Goal: Complete application form: Complete application form

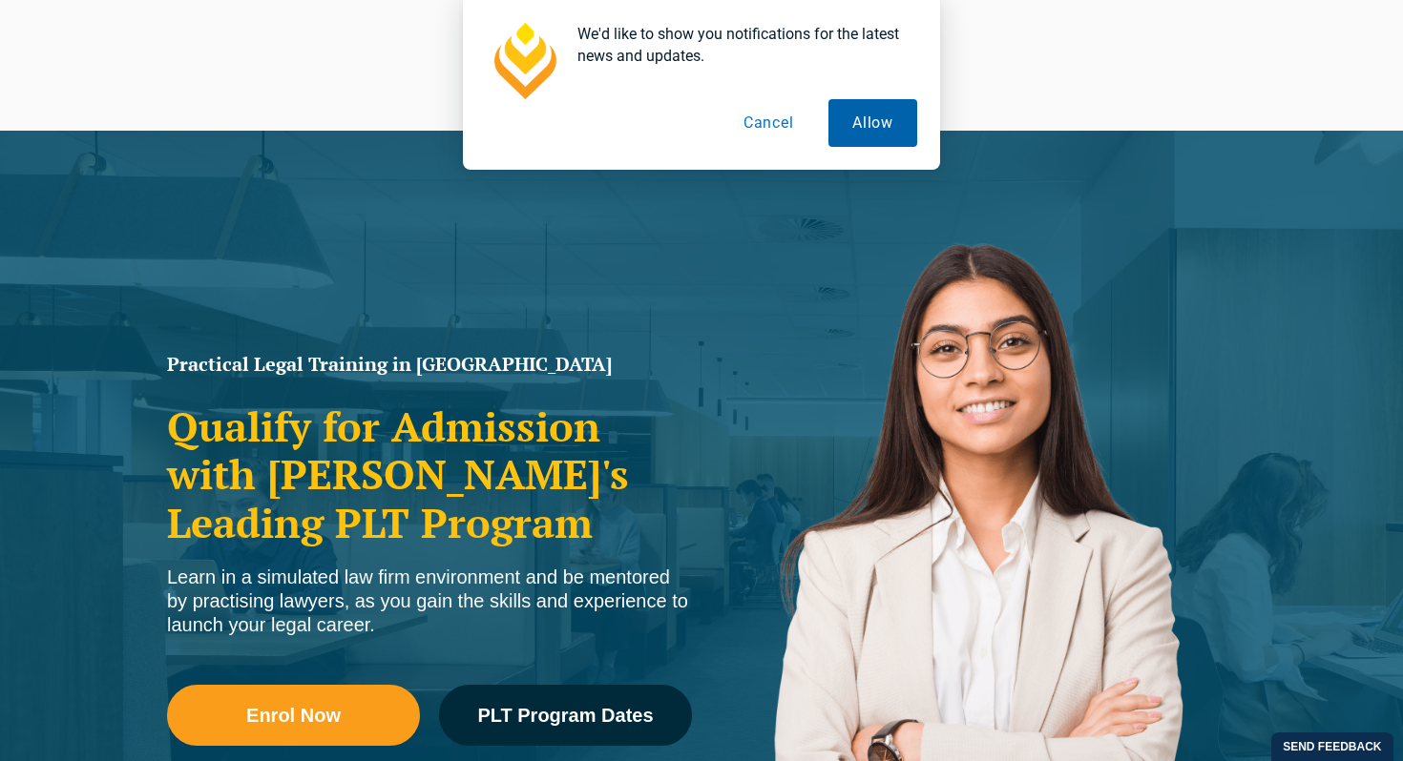
click at [852, 113] on button "Allow" at bounding box center [872, 123] width 89 height 48
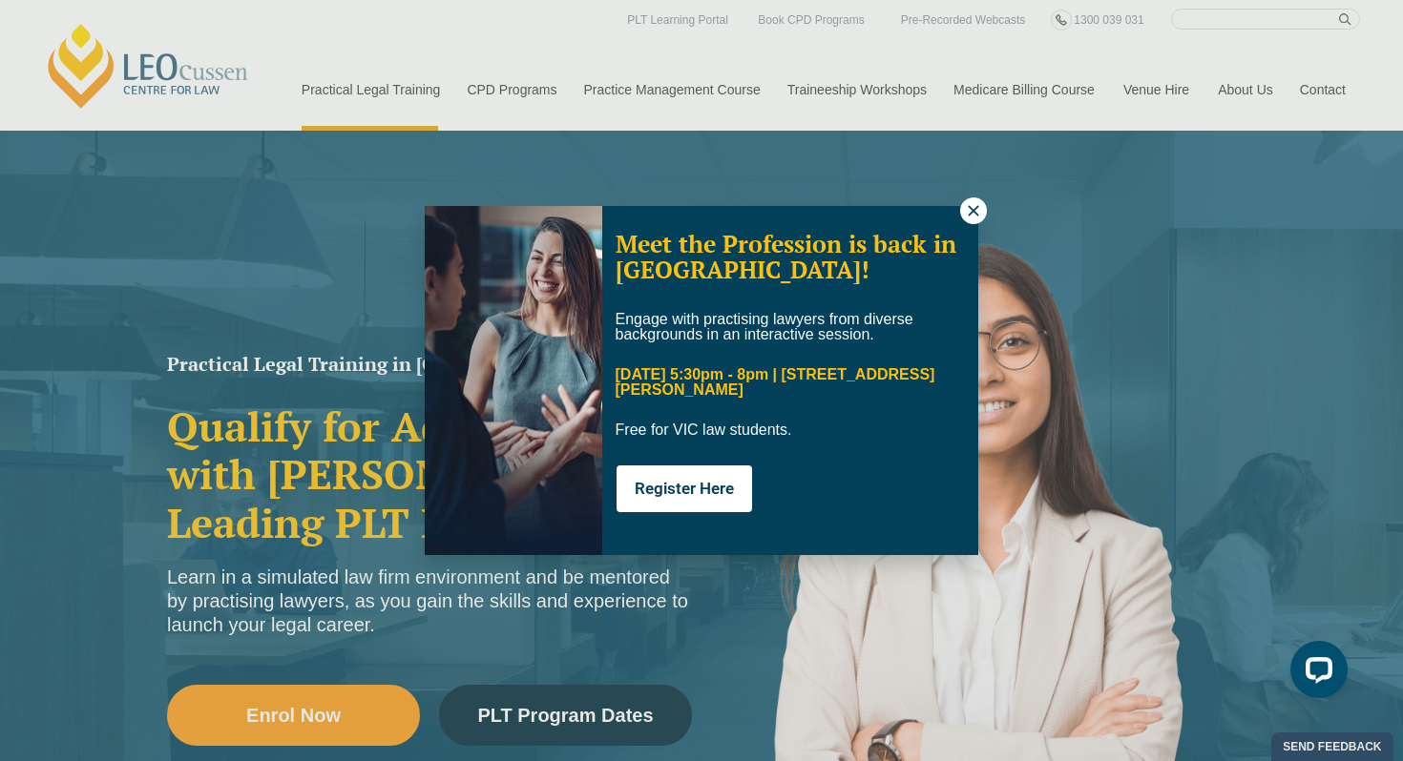
click at [971, 216] on icon at bounding box center [973, 210] width 17 height 17
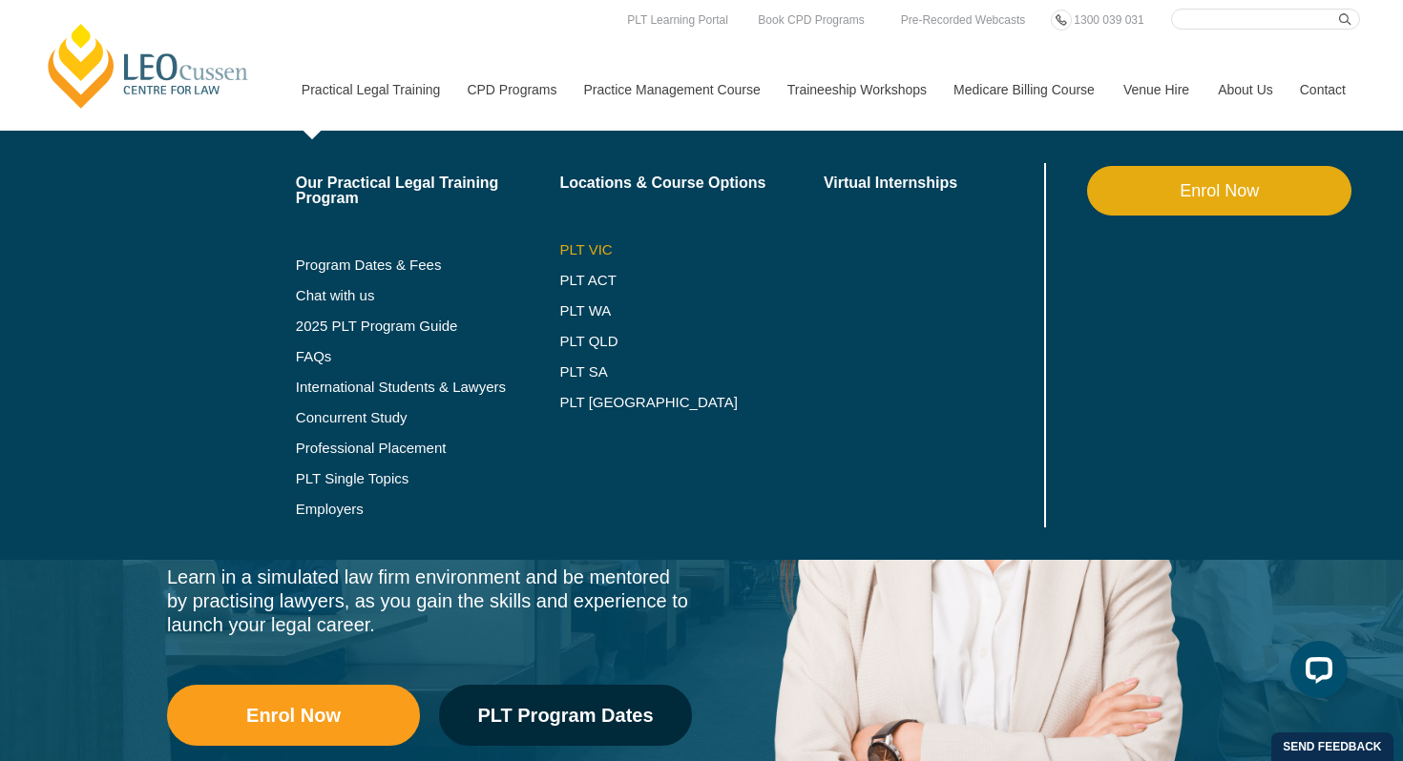
click at [559, 250] on link "PLT VIC" at bounding box center [691, 249] width 264 height 15
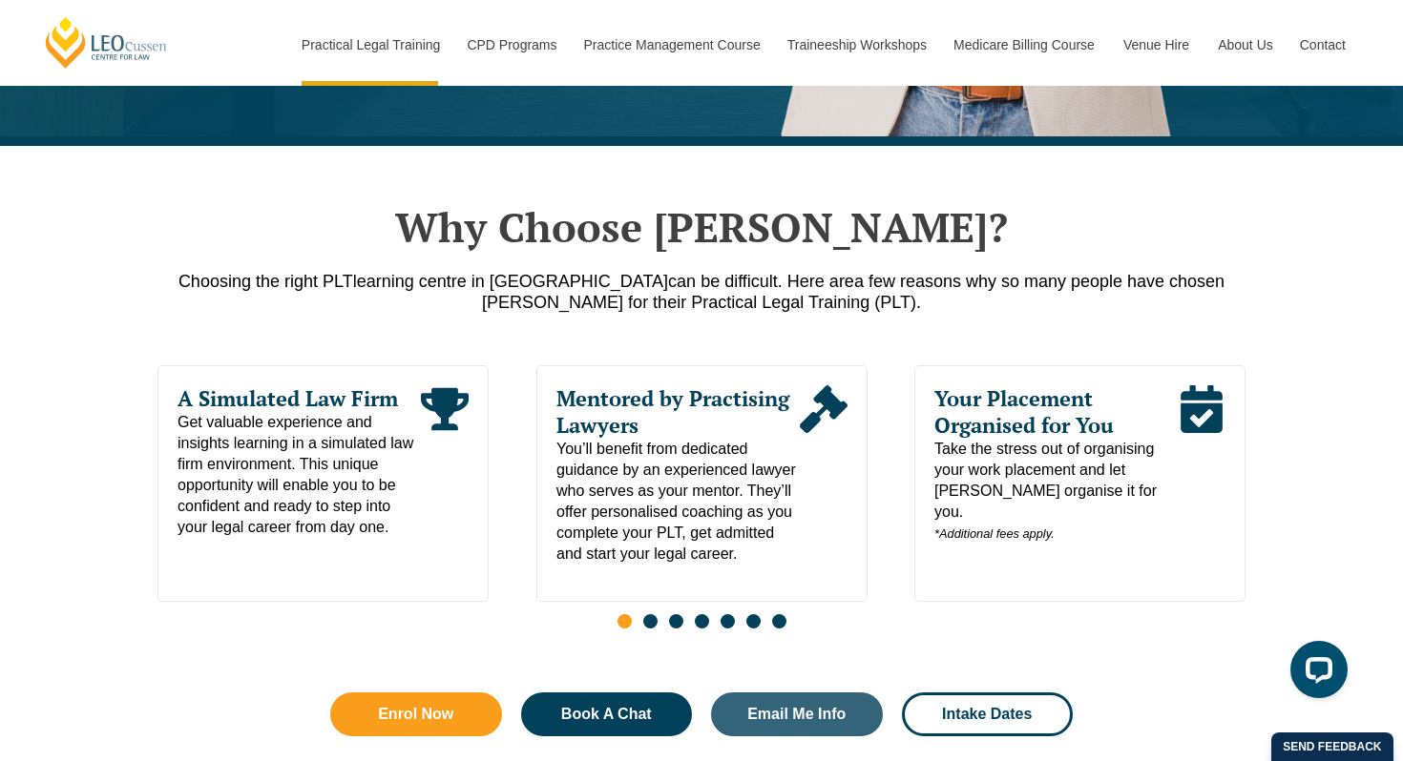
scroll to position [1007, 0]
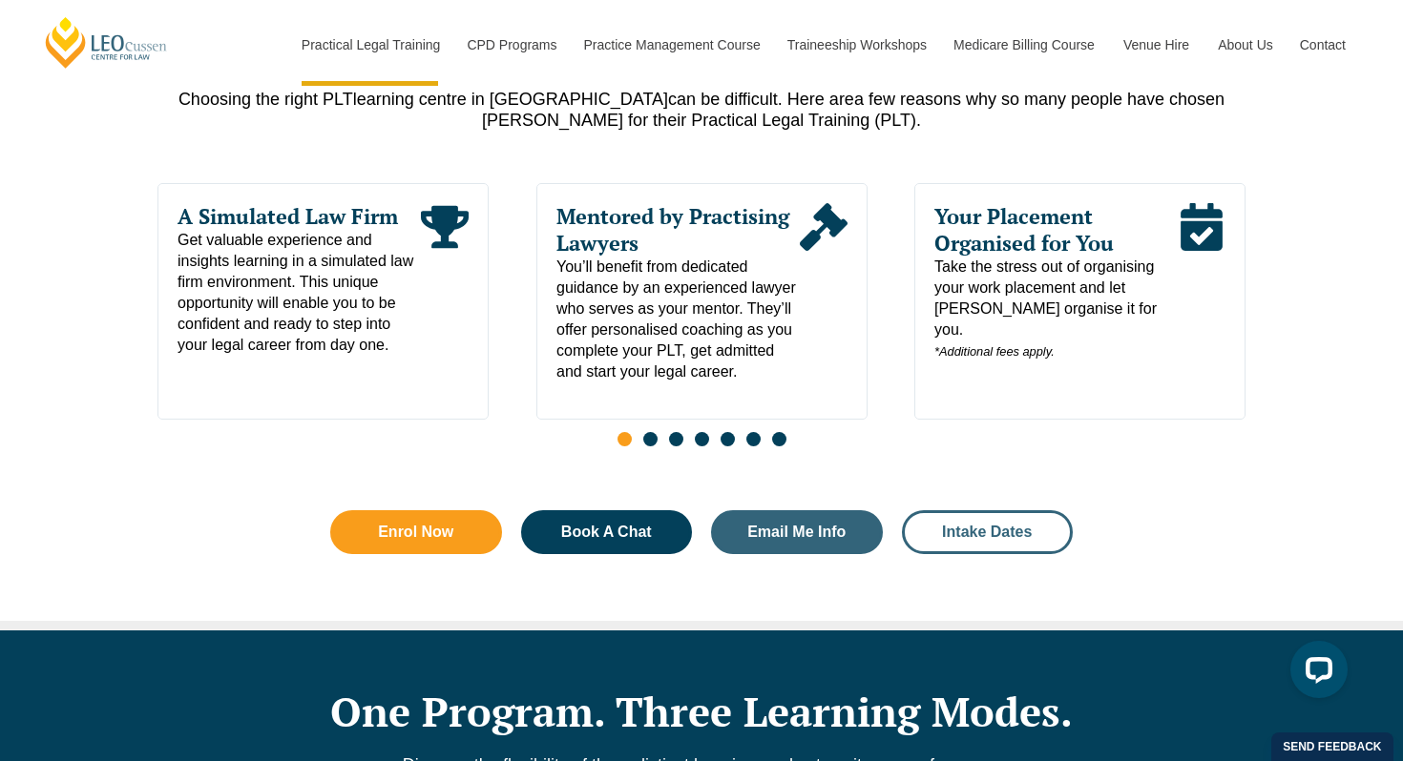
click at [973, 538] on span "Intake Dates" at bounding box center [987, 532] width 90 height 15
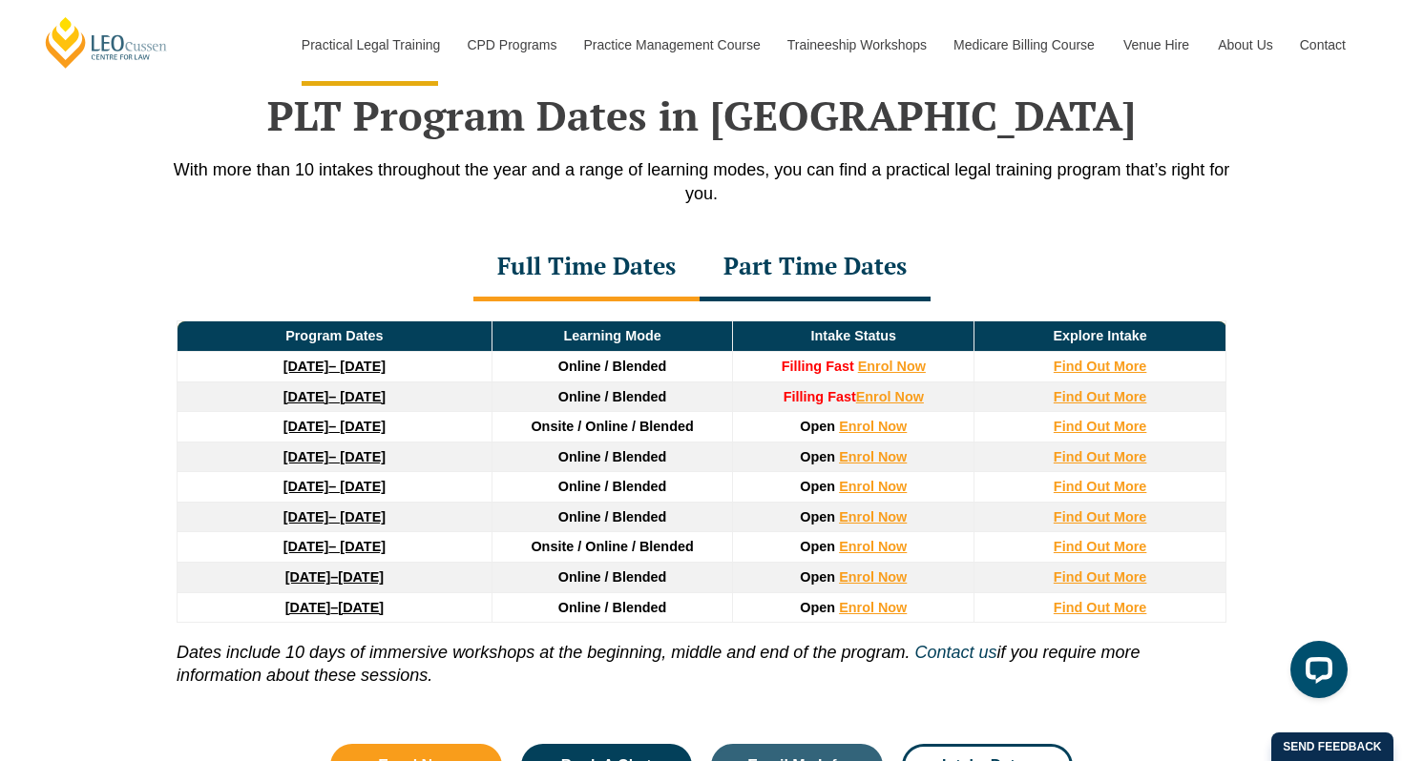
scroll to position [2490, 0]
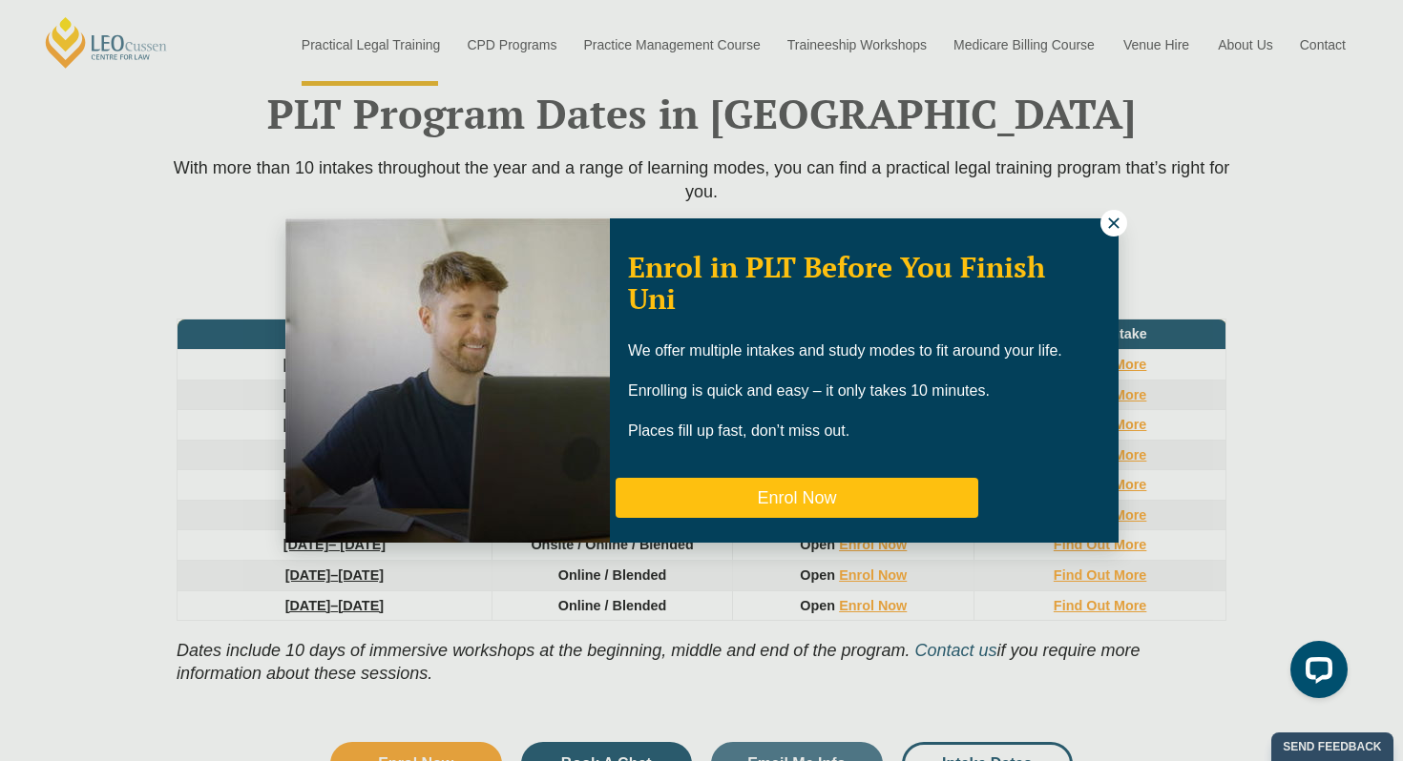
click at [800, 498] on button "Enrol Now" at bounding box center [796, 498] width 363 height 40
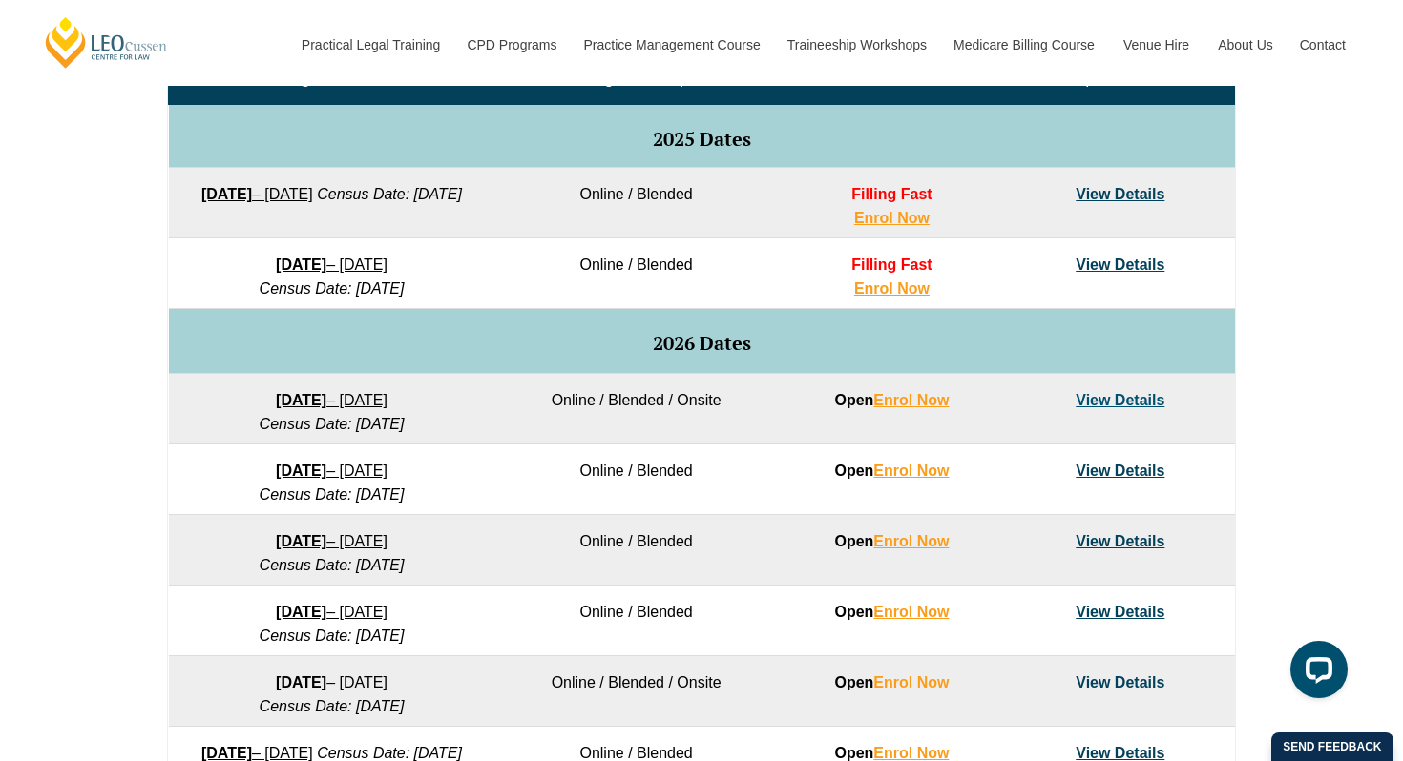
scroll to position [968, 0]
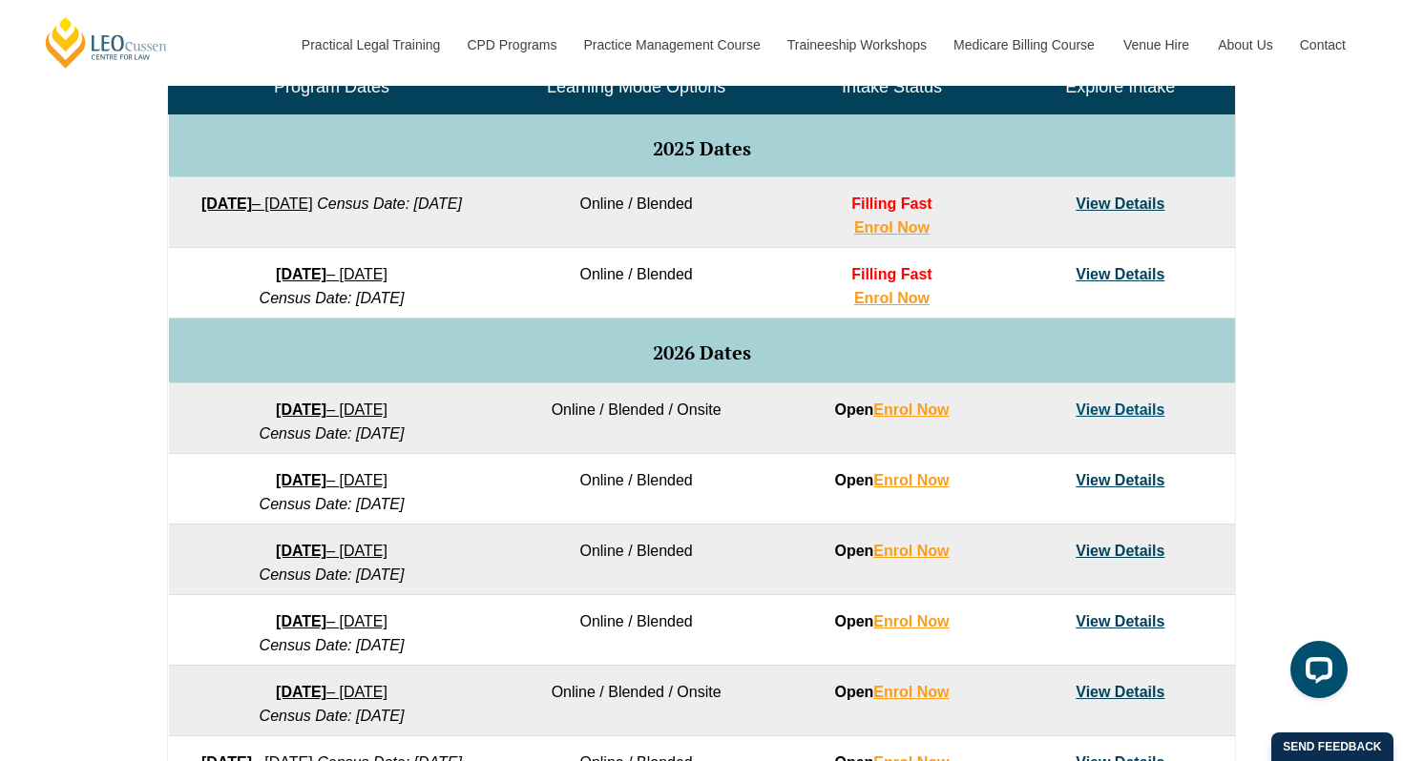
click at [1114, 276] on link "View Details" at bounding box center [1119, 274] width 89 height 16
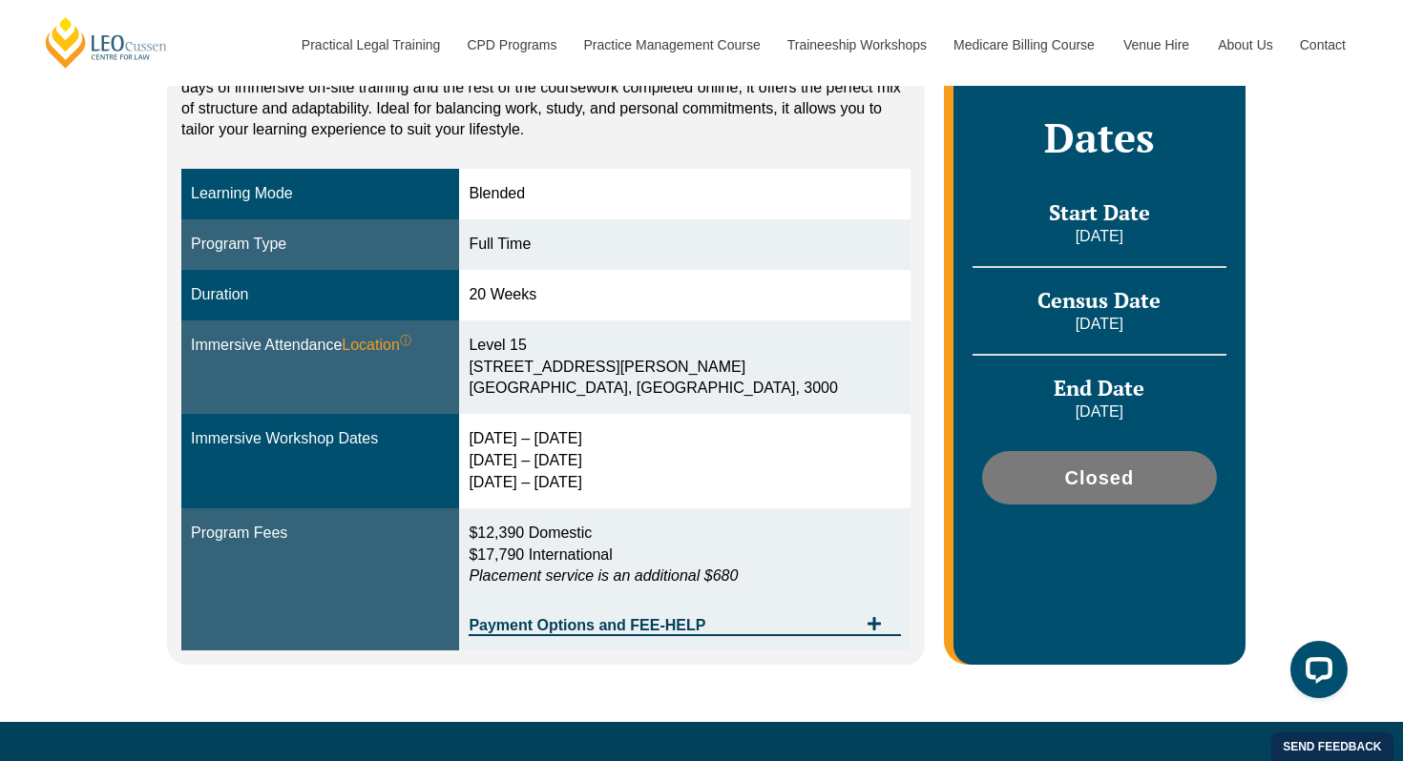
scroll to position [448, 0]
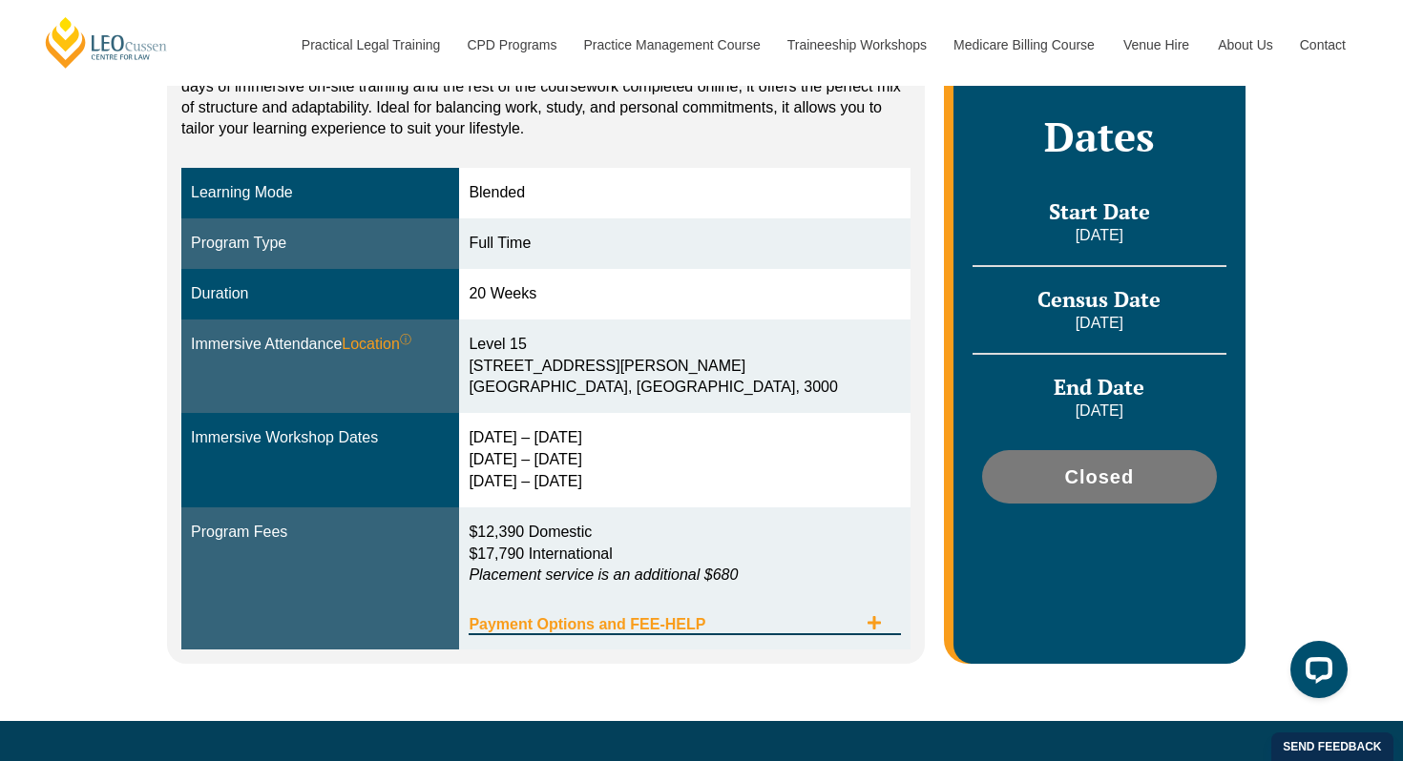
click at [707, 624] on span "Payment Options and FEE-HELP" at bounding box center [661, 624] width 387 height 15
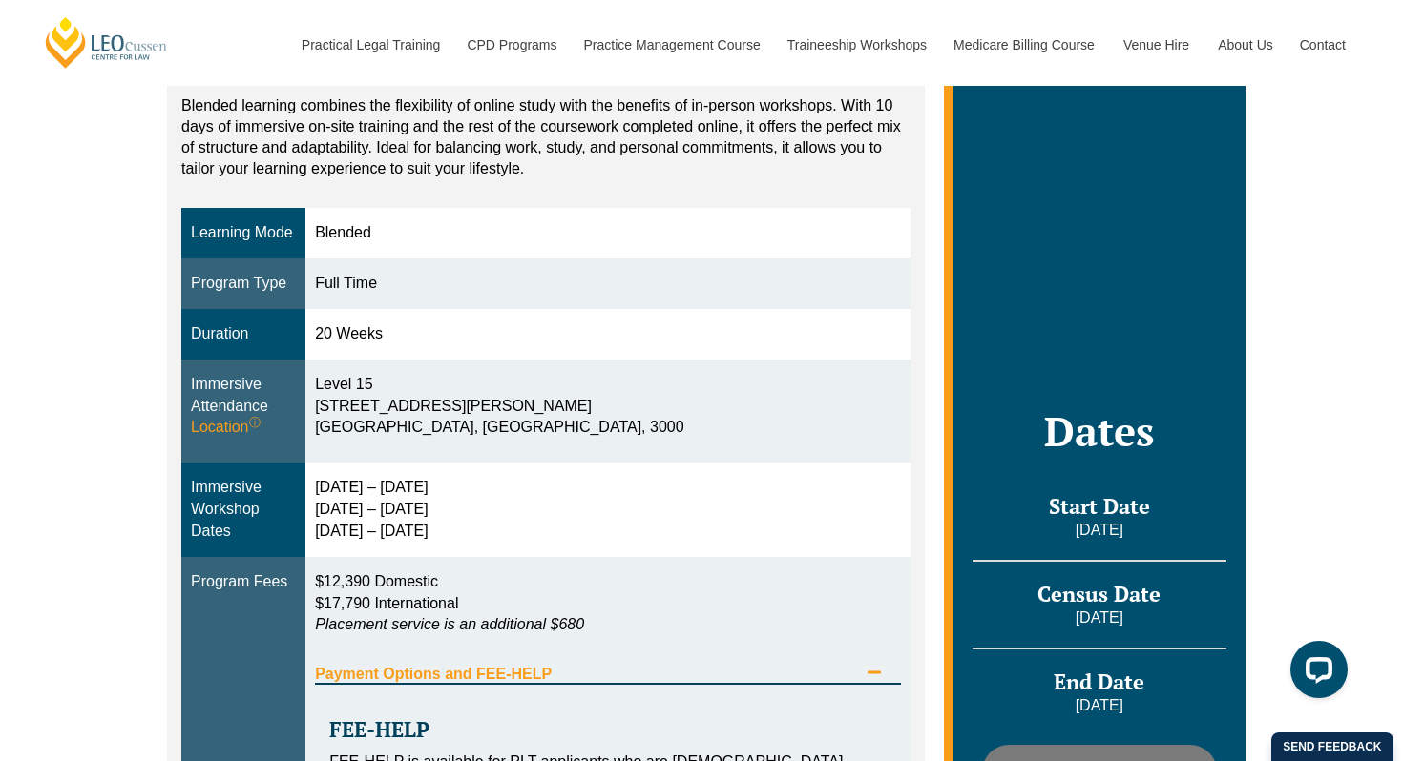
scroll to position [360, 0]
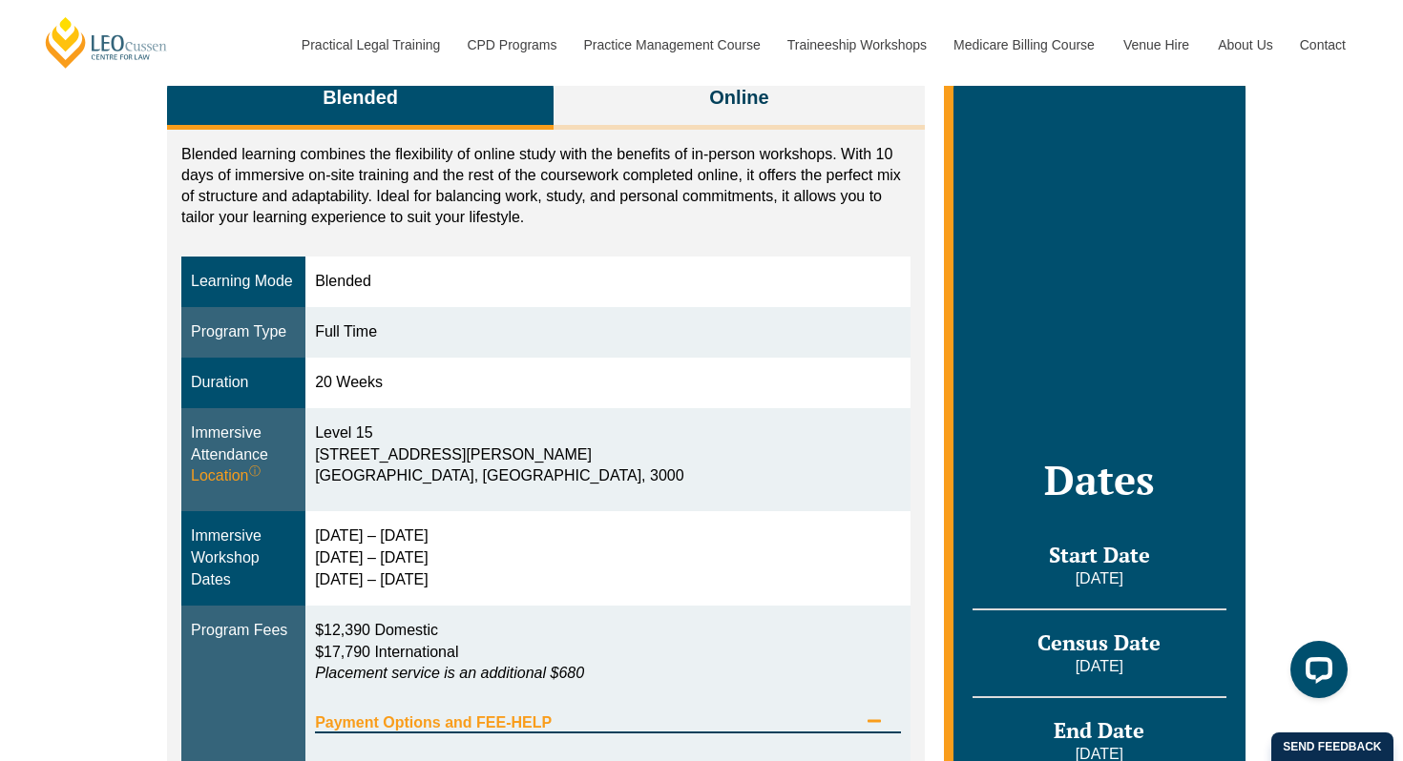
drag, startPoint x: 316, startPoint y: 384, endPoint x: 382, endPoint y: 384, distance: 65.8
click at [382, 384] on div "20 Weeks" at bounding box center [608, 383] width 586 height 22
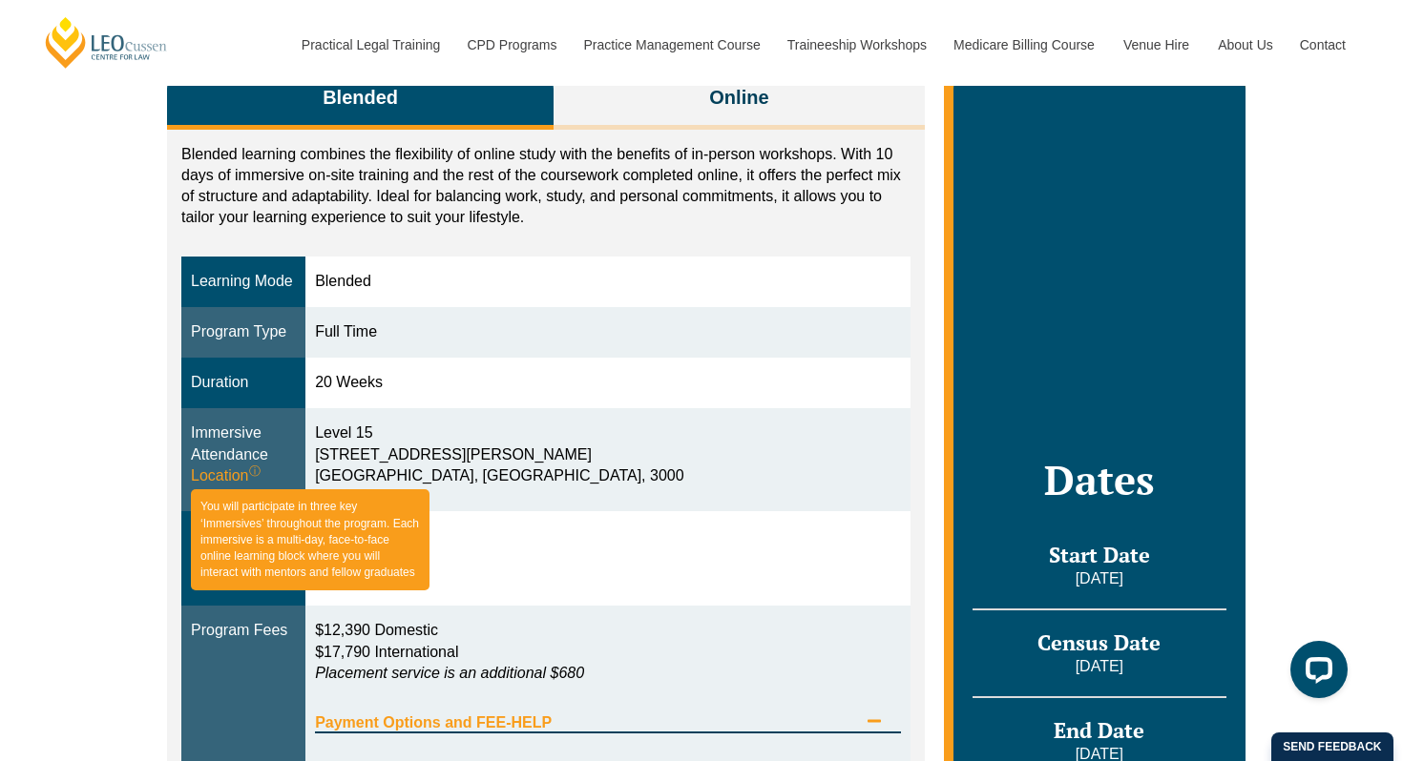
scroll to position [222, 0]
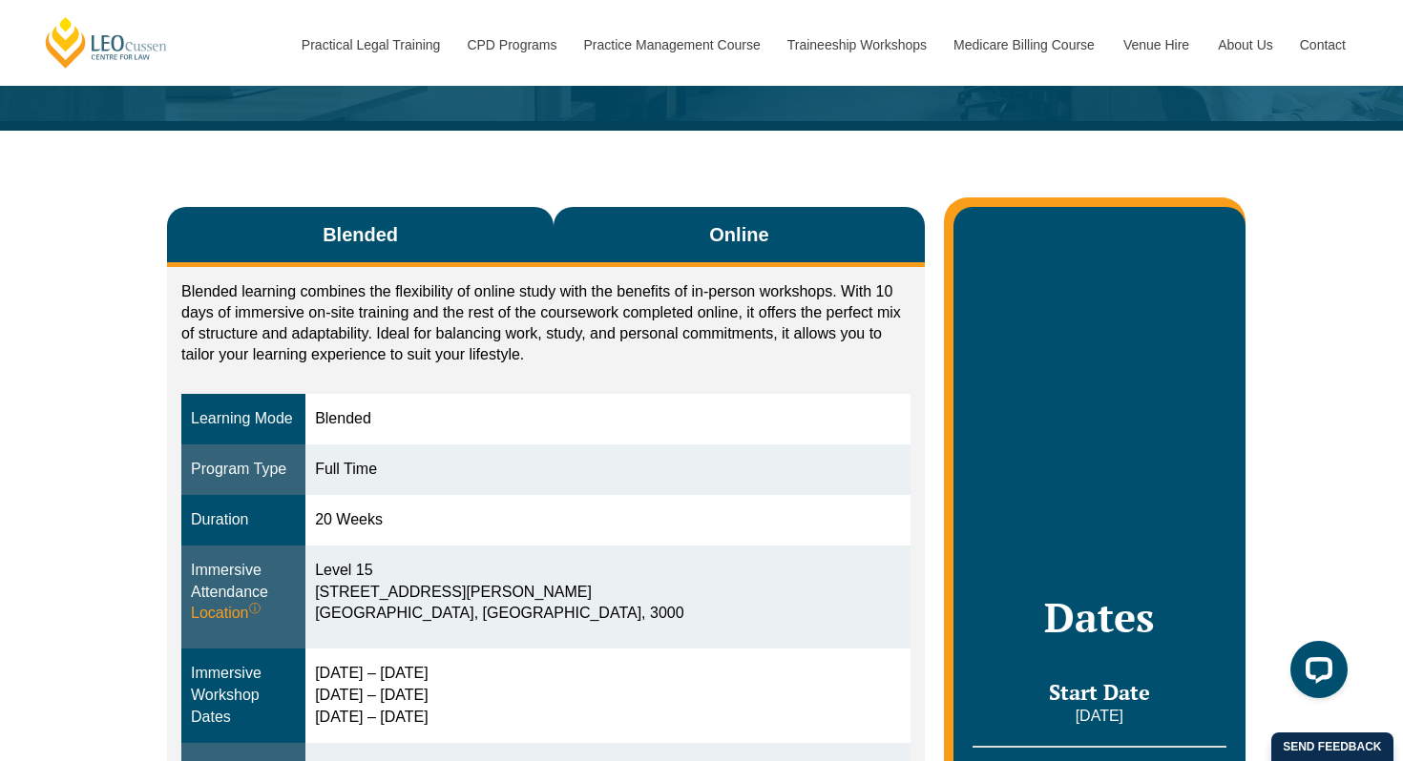
click at [740, 240] on span "Online" at bounding box center [738, 234] width 59 height 27
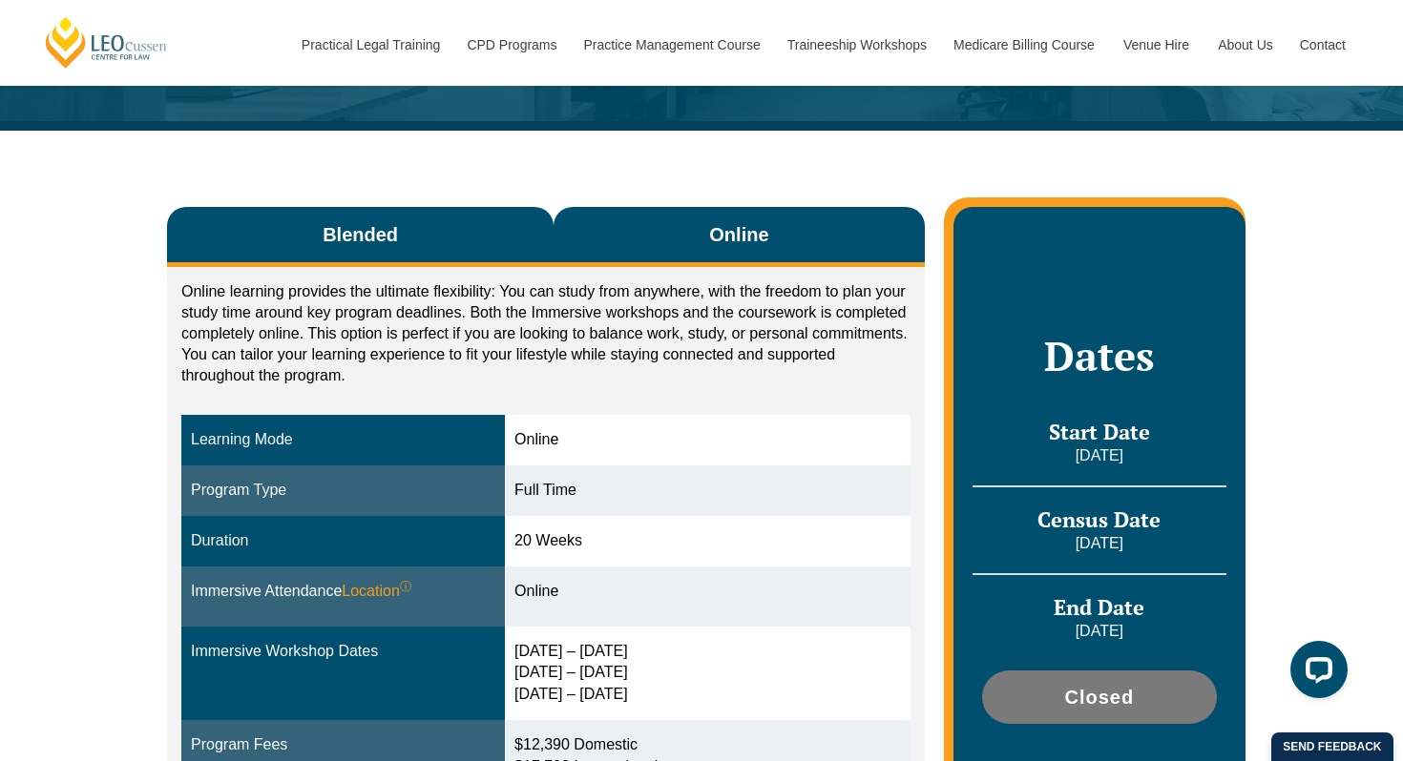
click at [509, 242] on button "Blended" at bounding box center [360, 237] width 386 height 60
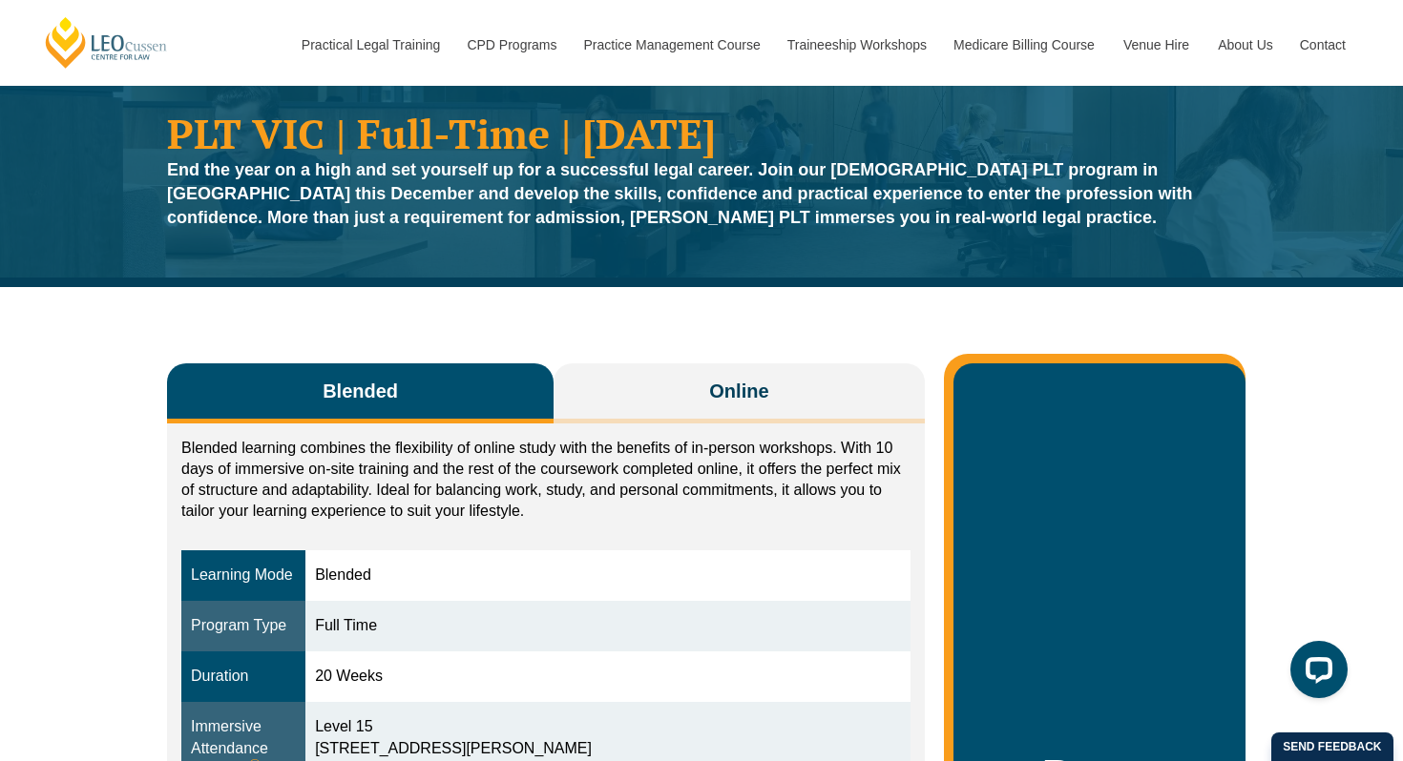
scroll to position [0, 0]
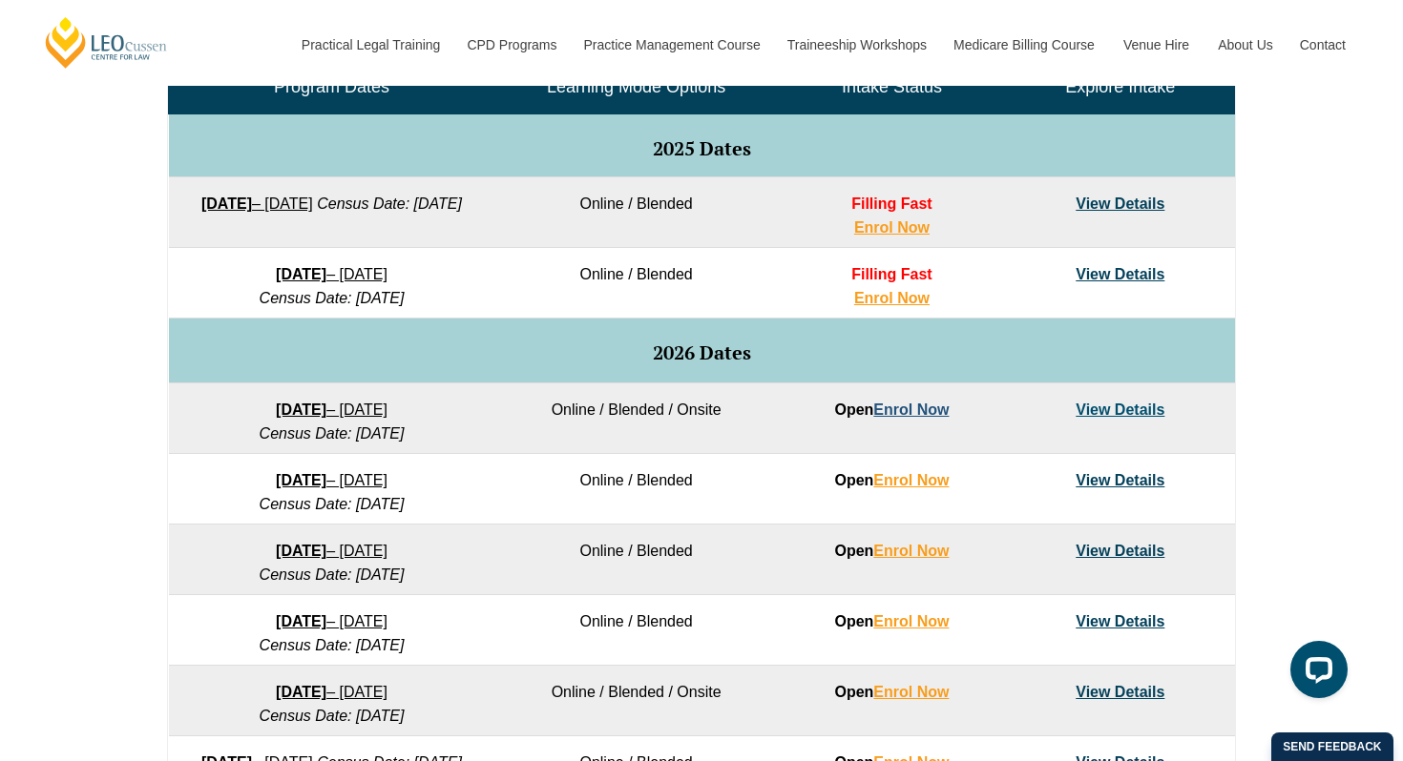
click at [898, 409] on link "Enrol Now" at bounding box center [910, 410] width 75 height 16
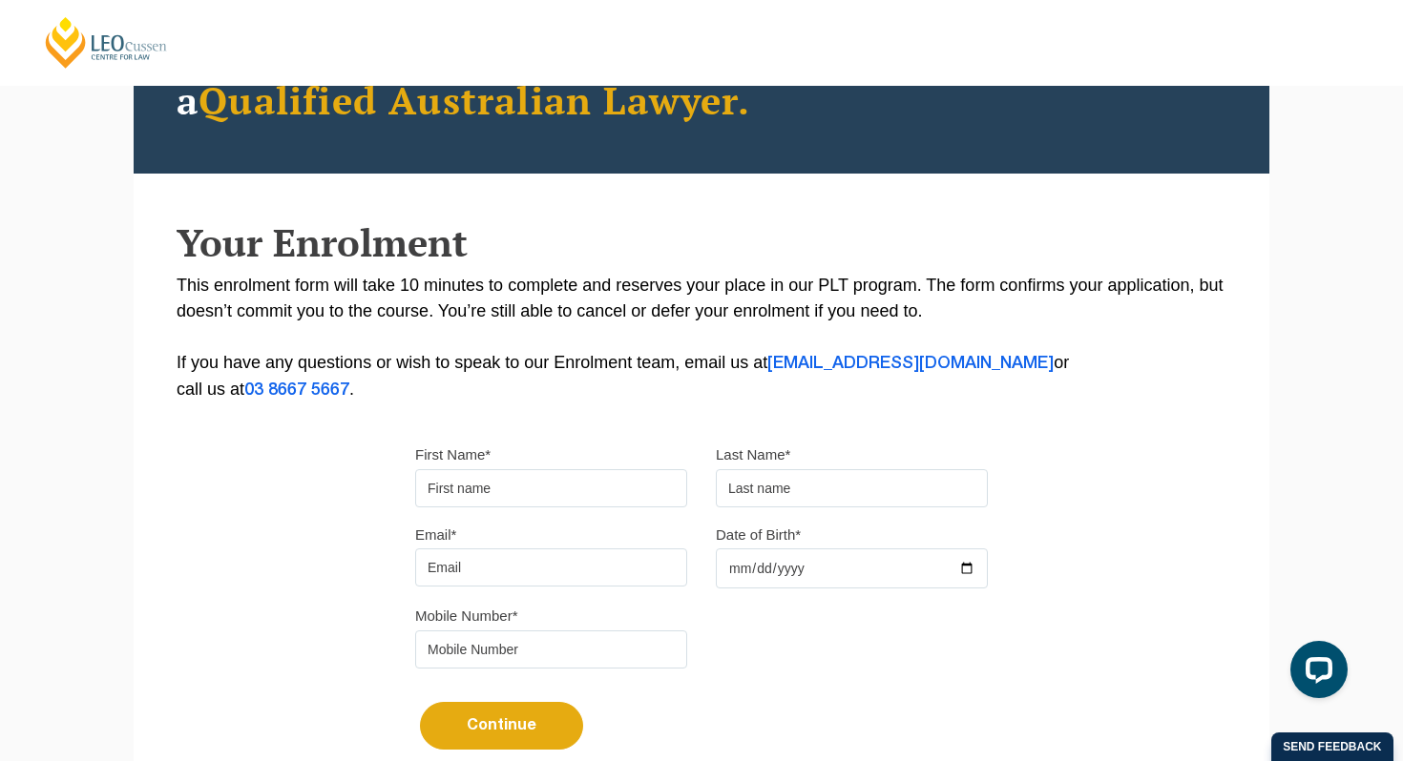
click at [558, 477] on input "First Name*" at bounding box center [551, 488] width 272 height 38
type input "chiara"
type input "fiorillo"
type input "chiarafiorillo7@gmail.com"
type input "0401986736"
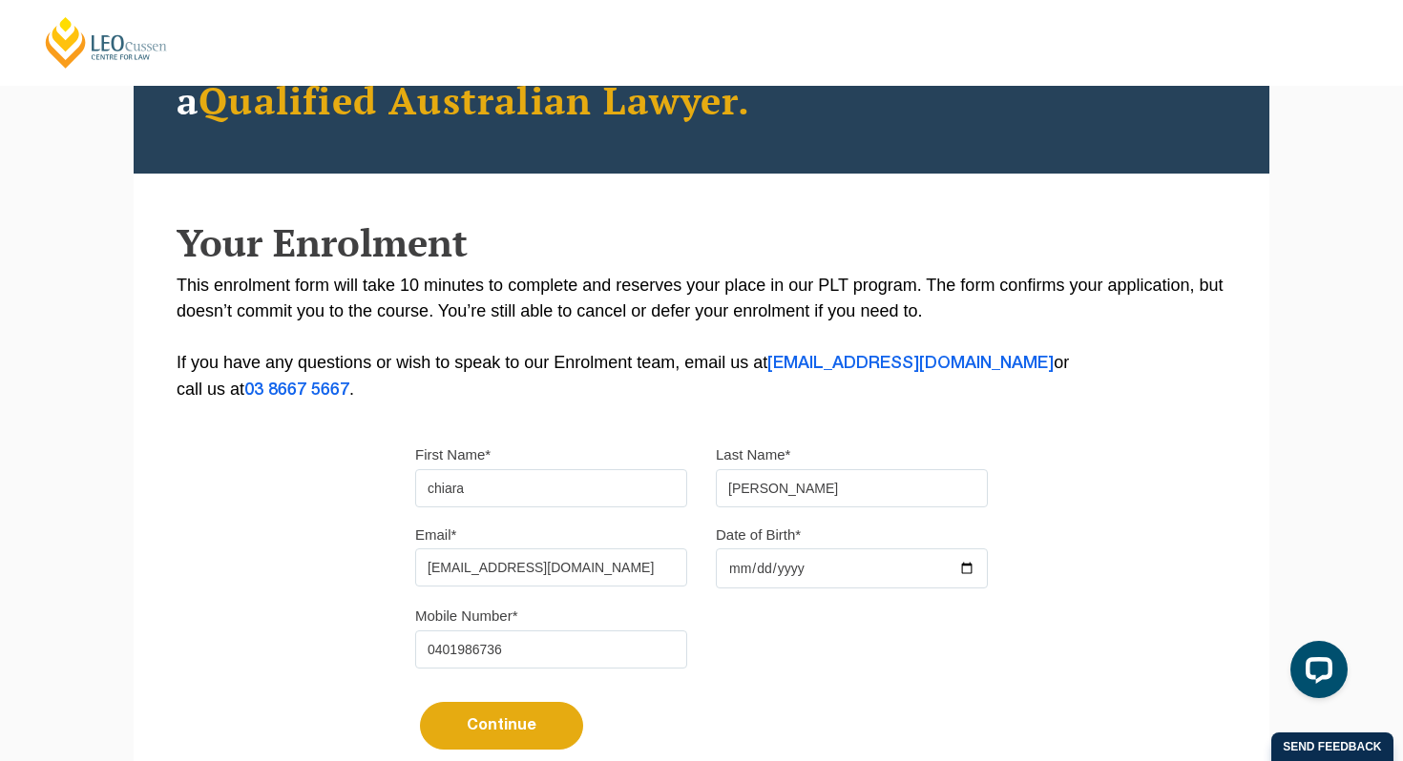
click at [435, 493] on input "chiara" at bounding box center [551, 488] width 272 height 38
type input "Chiara"
click at [733, 491] on input "fiorillo" at bounding box center [852, 488] width 272 height 38
type input "Fiorillo"
click at [759, 572] on input "Date of Birth*" at bounding box center [852, 569] width 272 height 40
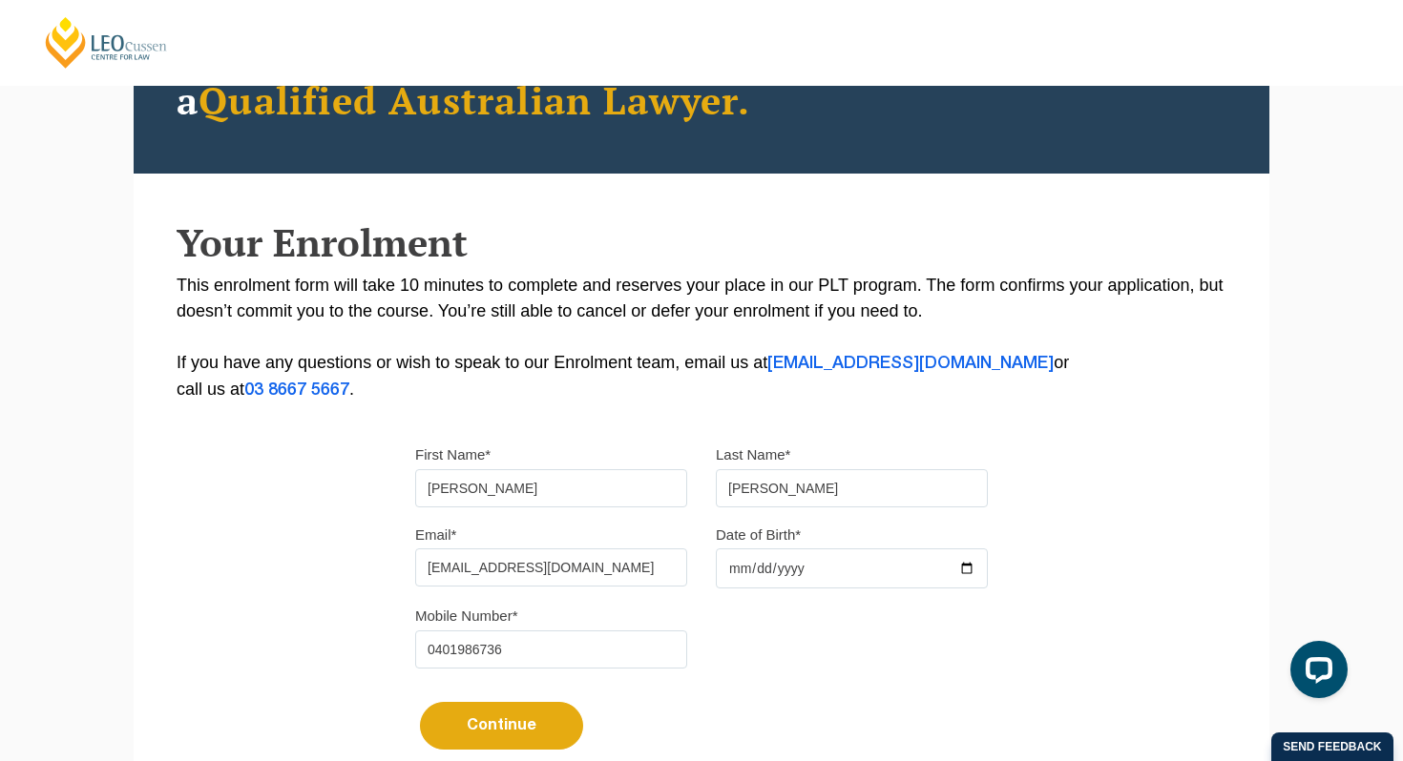
click at [735, 573] on input "Date of Birth*" at bounding box center [852, 569] width 272 height 40
type input "2002-04-25"
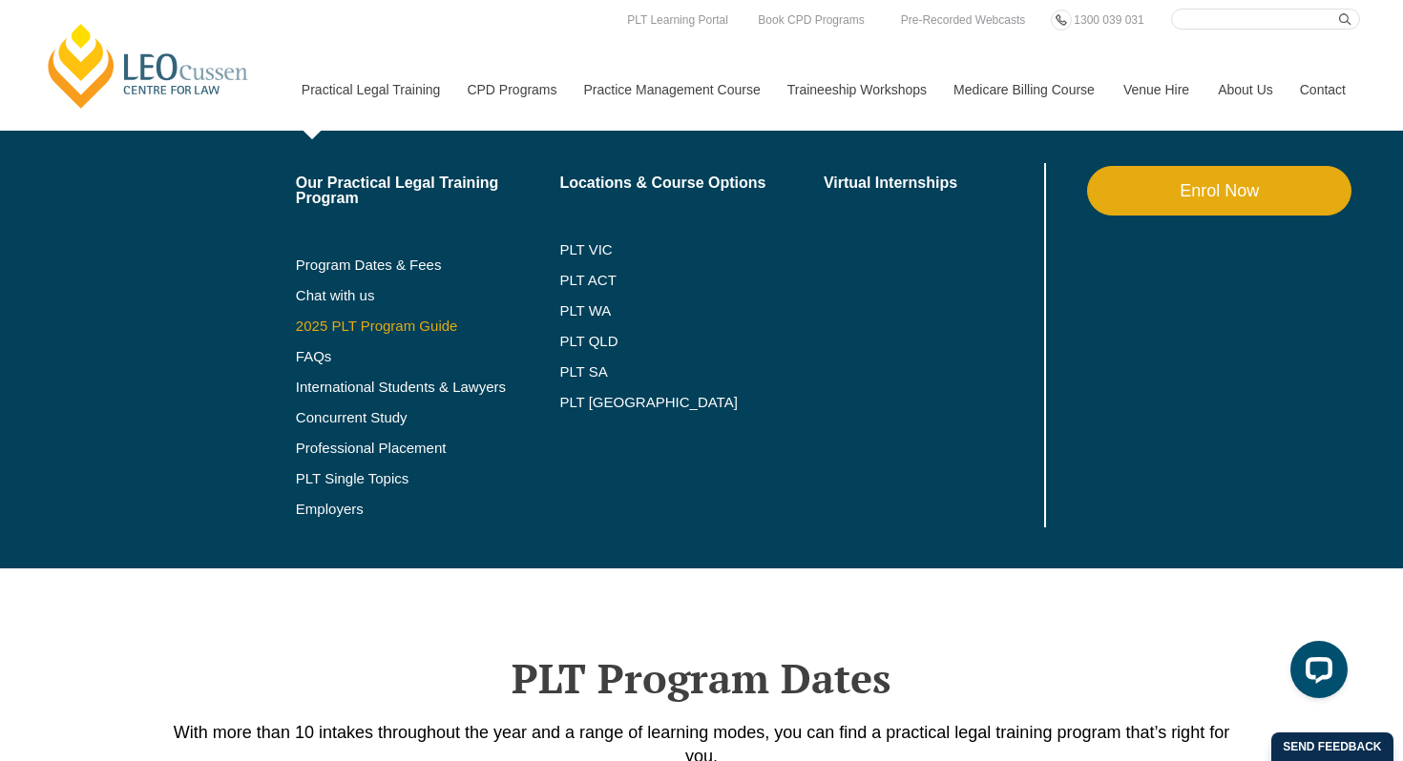
click at [338, 331] on link "2025 PLT Program Guide" at bounding box center [404, 326] width 217 height 15
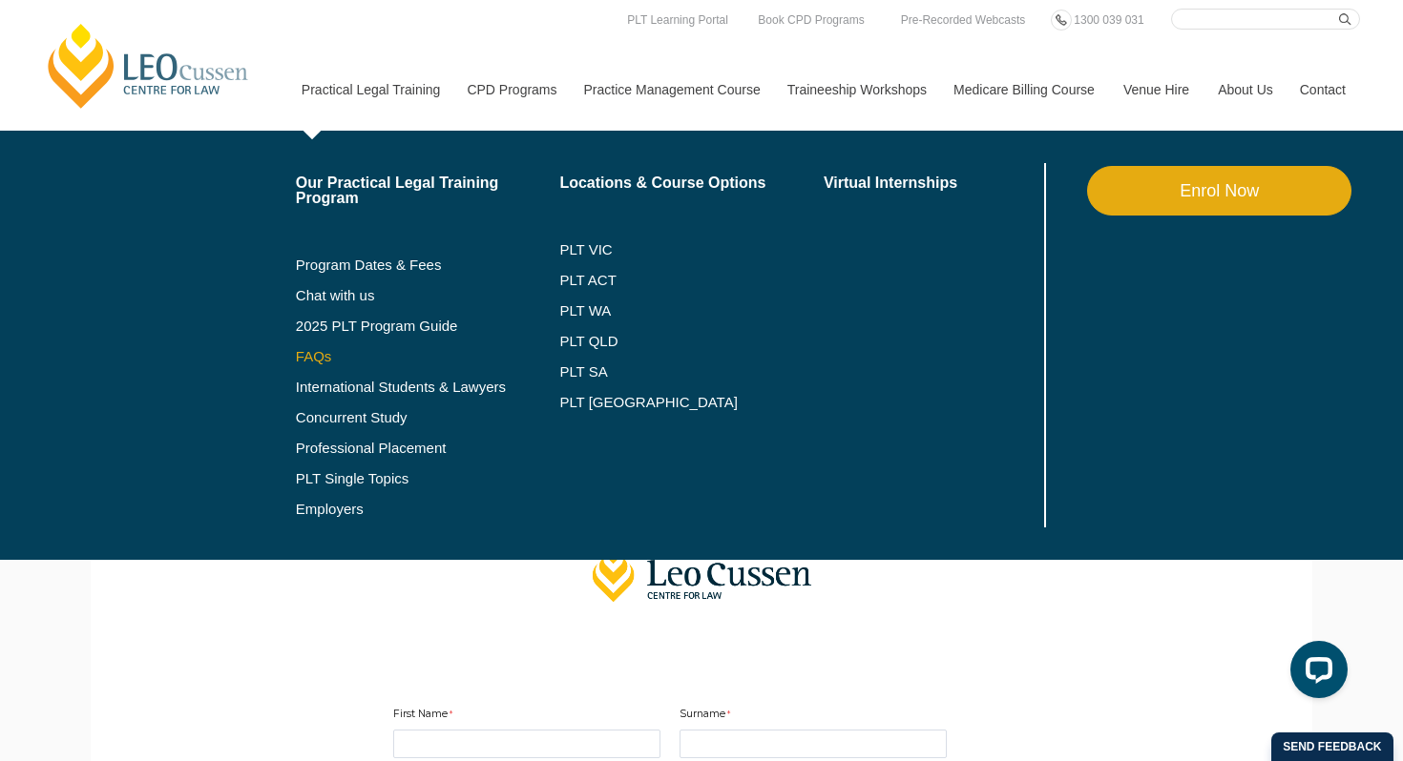
click at [296, 358] on link "FAQs" at bounding box center [428, 356] width 264 height 15
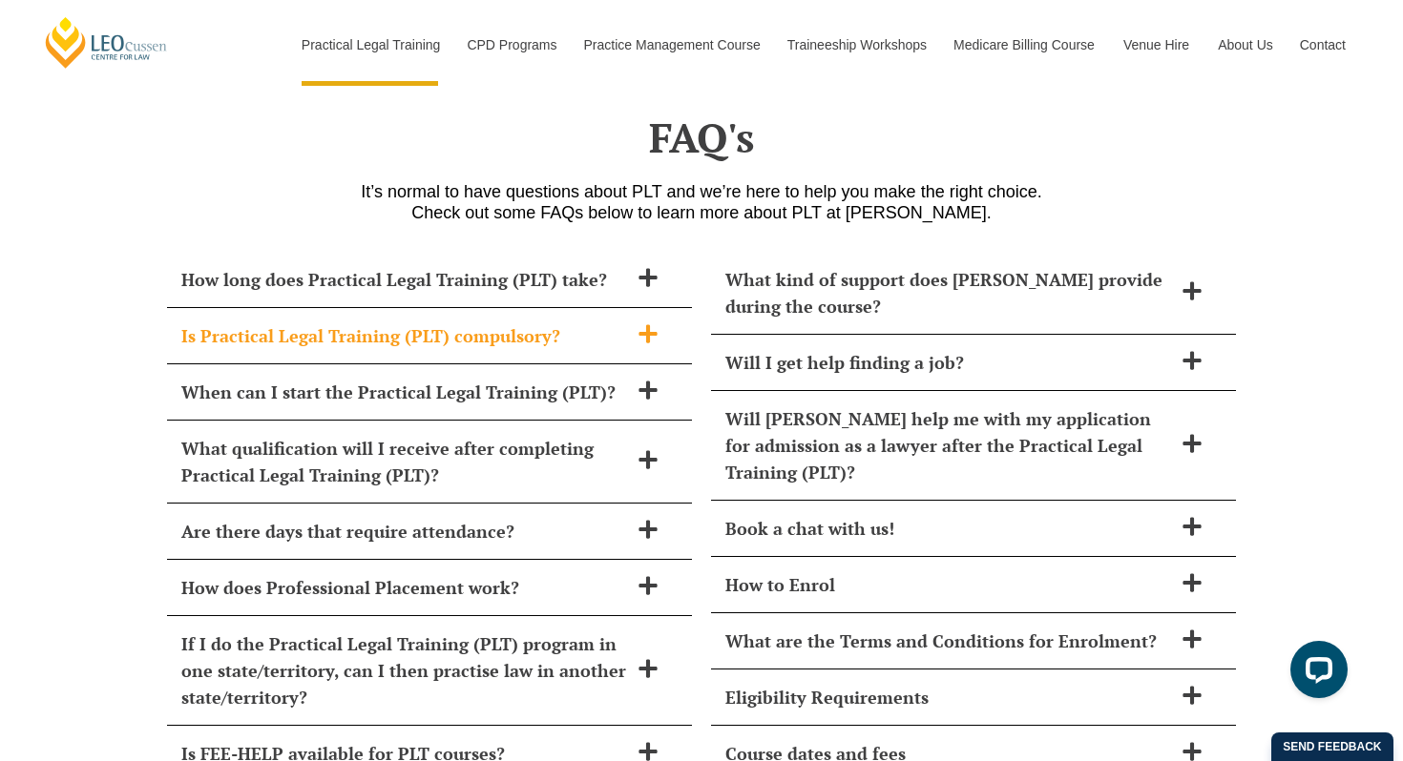
click at [516, 322] on h2 "Is Practical Legal Training (PLT) compulsory?" at bounding box center [404, 335] width 447 height 27
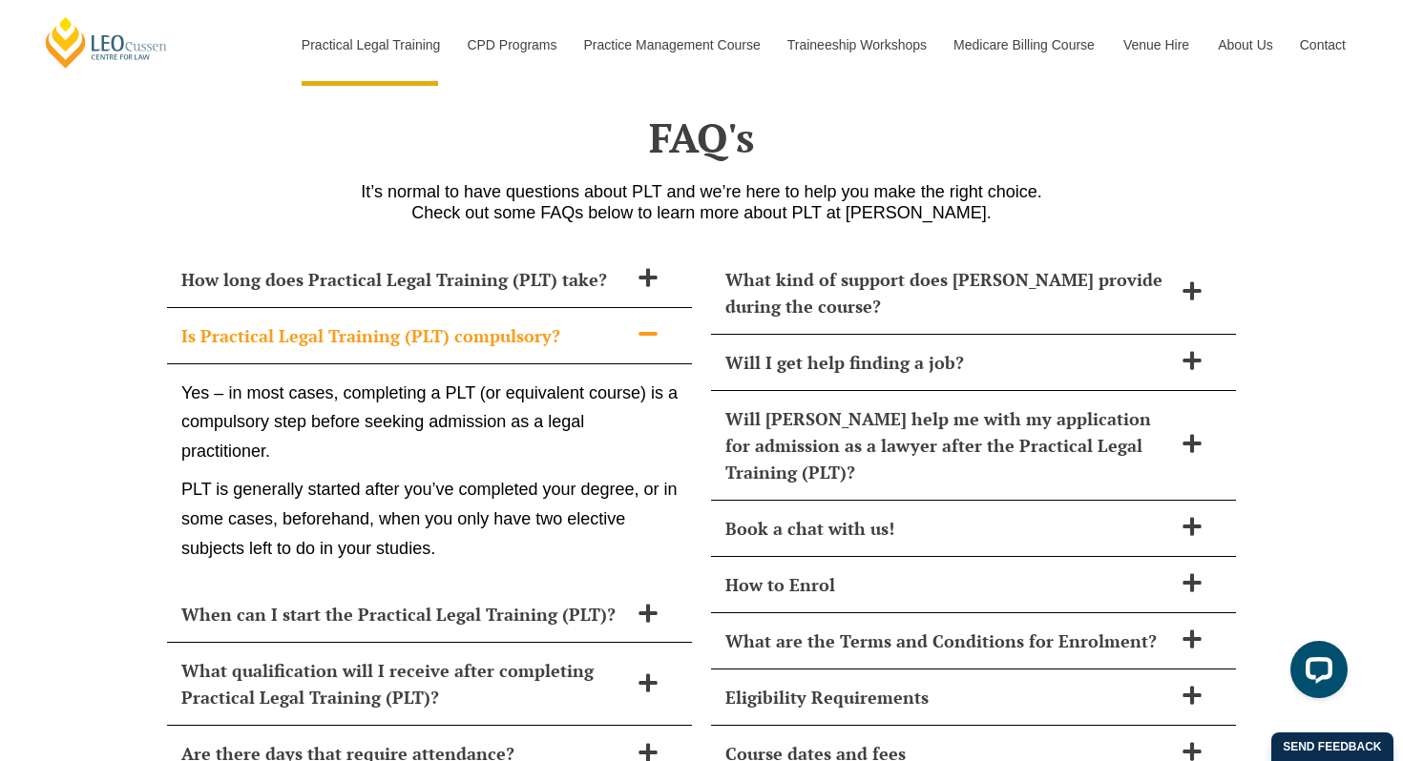
click at [516, 322] on h2 "Is Practical Legal Training (PLT) compulsory?" at bounding box center [404, 335] width 447 height 27
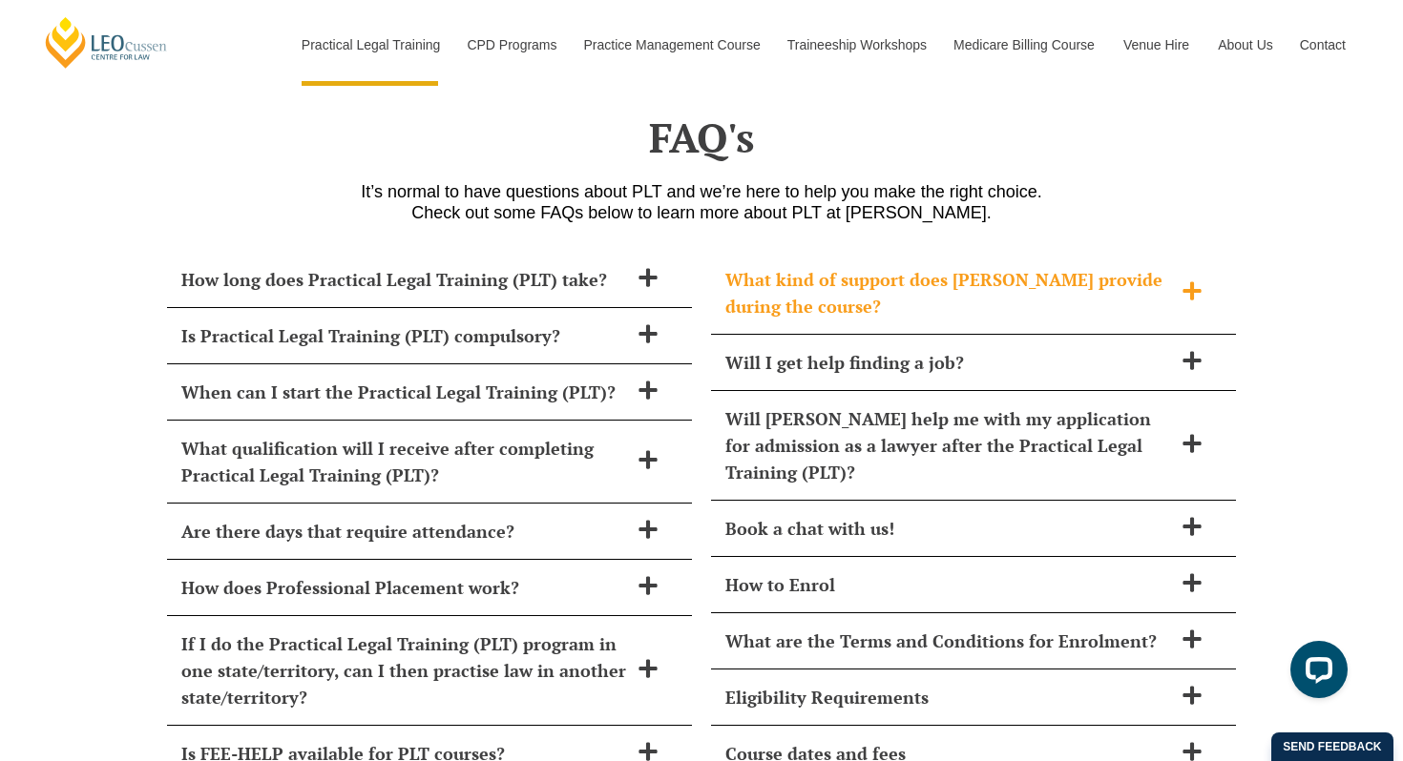
click at [777, 283] on h2 "What kind of support does [PERSON_NAME] provide during the course?" at bounding box center [948, 292] width 447 height 53
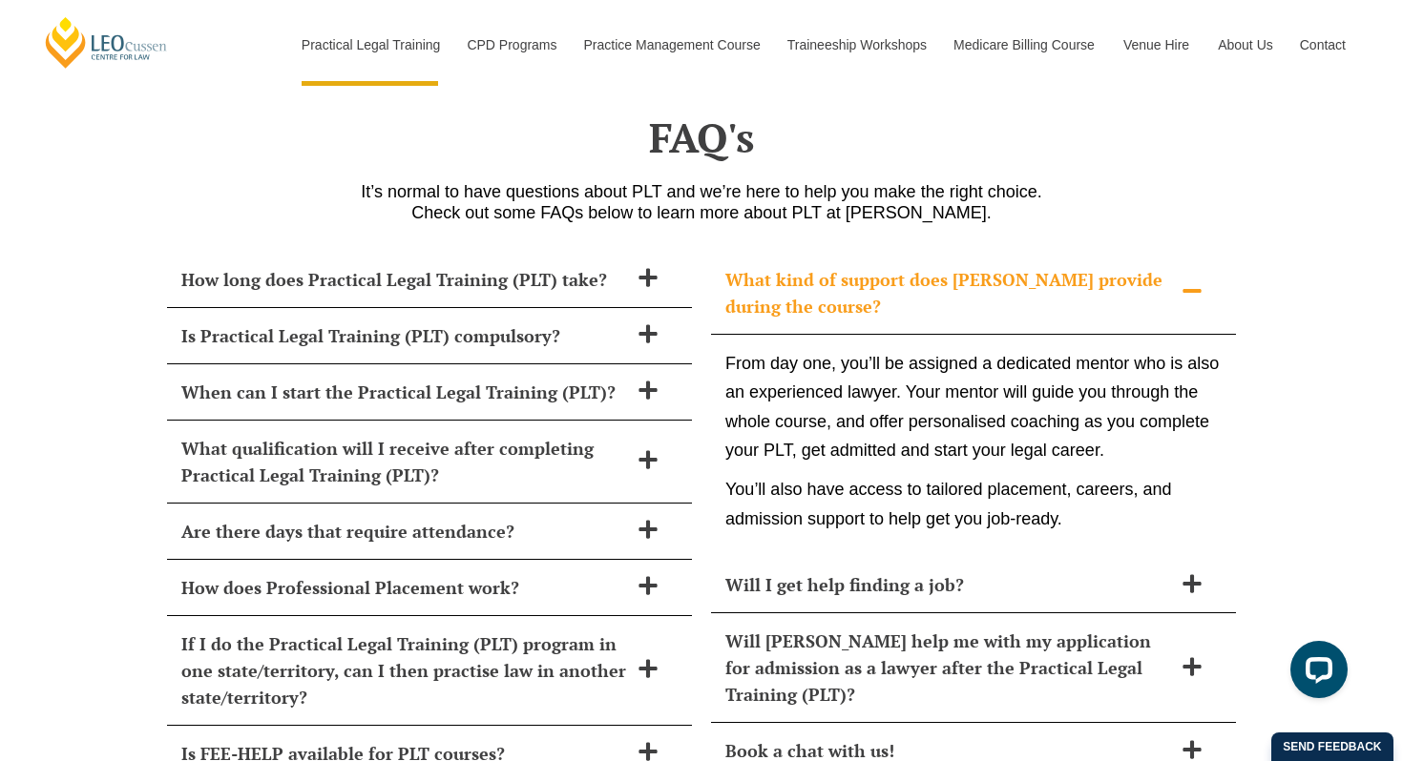
click at [779, 274] on h2 "What kind of support does [PERSON_NAME] provide during the course?" at bounding box center [948, 292] width 447 height 53
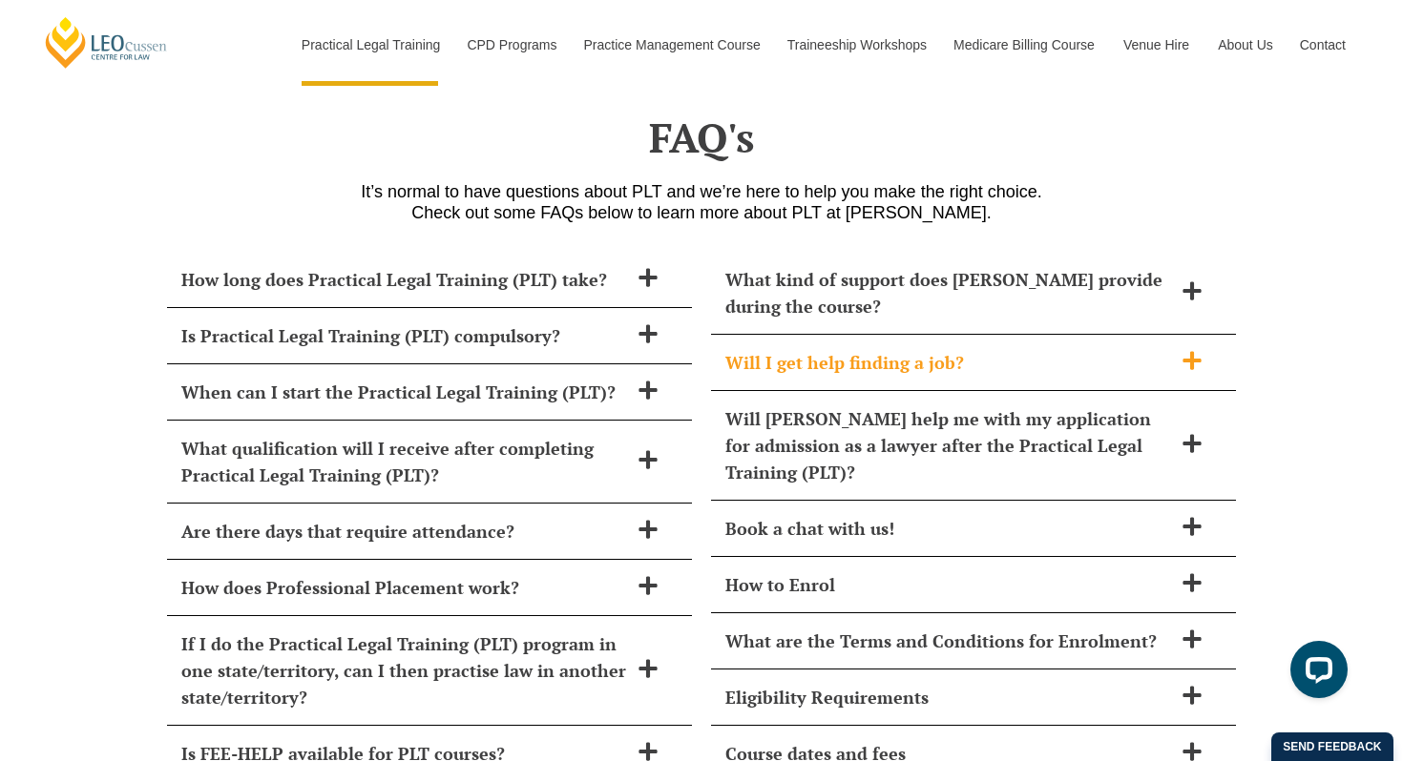
click at [783, 349] on h2 "Will I get help finding a job?" at bounding box center [948, 362] width 447 height 27
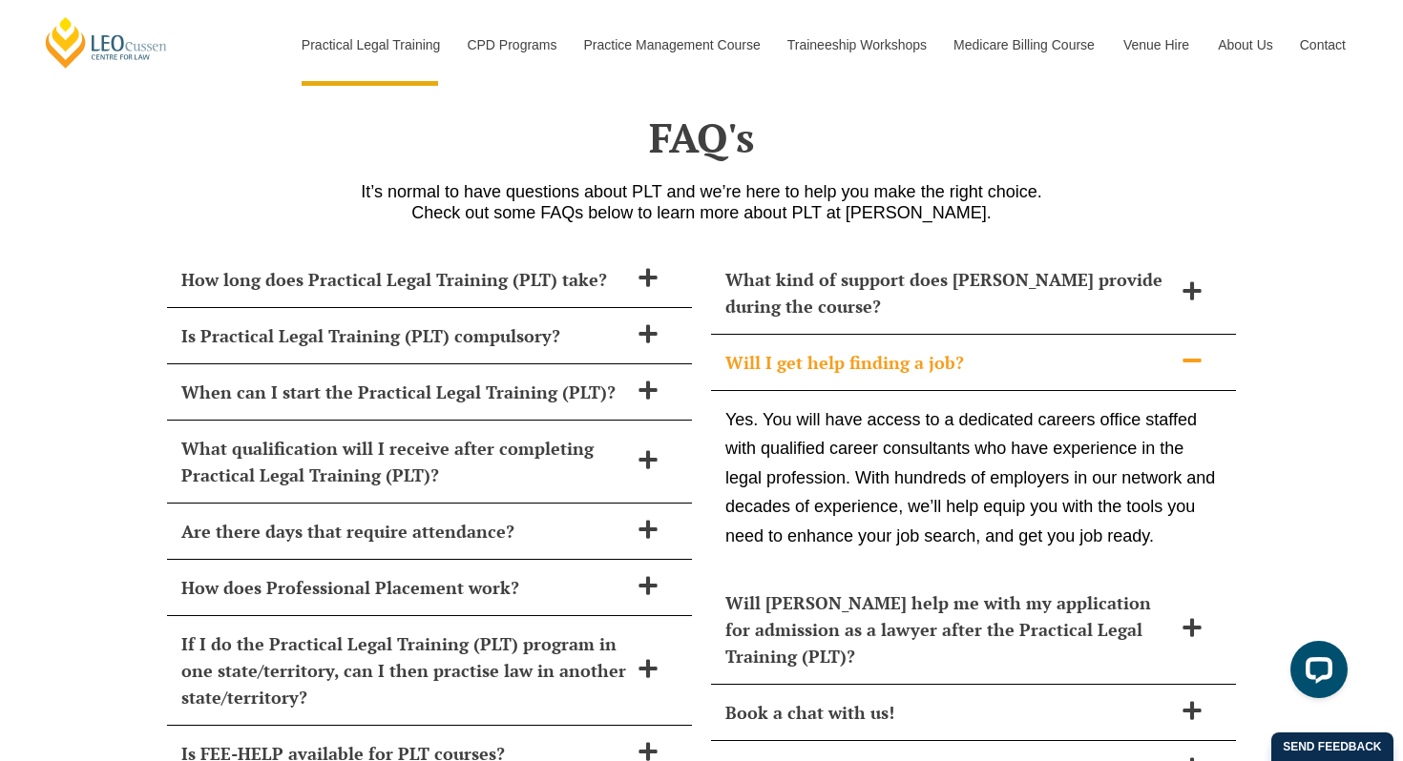
click at [783, 349] on h2 "Will I get help finding a job?" at bounding box center [948, 362] width 447 height 27
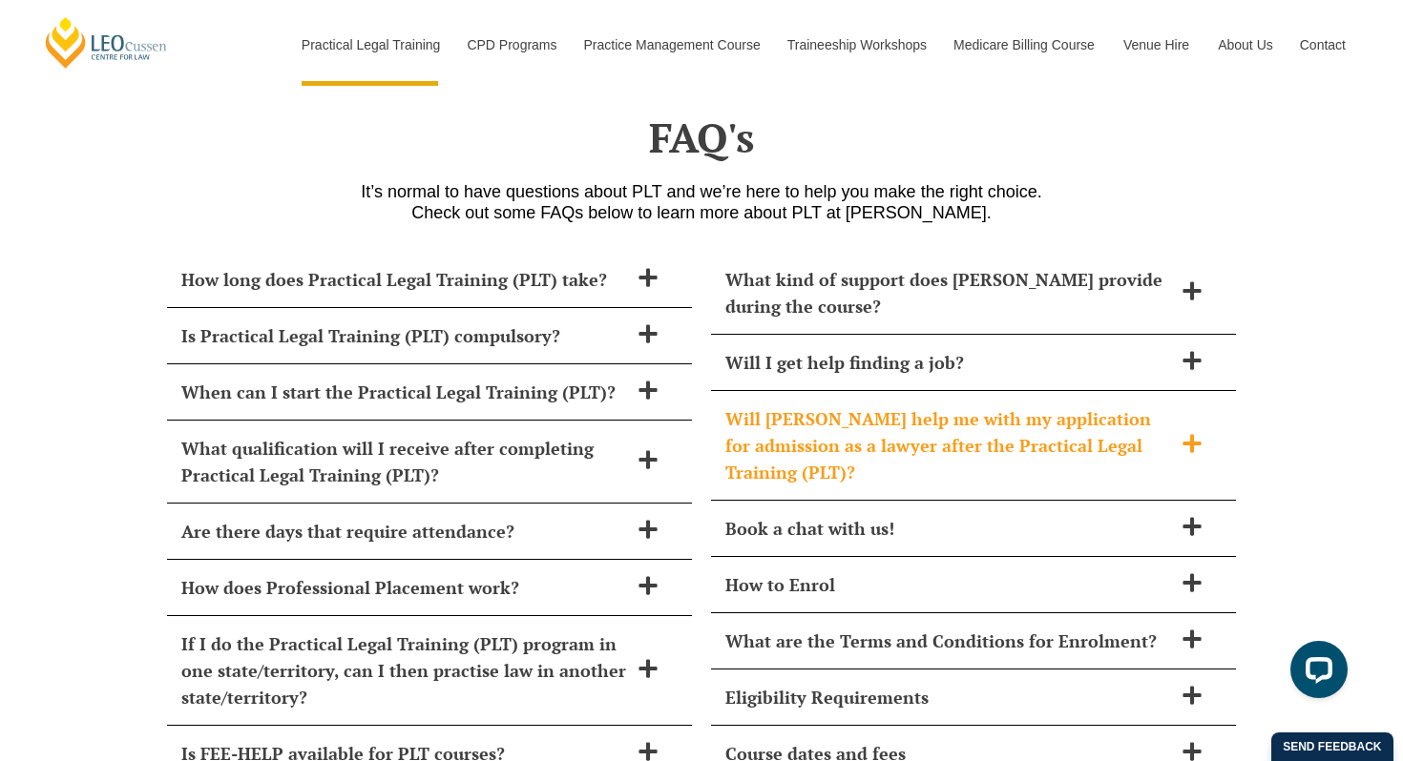
click at [884, 426] on h2 "Will [PERSON_NAME] help me with my application for admission as a lawyer after …" at bounding box center [948, 445] width 447 height 80
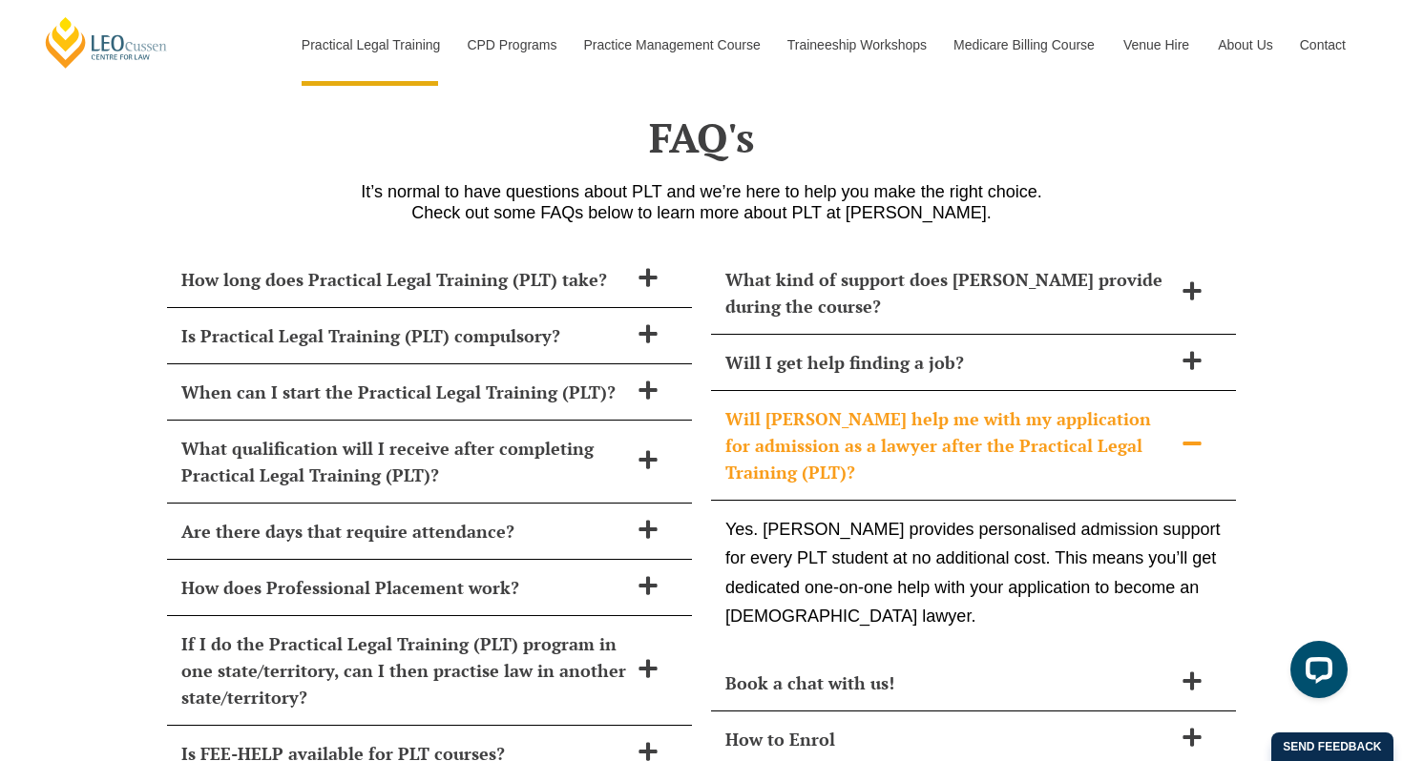
click at [869, 416] on h2 "Will [PERSON_NAME] help me with my application for admission as a lawyer after …" at bounding box center [948, 445] width 447 height 80
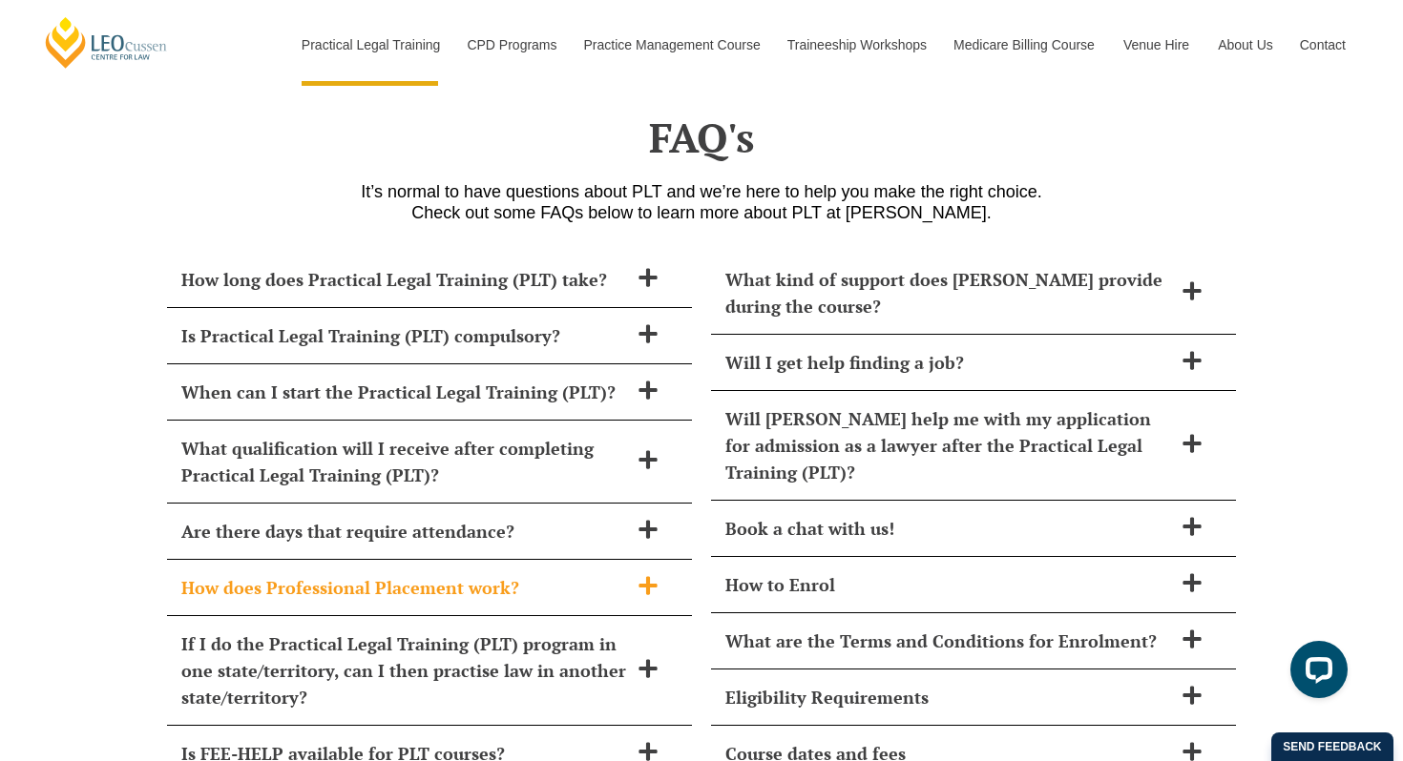
click at [440, 574] on h2 "How does Professional Placement work?" at bounding box center [404, 587] width 447 height 27
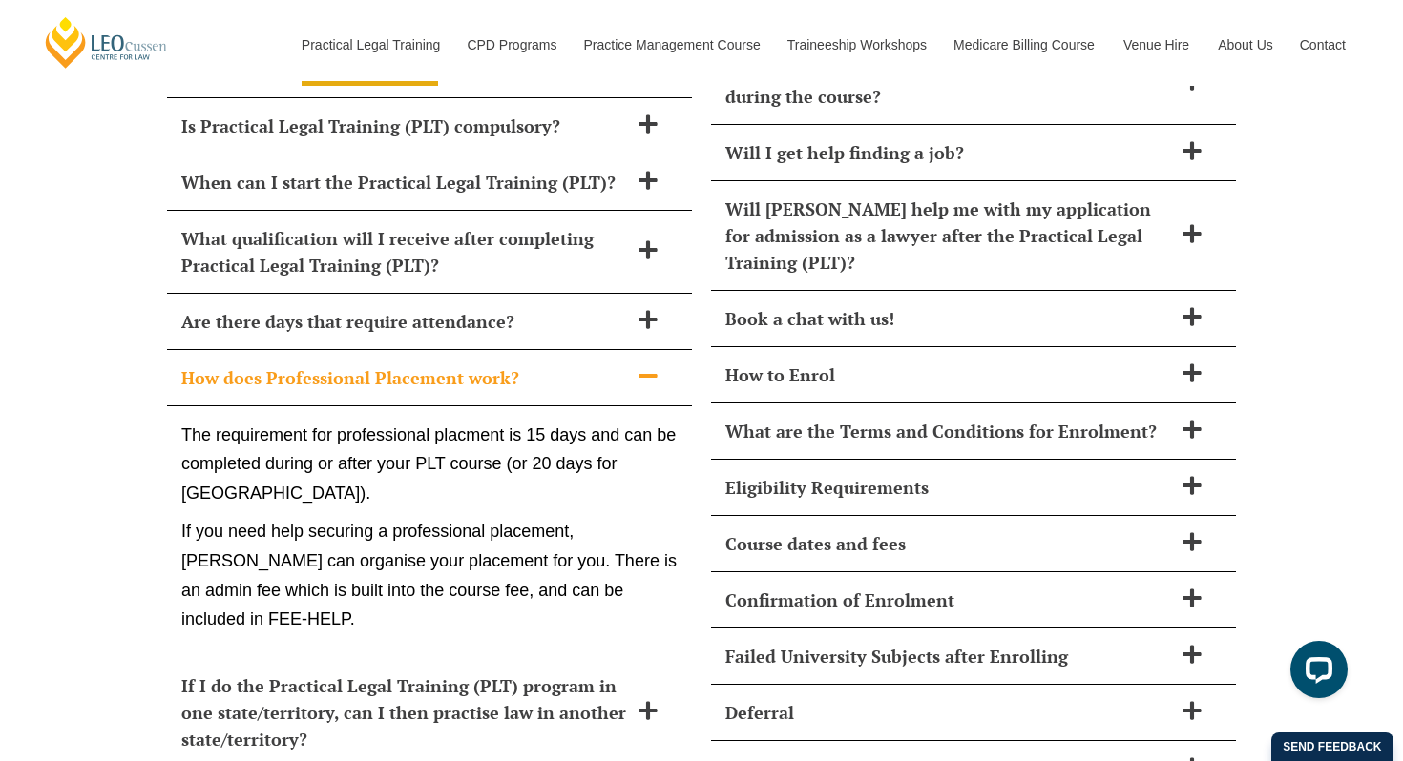
scroll to position [7910, 0]
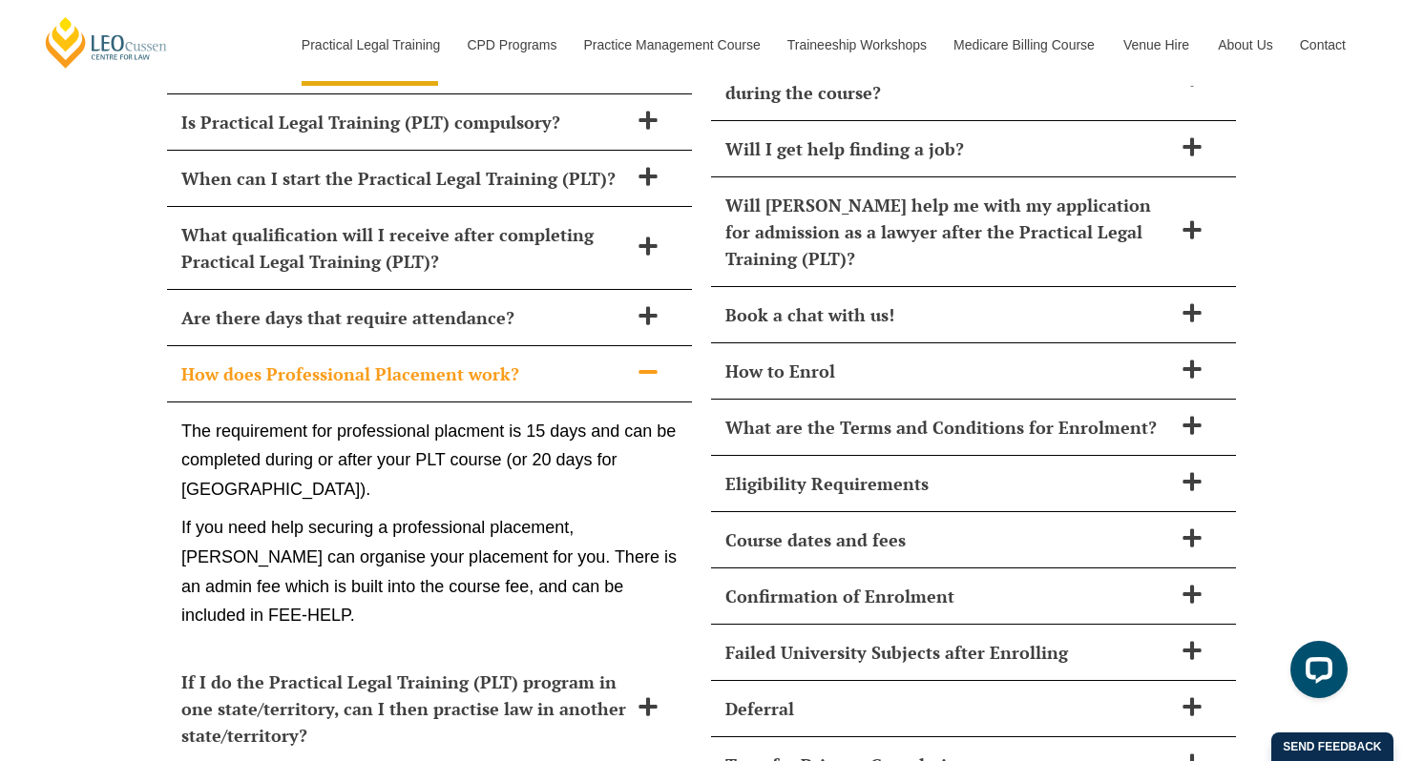
click at [414, 361] on h2 "How does Professional Placement work?" at bounding box center [404, 374] width 447 height 27
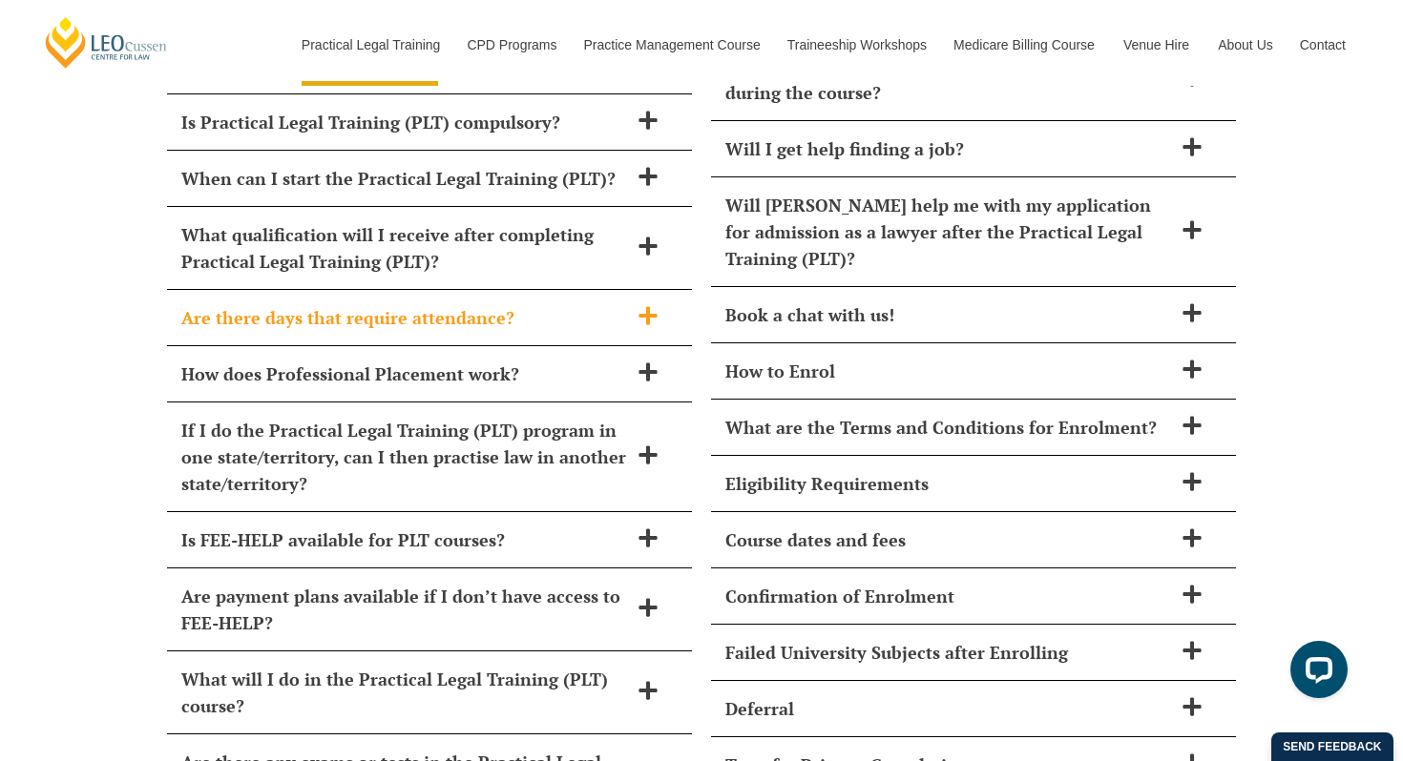
click at [424, 304] on h2 "Are there days that require attendance?" at bounding box center [404, 317] width 447 height 27
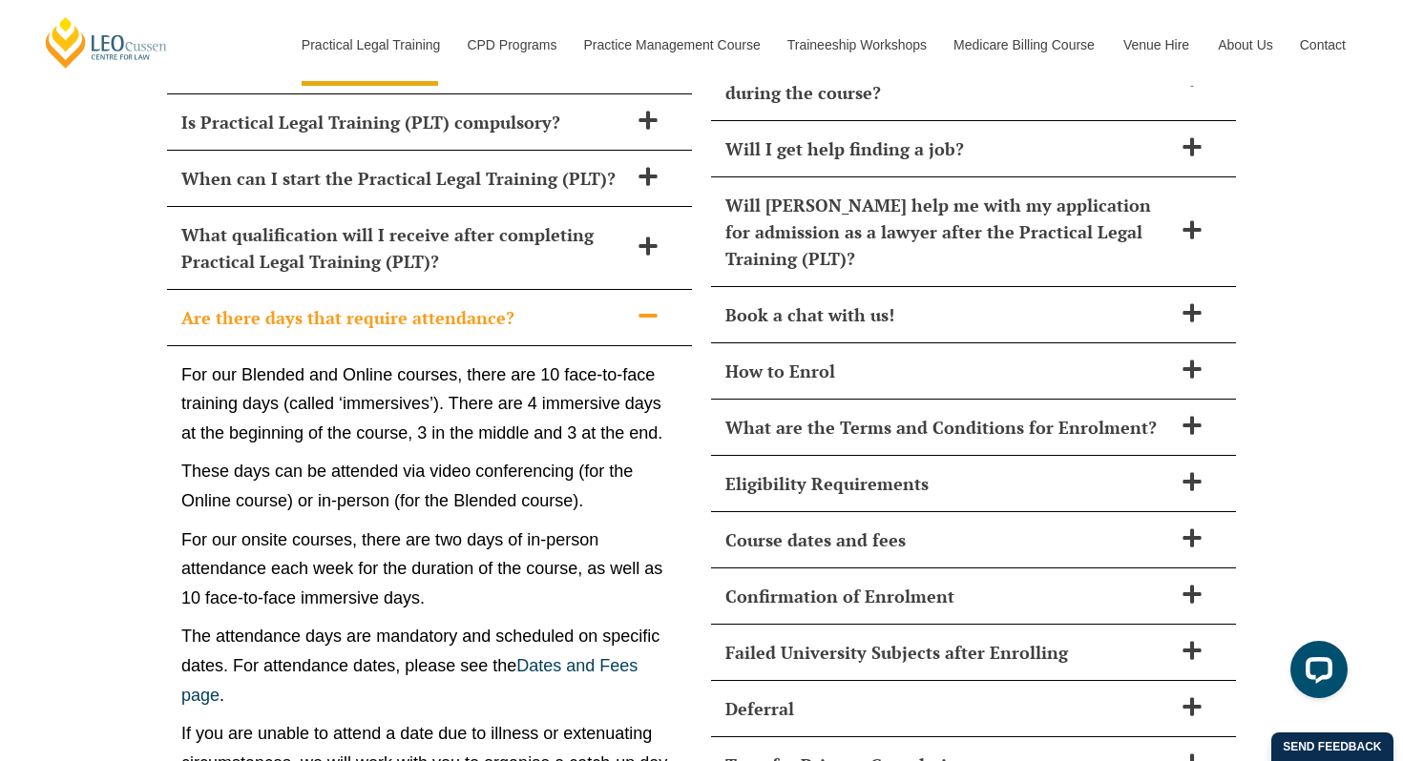
click at [424, 304] on h2 "Are there days that require attendance?" at bounding box center [404, 317] width 447 height 27
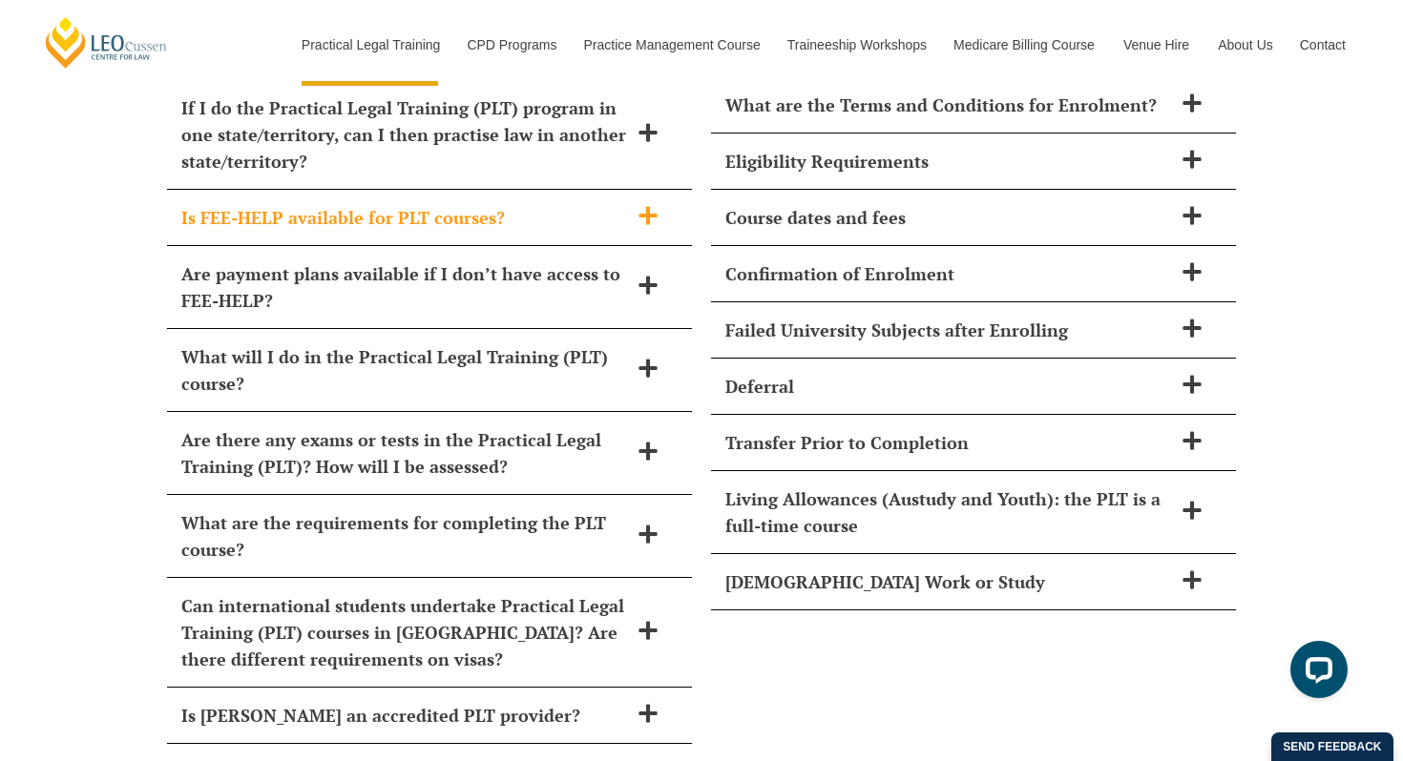
scroll to position [8234, 0]
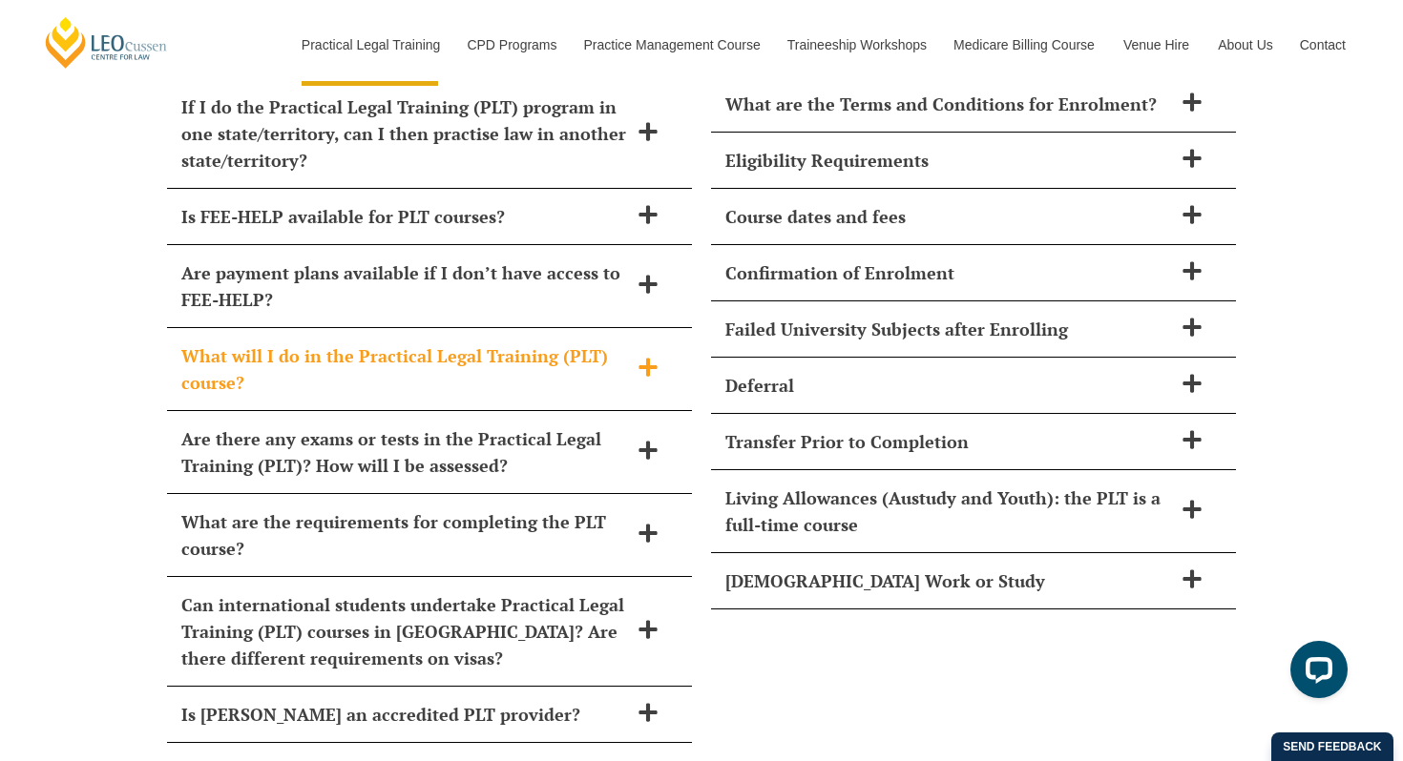
click at [429, 343] on h2 "What will I do in the Practical Legal Training (PLT) course?" at bounding box center [404, 369] width 447 height 53
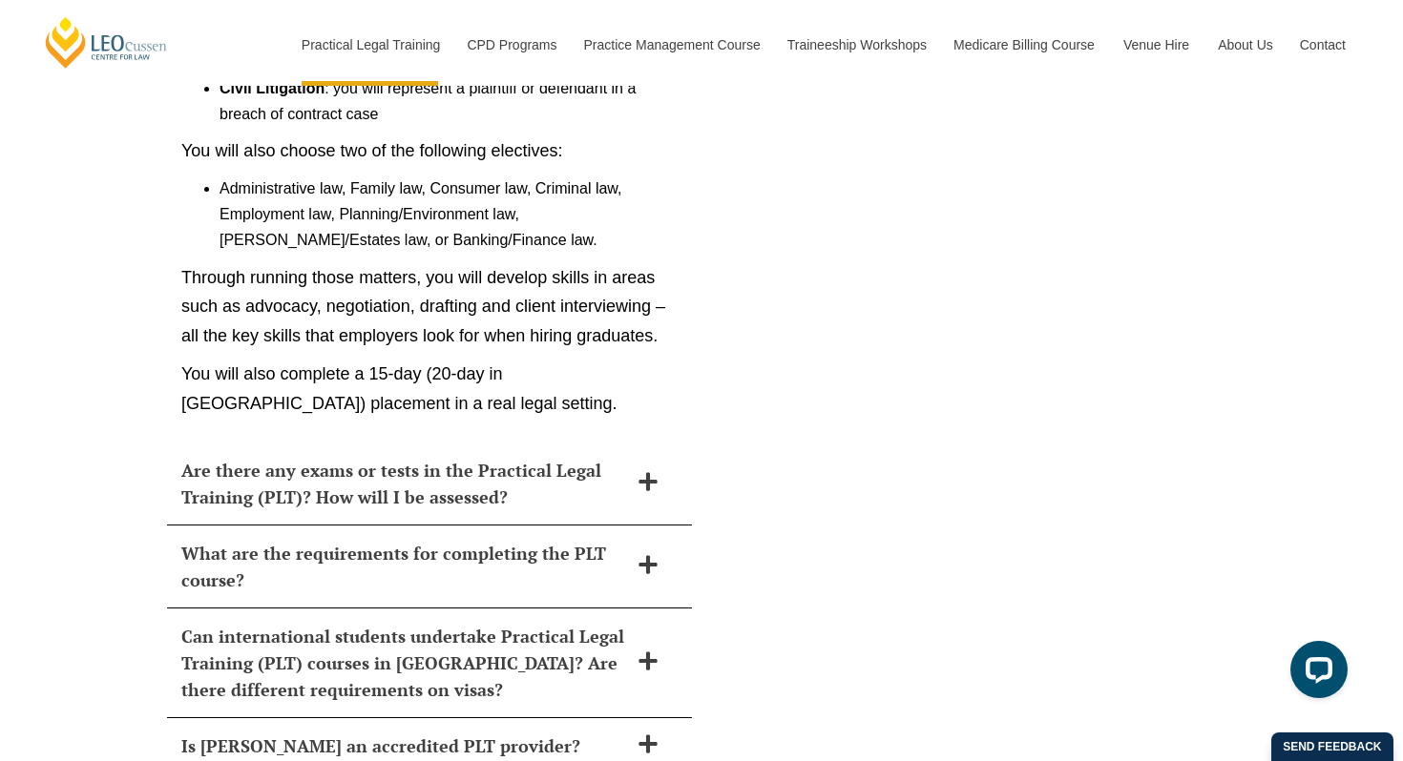
scroll to position [8860, 0]
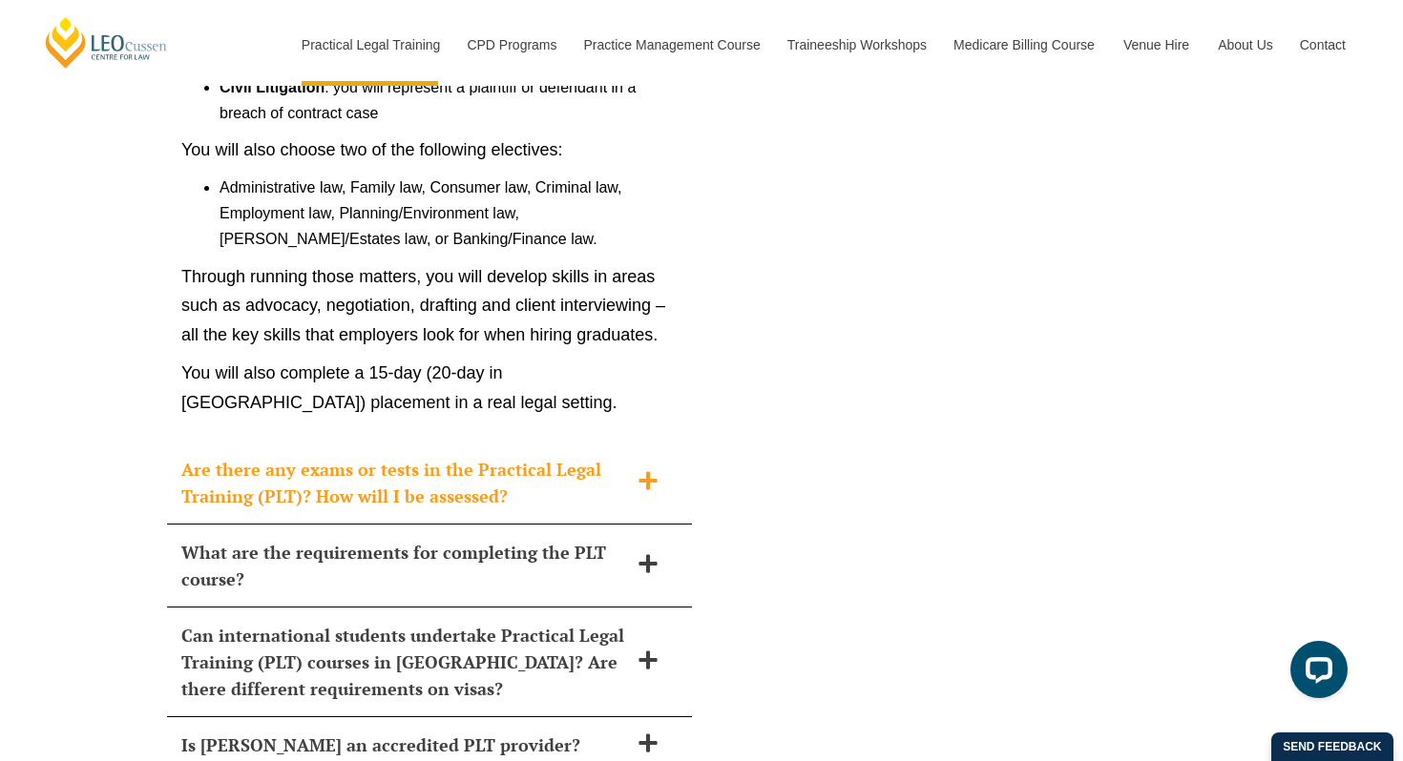
click at [503, 456] on h2 "Are there any exams or tests in the Practical Legal Training (PLT)? How will I …" at bounding box center [404, 482] width 447 height 53
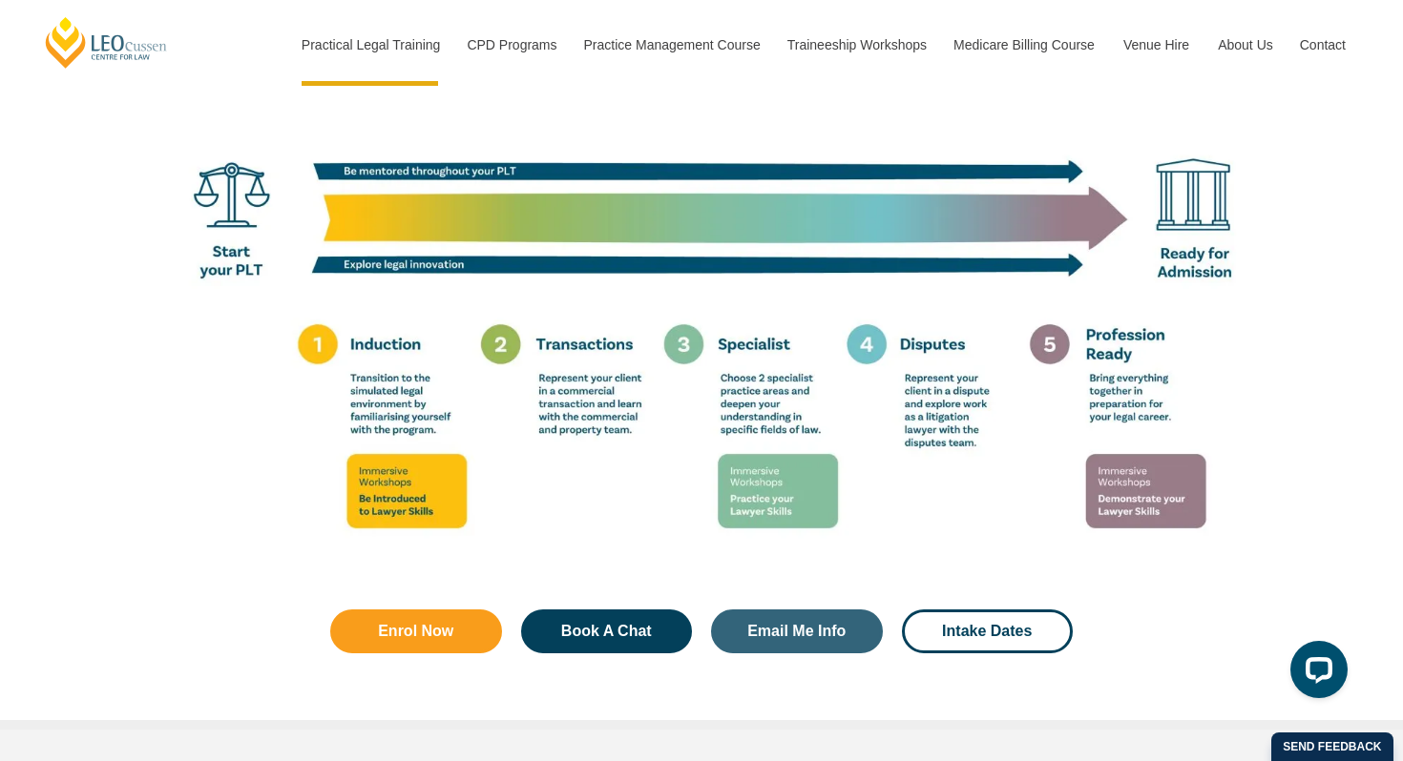
scroll to position [3441, 0]
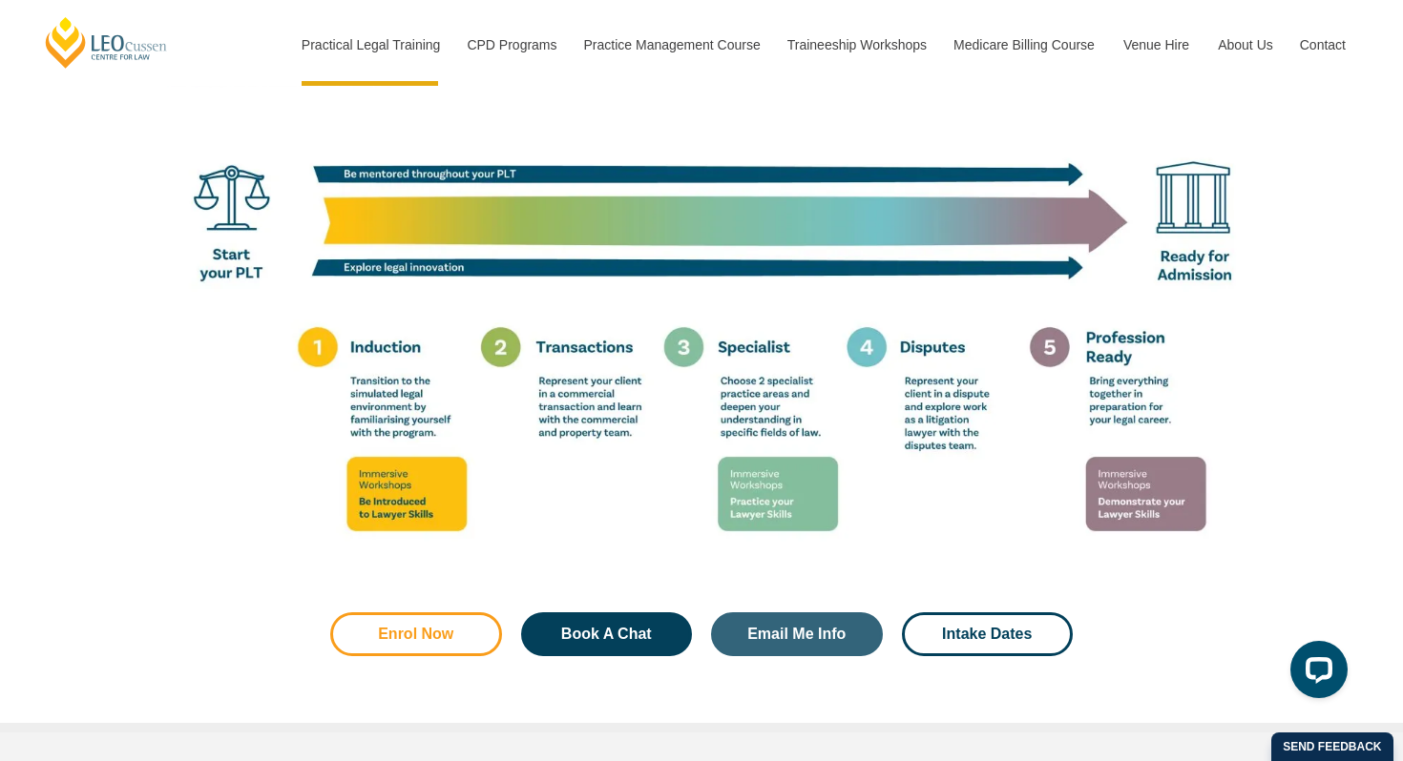
click at [424, 627] on span "Enrol Now" at bounding box center [415, 634] width 75 height 15
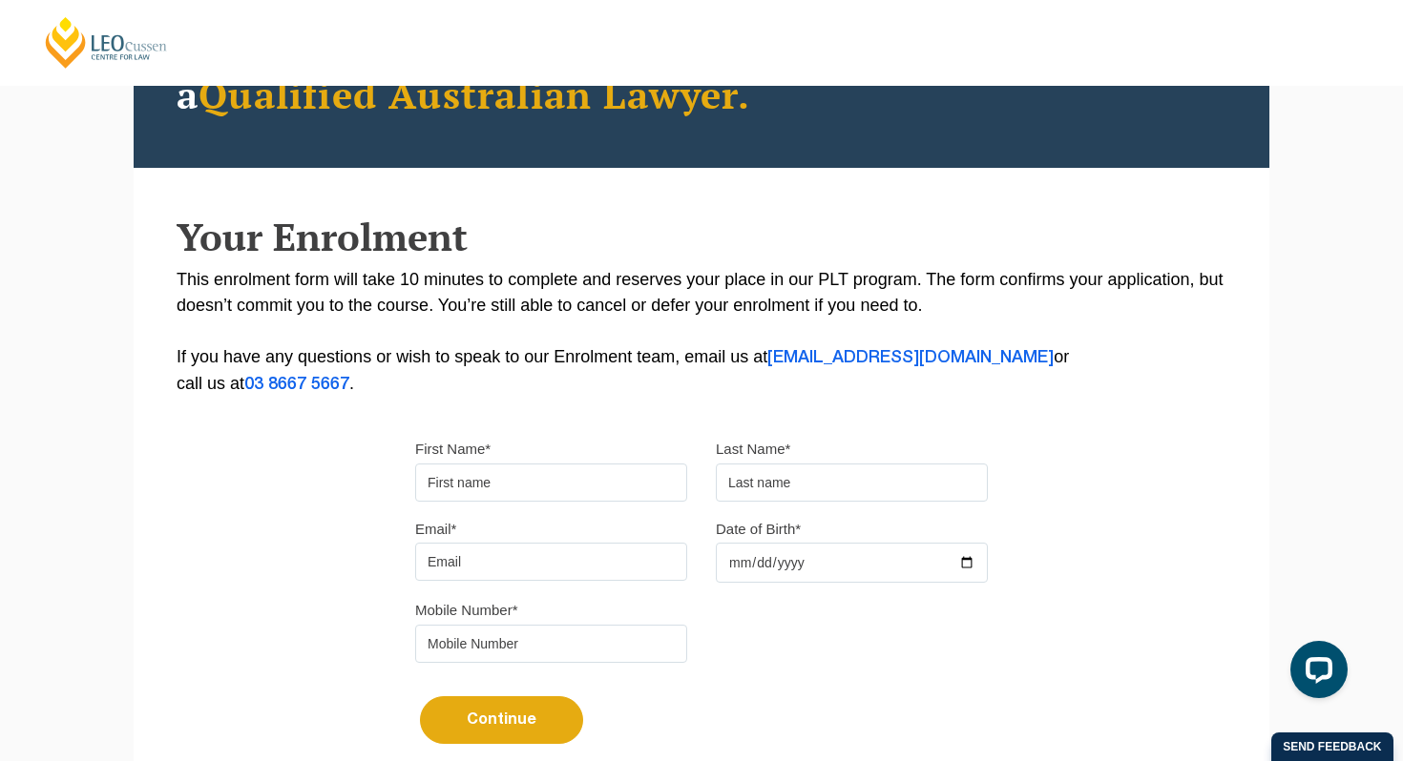
scroll to position [375, 0]
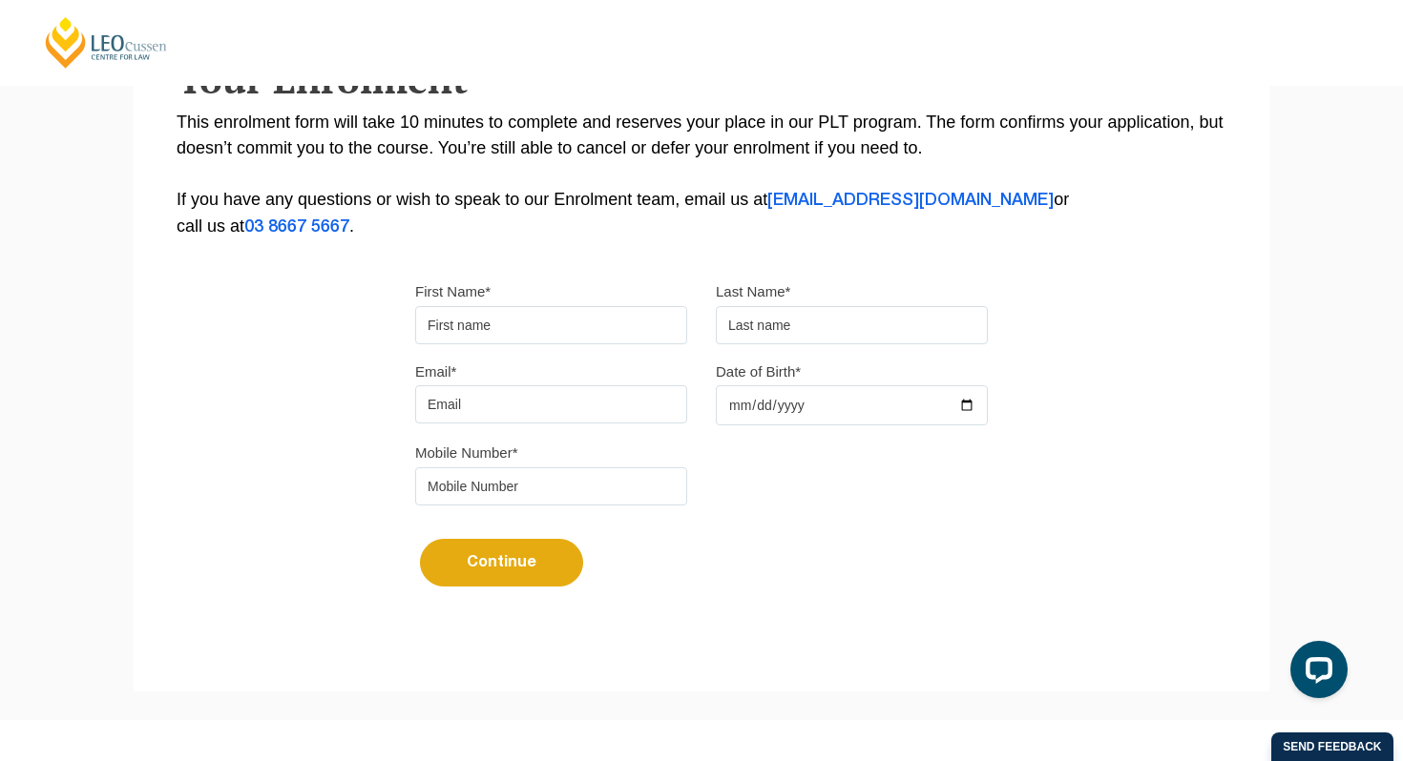
click at [508, 331] on input "First Name*" at bounding box center [551, 325] width 272 height 38
type input "chiara"
type input "fiorillo"
type input "chiarafiorillo7@gmail.com"
type input "0401986736"
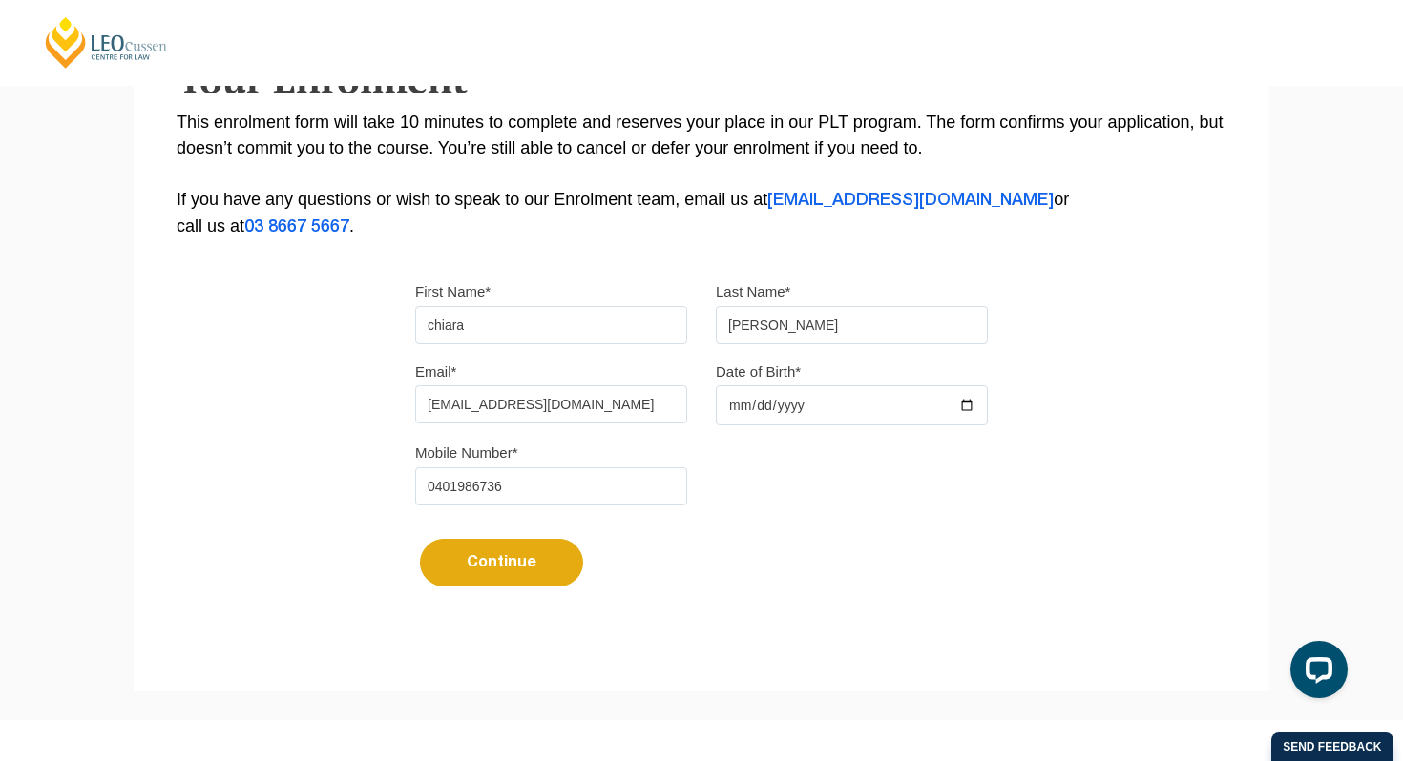
click at [434, 327] on input "chiara" at bounding box center [551, 325] width 272 height 38
type input "Chiara"
click at [734, 332] on input "fiorillo" at bounding box center [852, 325] width 272 height 38
type input "Fiorillo"
click at [739, 410] on input "Date of Birth*" at bounding box center [852, 405] width 272 height 40
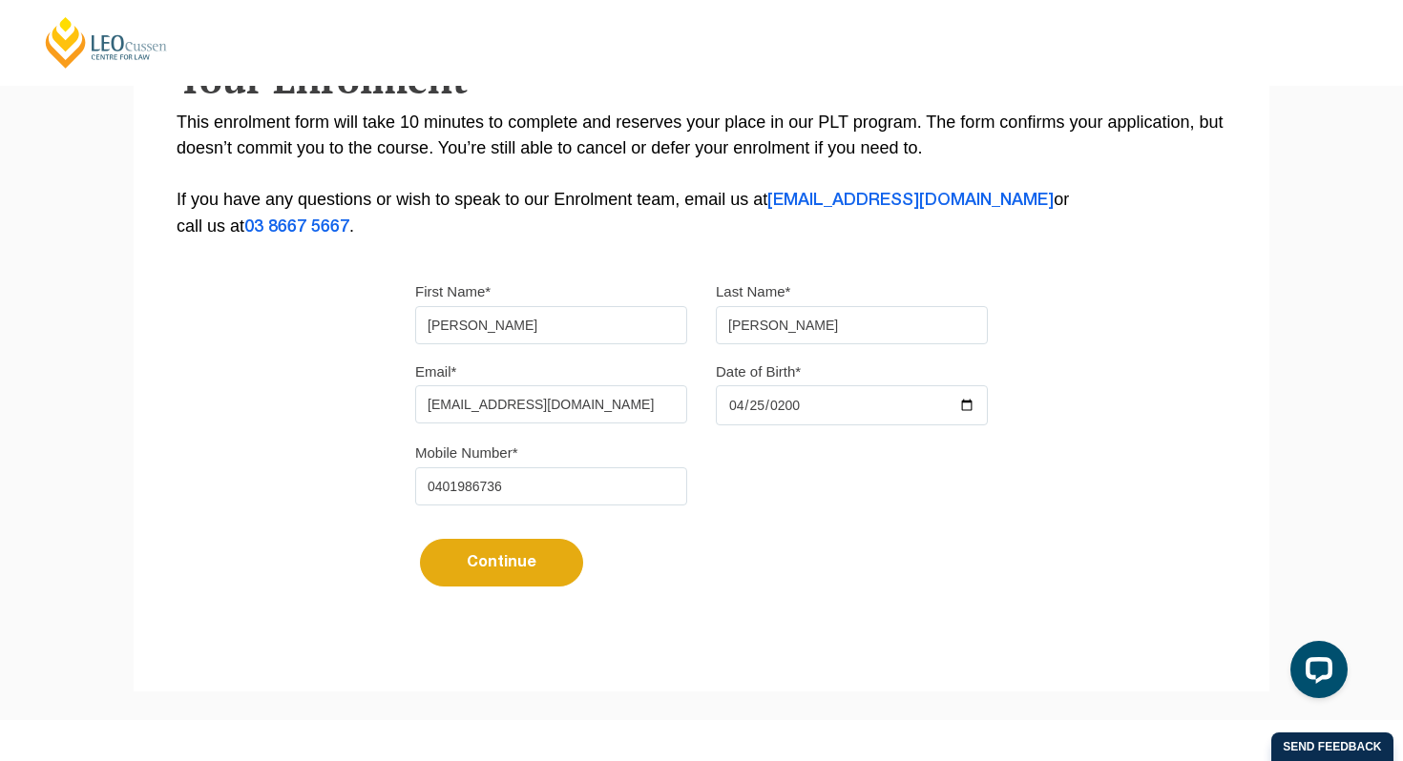
type input "2002-04-25"
click at [534, 559] on button "Continue" at bounding box center [501, 563] width 163 height 48
select select
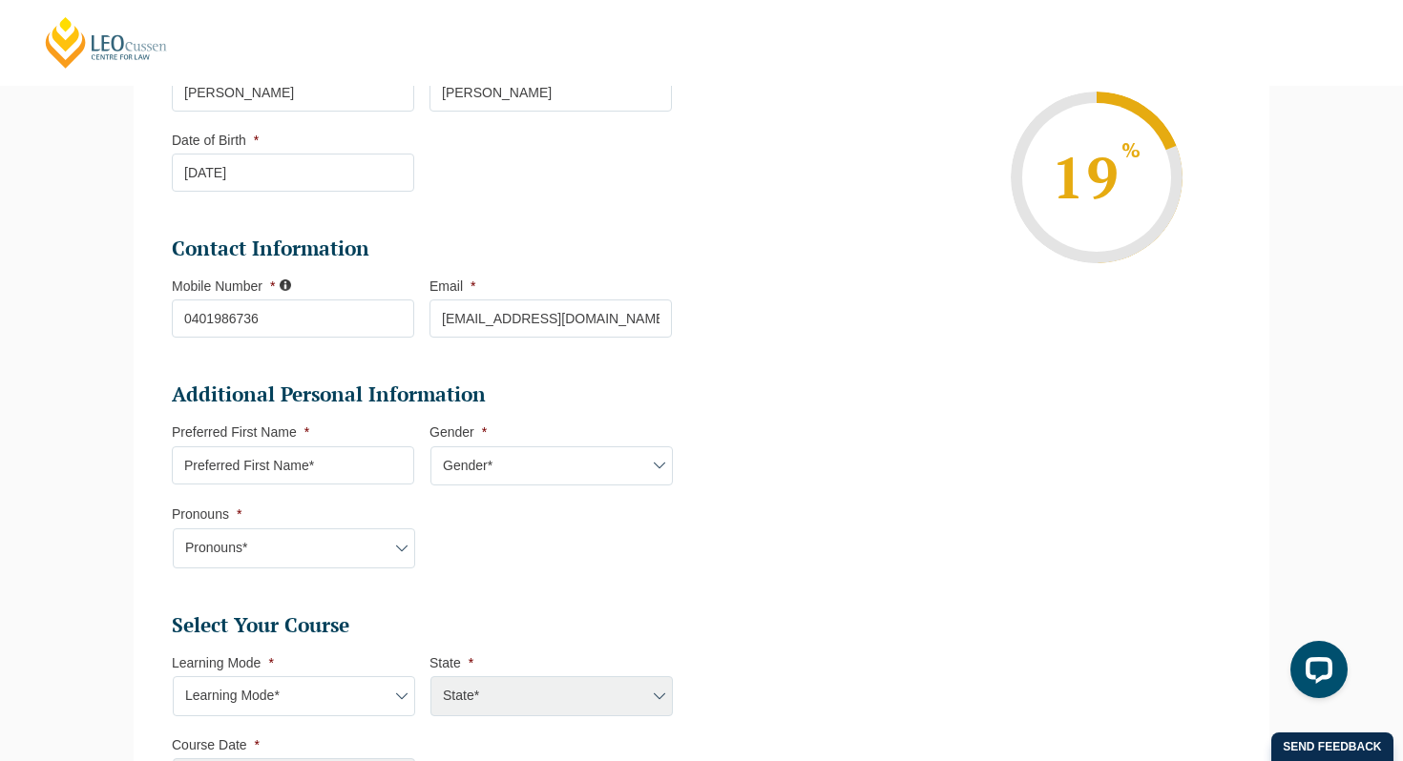
scroll to position [470, 0]
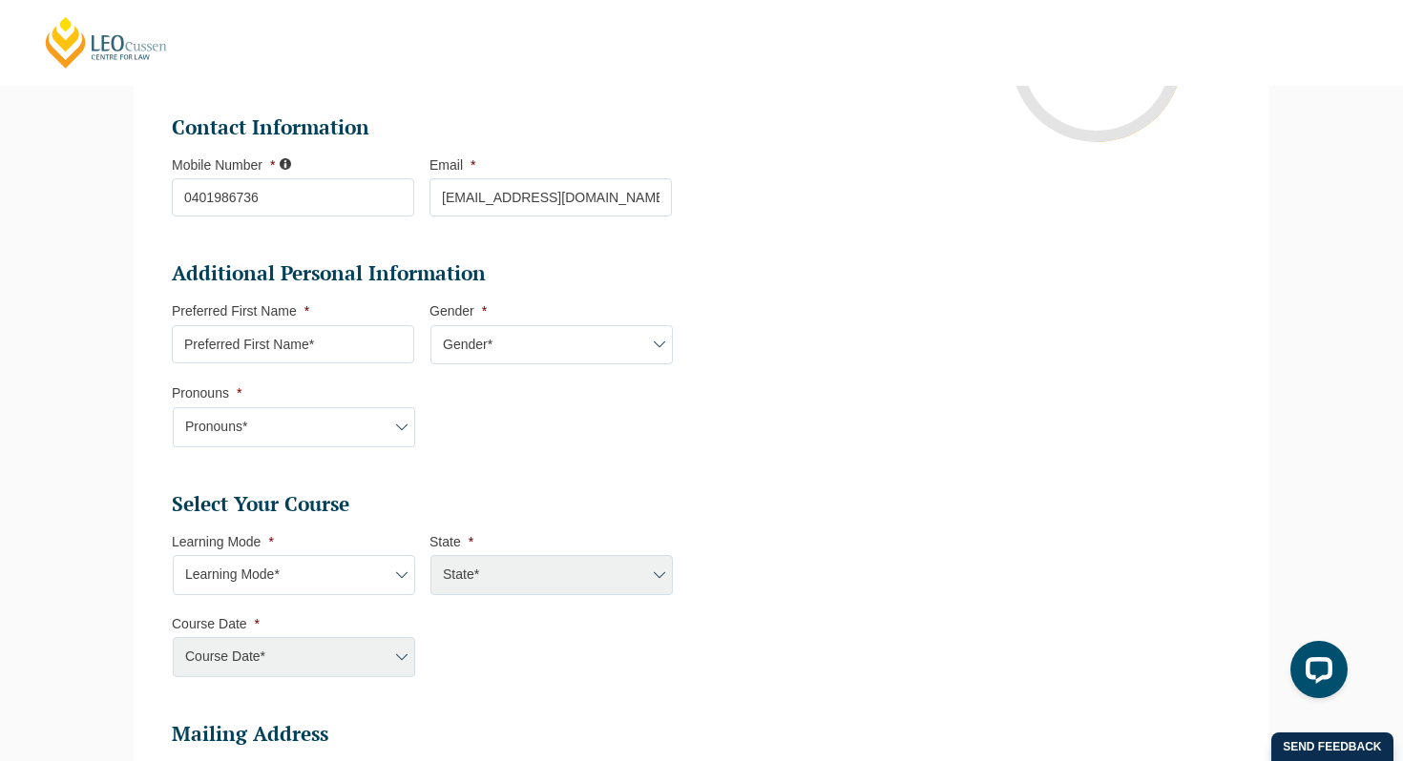
click at [339, 347] on input "Preferred First Name *" at bounding box center [293, 344] width 242 height 38
type input "Chiara"
click at [530, 362] on select "Gender* Male Female Nonbinary Intersex Prefer not to disclose Other" at bounding box center [551, 345] width 242 height 40
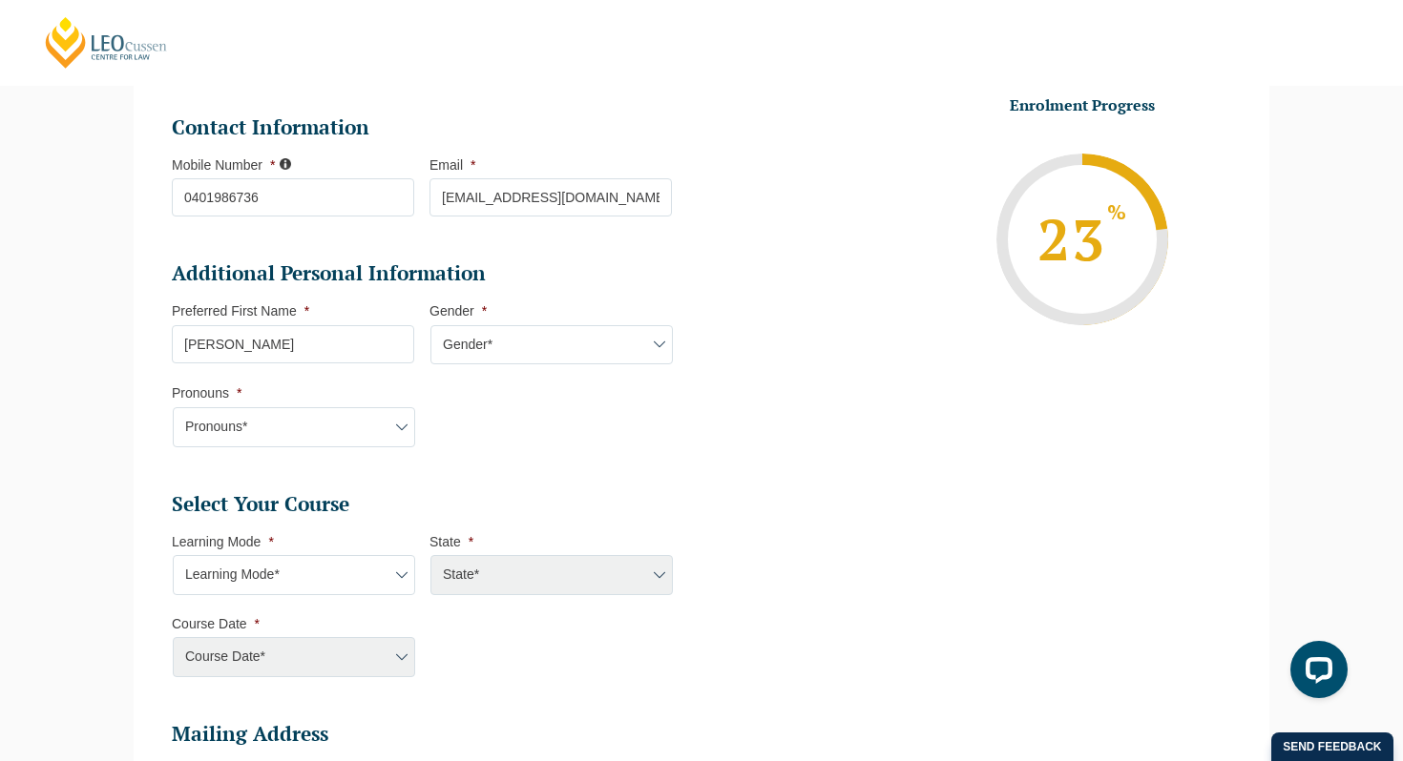
select select "Female"
click at [330, 443] on select "Pronouns* She/Her/Hers He/Him/His They/Them/Theirs Other Prefer not to disclose" at bounding box center [294, 427] width 242 height 40
select select "She/Her/Hers"
click at [276, 569] on select "Learning Mode* Online Full Time Learning Online Part Time Learning Blended Full…" at bounding box center [294, 575] width 242 height 40
select select "Blended Full Time Learning"
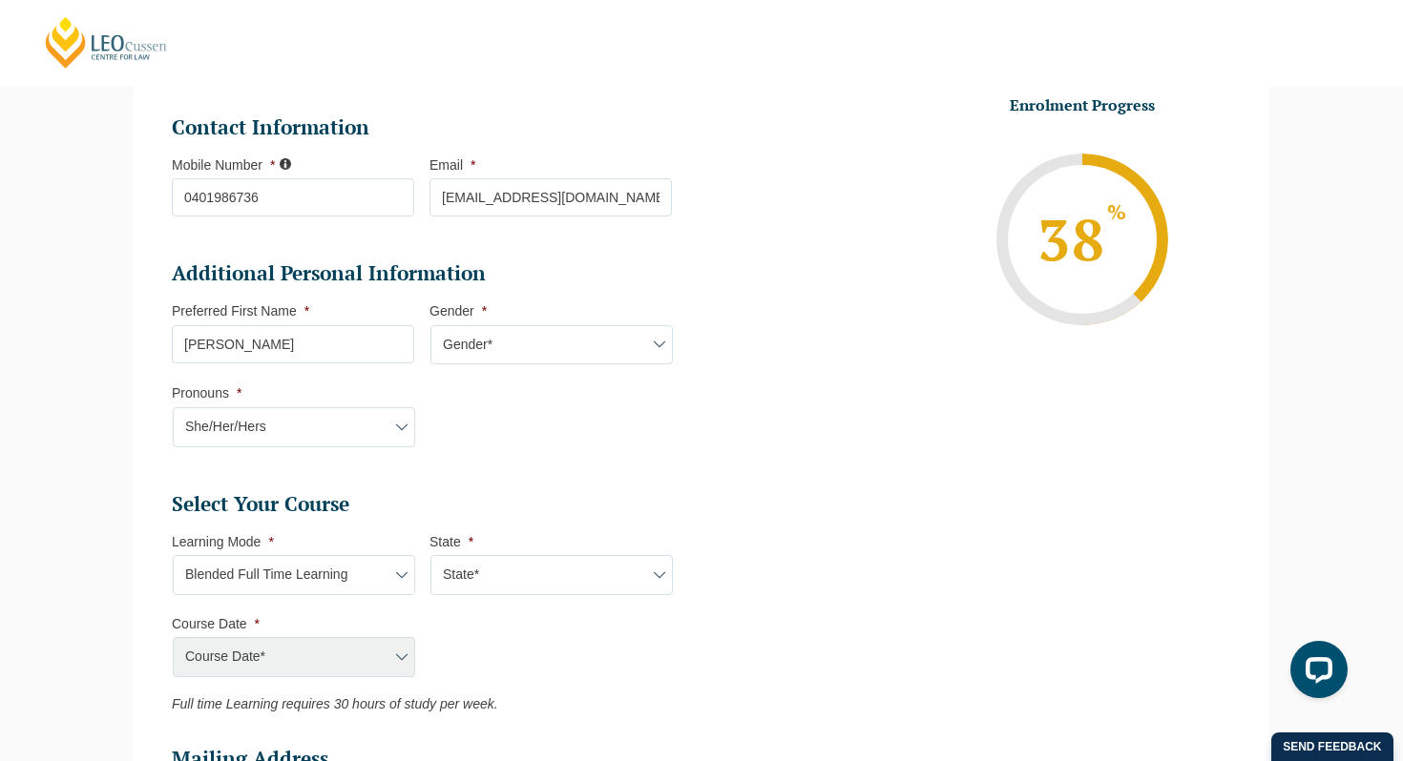
click at [491, 571] on select "State* ACT/NSW QLD SA VIC WA" at bounding box center [551, 575] width 242 height 40
select select "VIC"
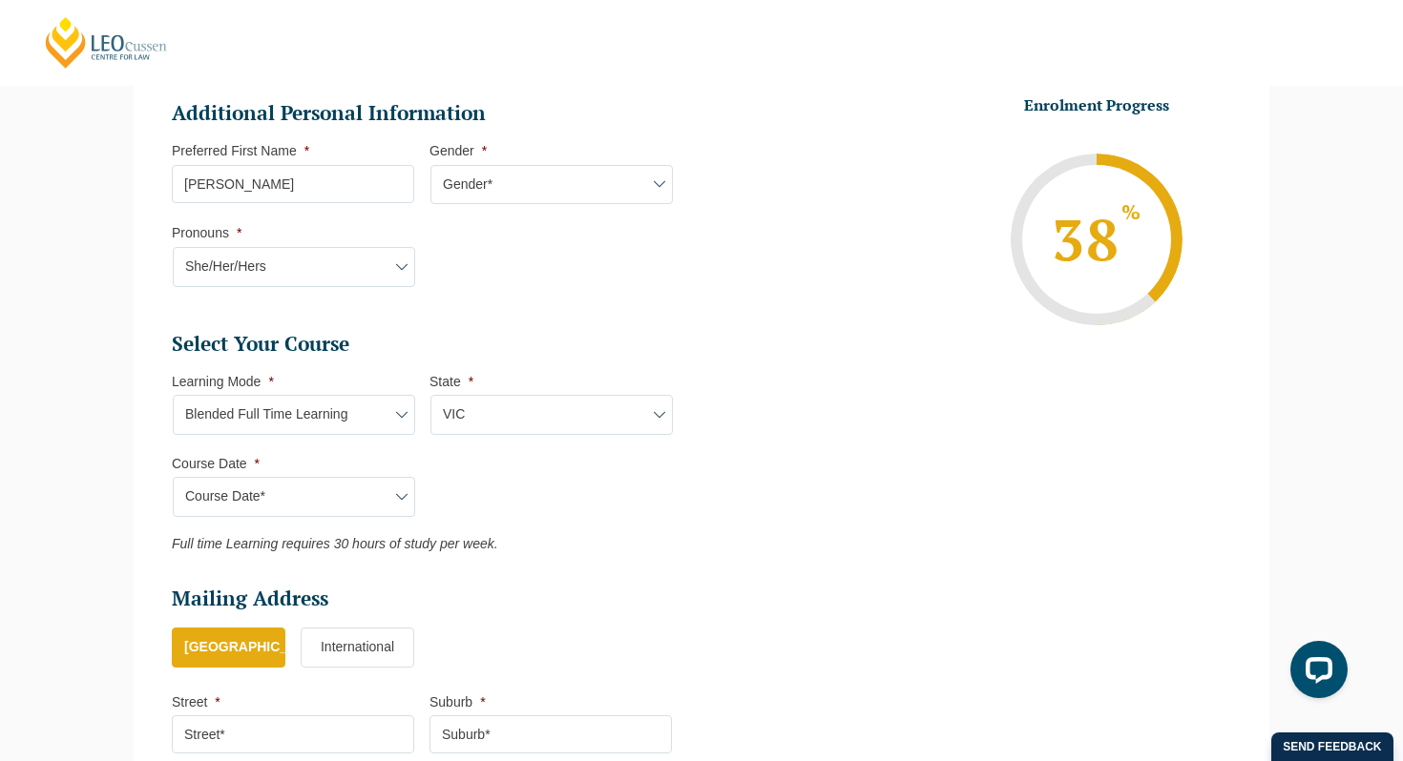
scroll to position [679, 0]
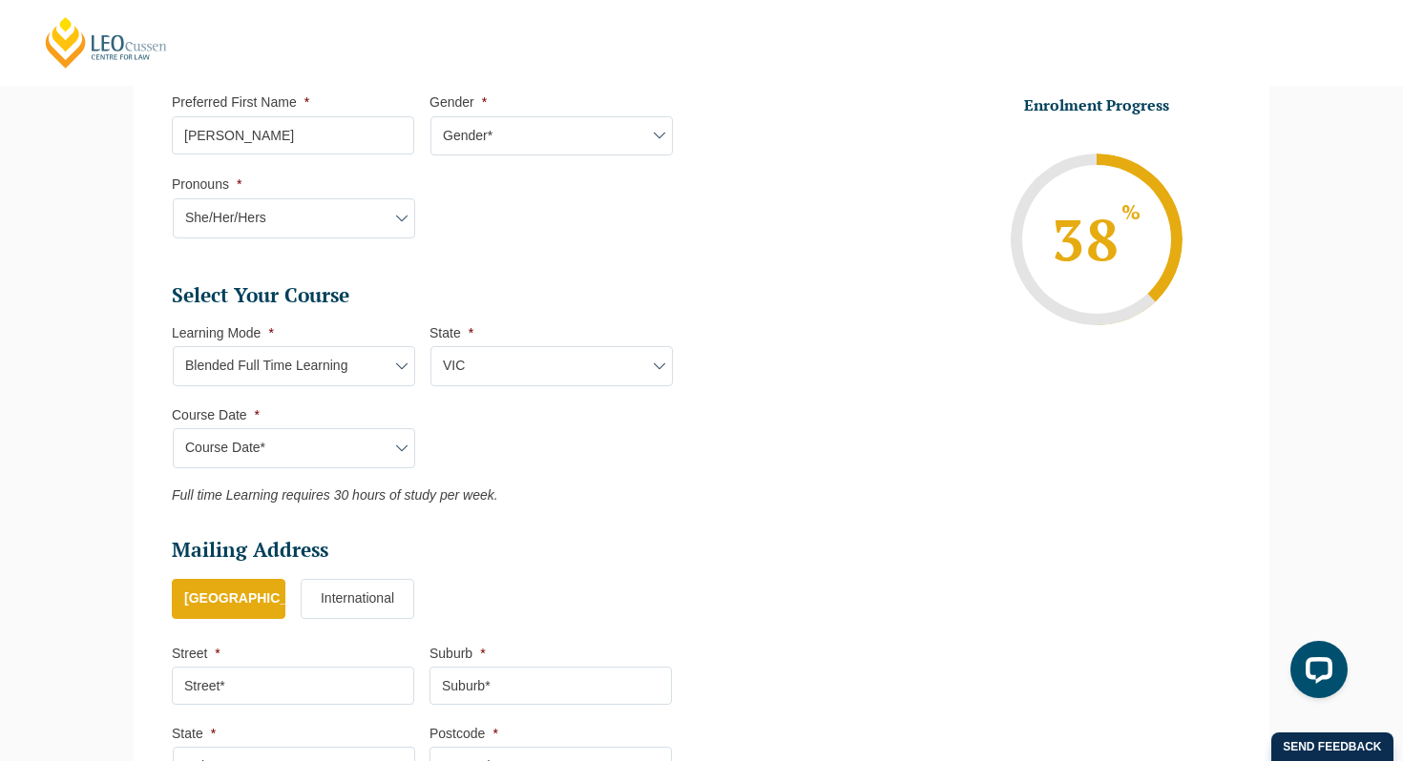
click at [357, 453] on select "Course Date* September 2025 (22-Sep-2025 to 20-Feb-2026) December 2025 (08-Dec-…" at bounding box center [294, 448] width 242 height 40
select select "January 2026 (27-Jan-2026 to 12-Jun-2026)"
type input "Intake 01 January 2026 FT"
type input "Practical Legal Training (VIC)"
select select "VIC PLT (JAN) 2026 Full Time Blended"
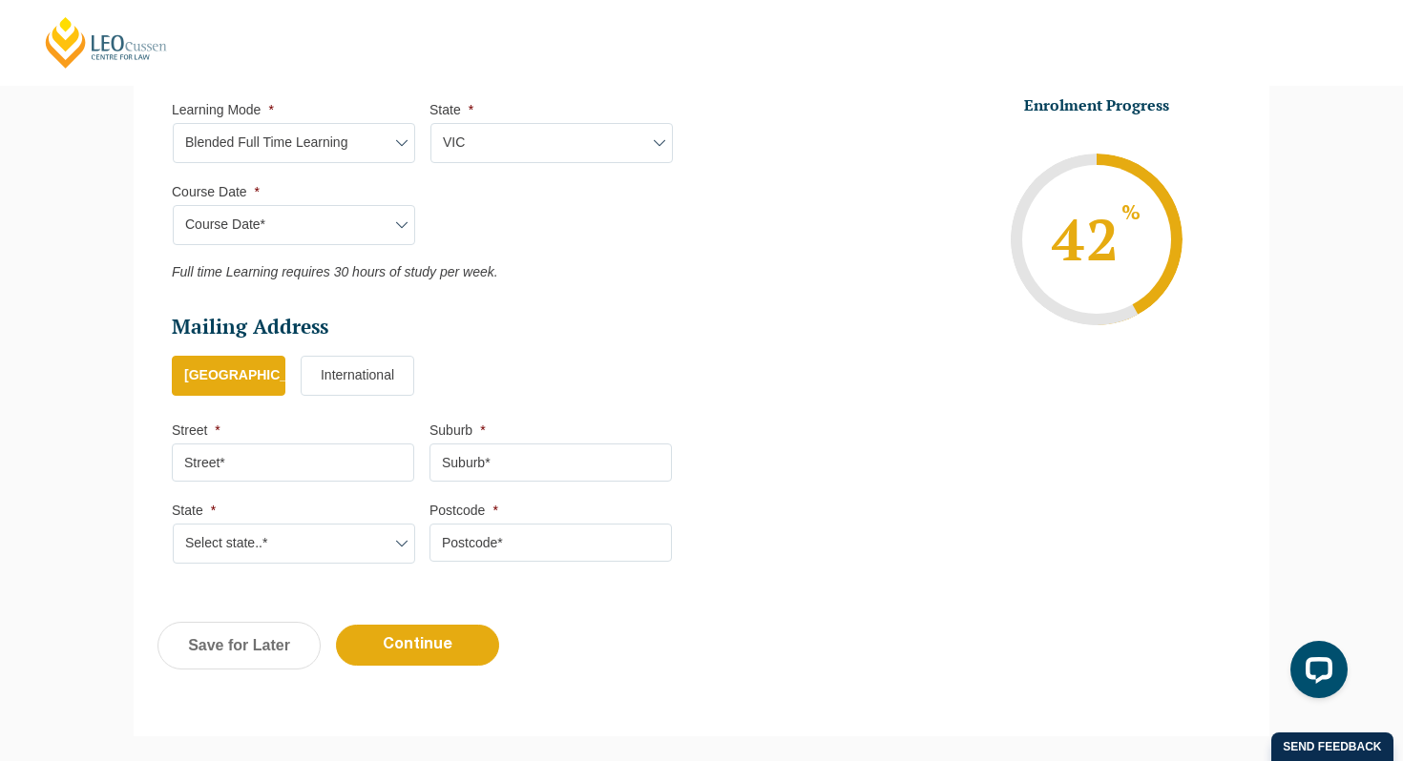
scroll to position [1013, 0]
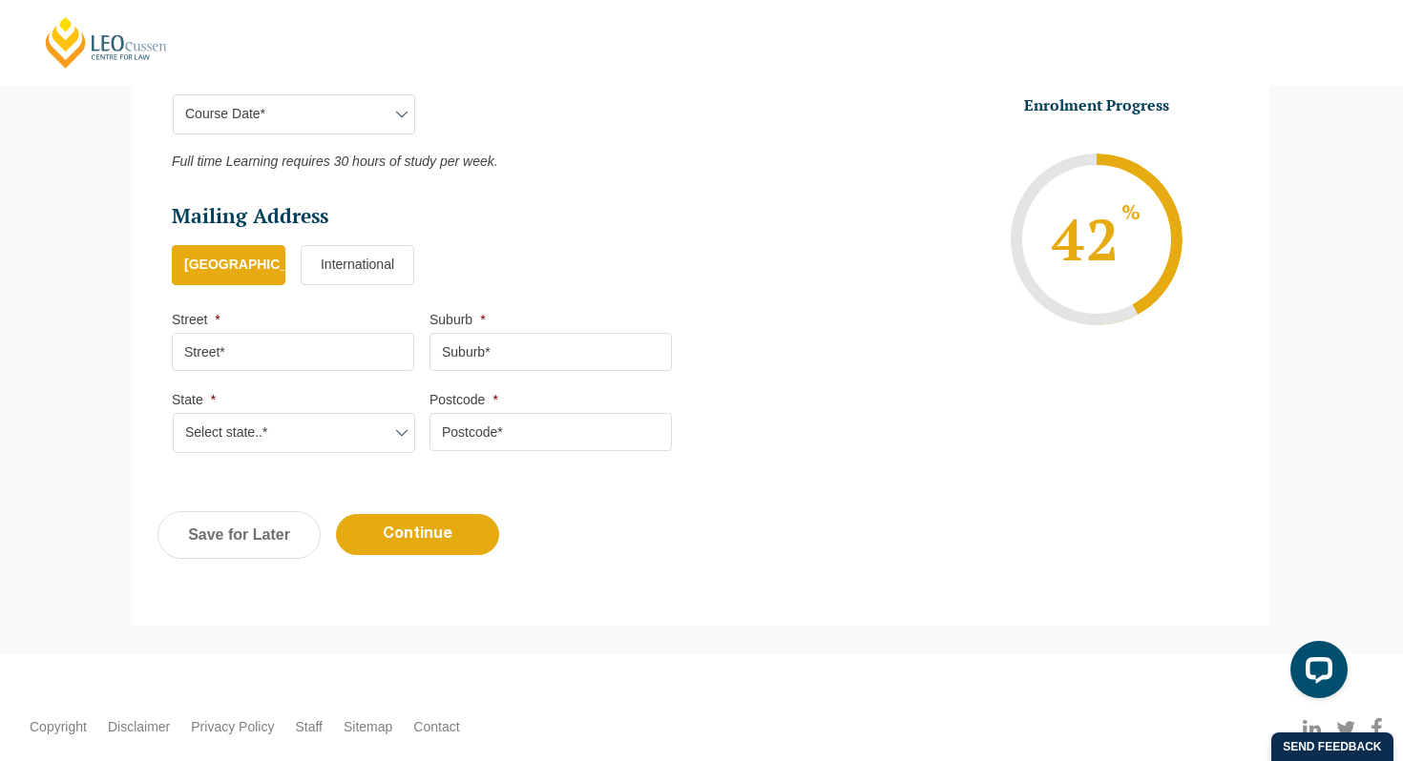
click at [262, 355] on input "Street *" at bounding box center [293, 352] width 242 height 38
type input "14 Pearl Street"
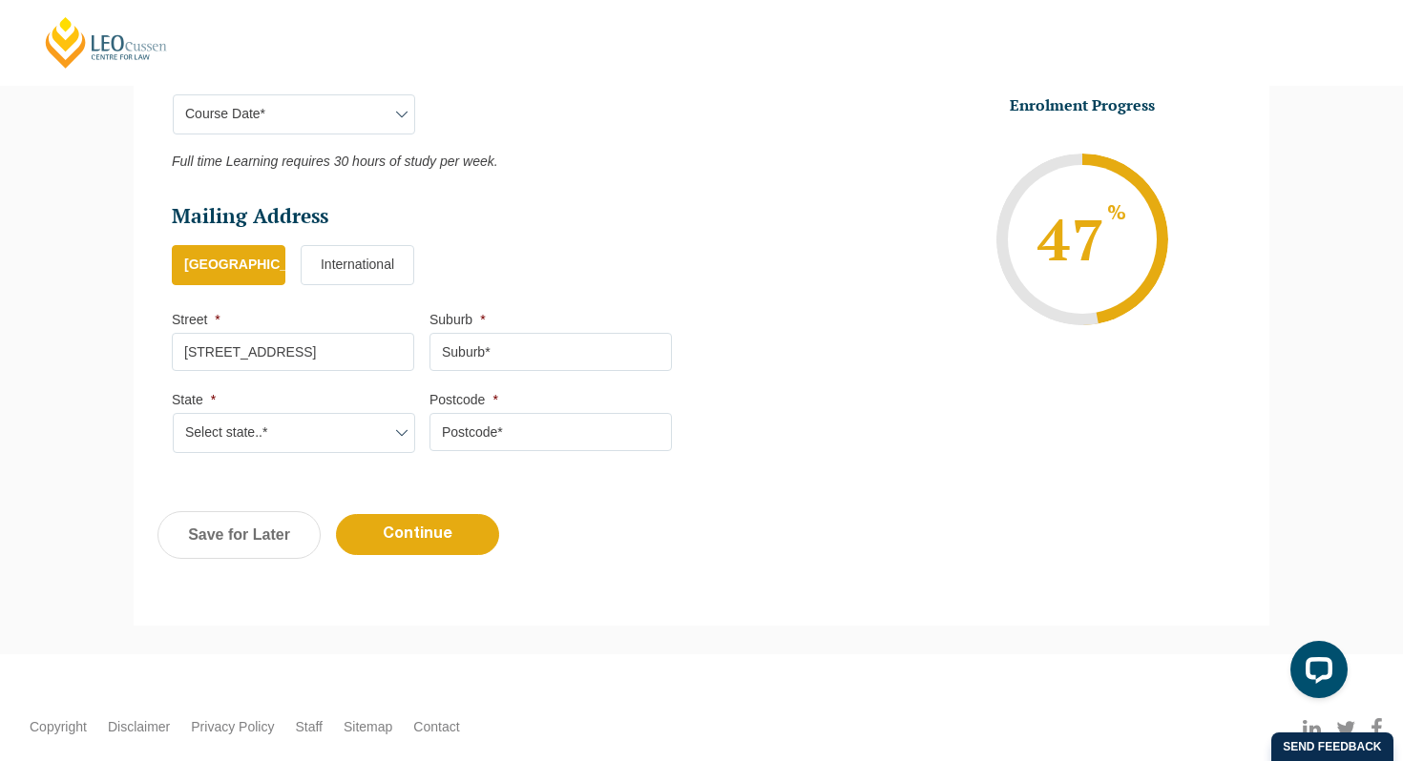
click at [506, 366] on input "Suburb *" at bounding box center [550, 352] width 242 height 38
type input "Essendon West"
click at [278, 442] on select "Select state..* VIC WA QLD SA NSW NT ACT TAS" at bounding box center [294, 433] width 242 height 40
select select "VIC"
click at [468, 435] on input "Postcode *" at bounding box center [550, 432] width 242 height 38
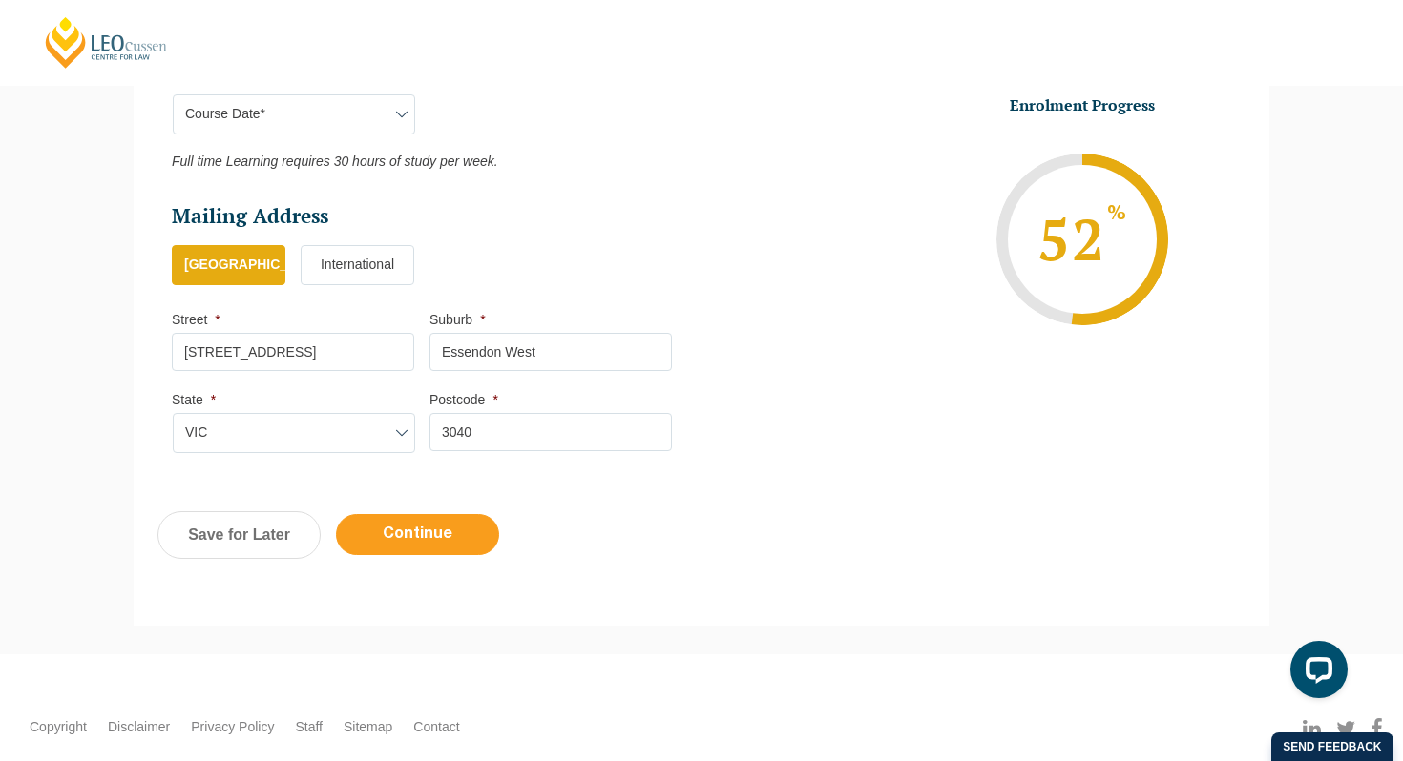
type input "3040"
click at [441, 530] on input "Continue" at bounding box center [417, 534] width 163 height 41
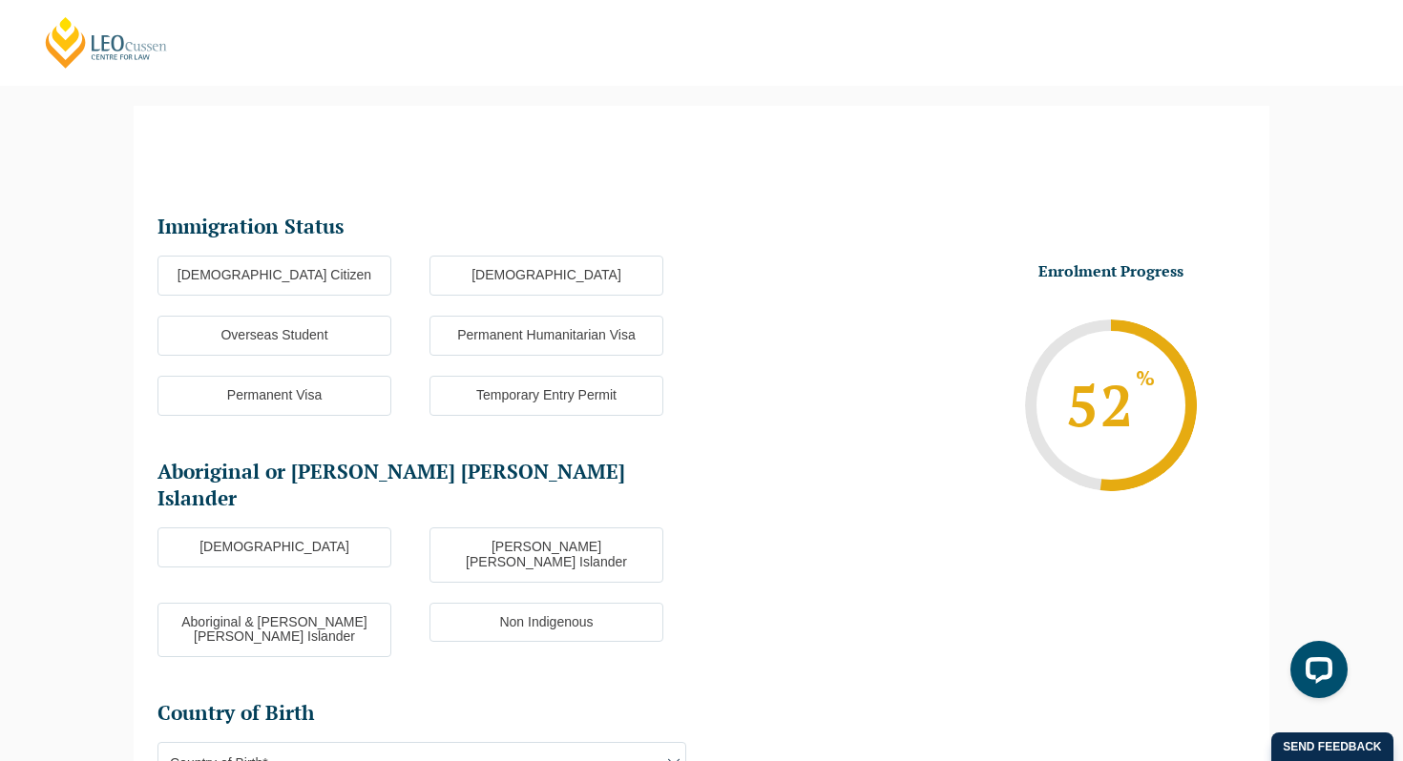
scroll to position [153, 0]
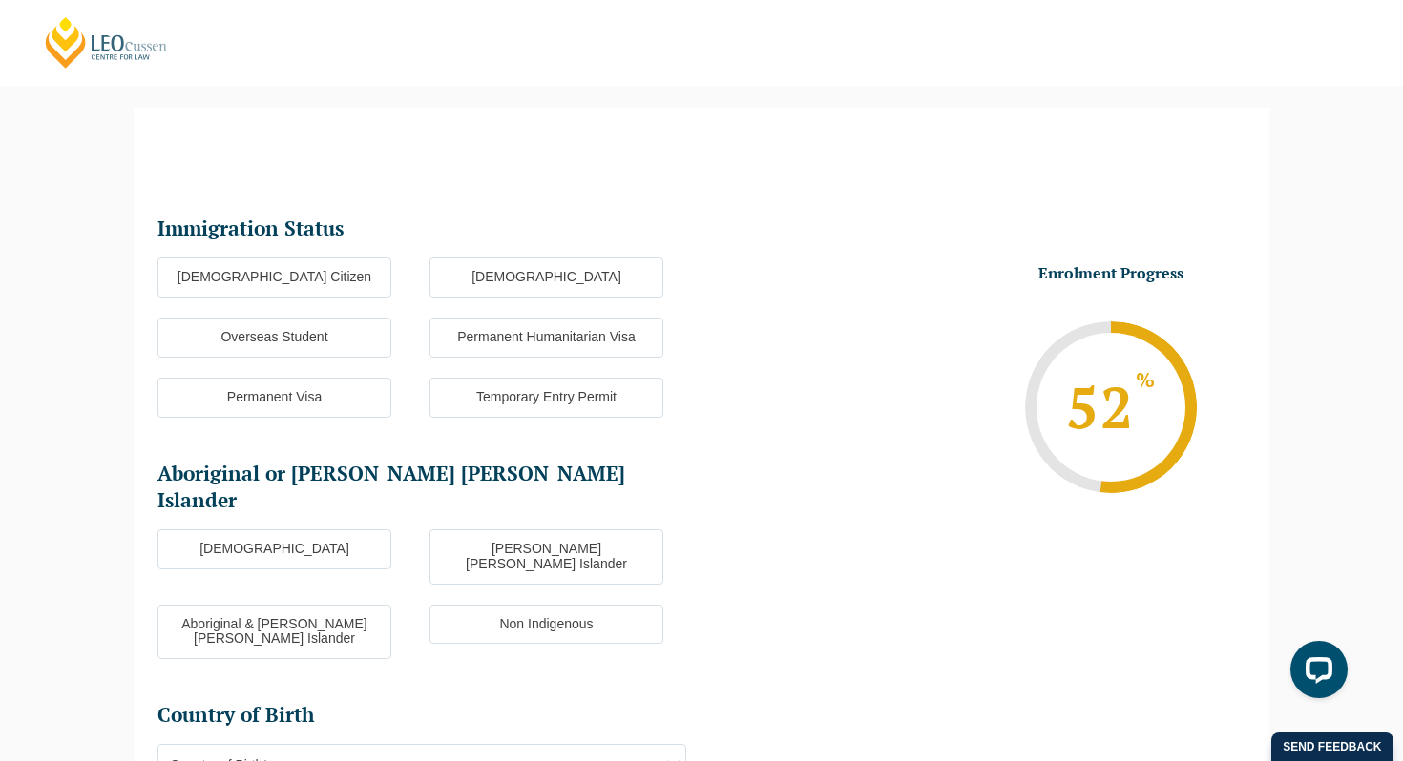
click at [322, 286] on label "Australian Citizen" at bounding box center [274, 278] width 234 height 40
click at [0, 0] on input "Australian Citizen" at bounding box center [0, 0] width 0 height 0
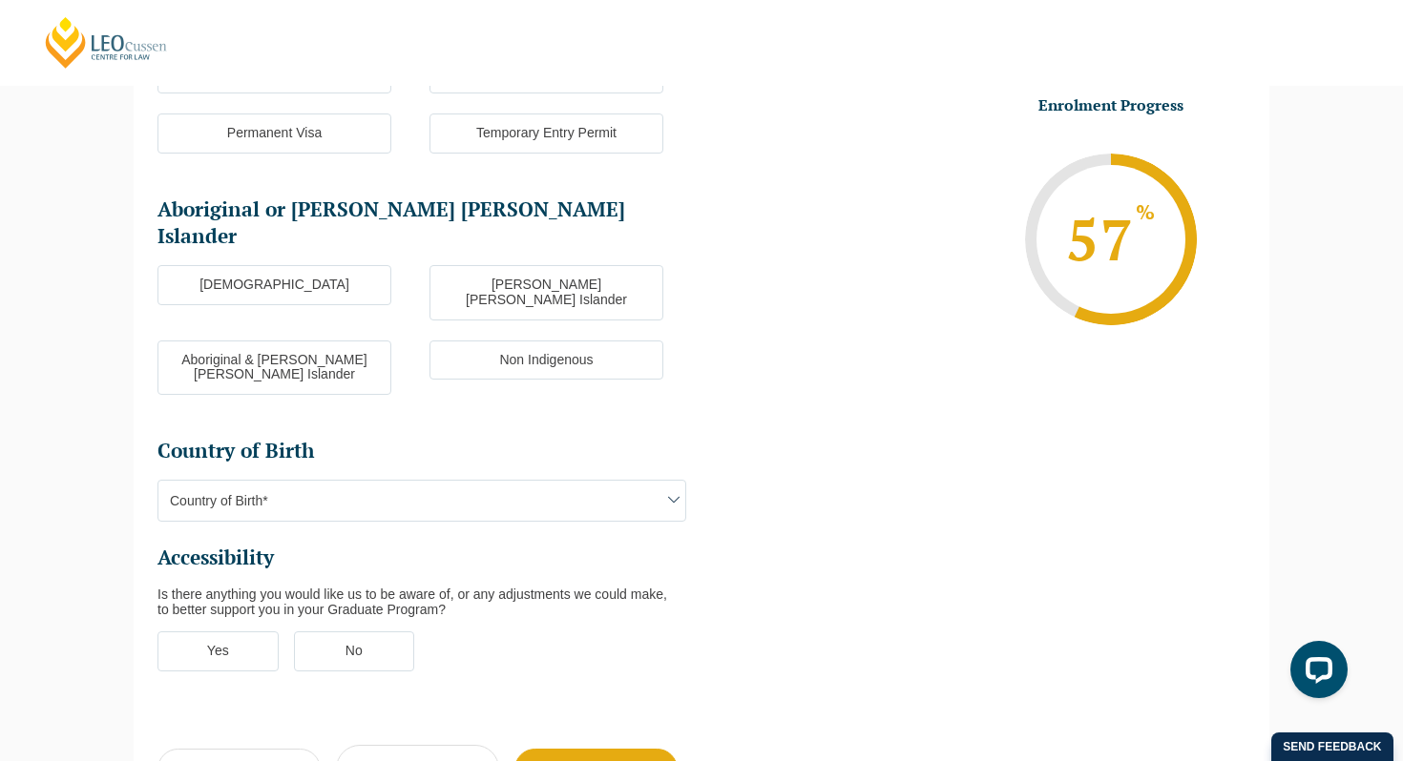
scroll to position [420, 0]
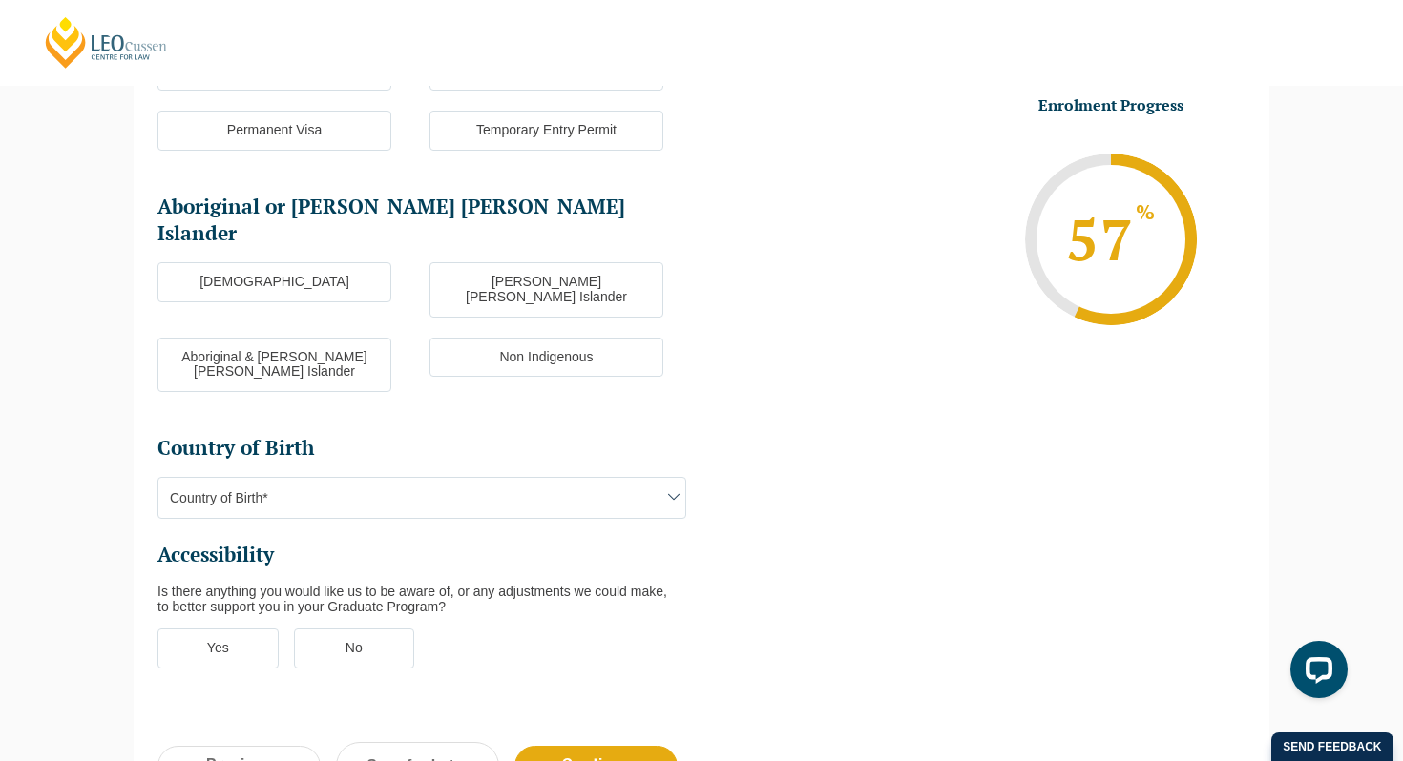
click at [552, 338] on label "Non Indigenous" at bounding box center [546, 358] width 234 height 40
click at [0, 0] on input "Non Indigenous" at bounding box center [0, 0] width 0 height 0
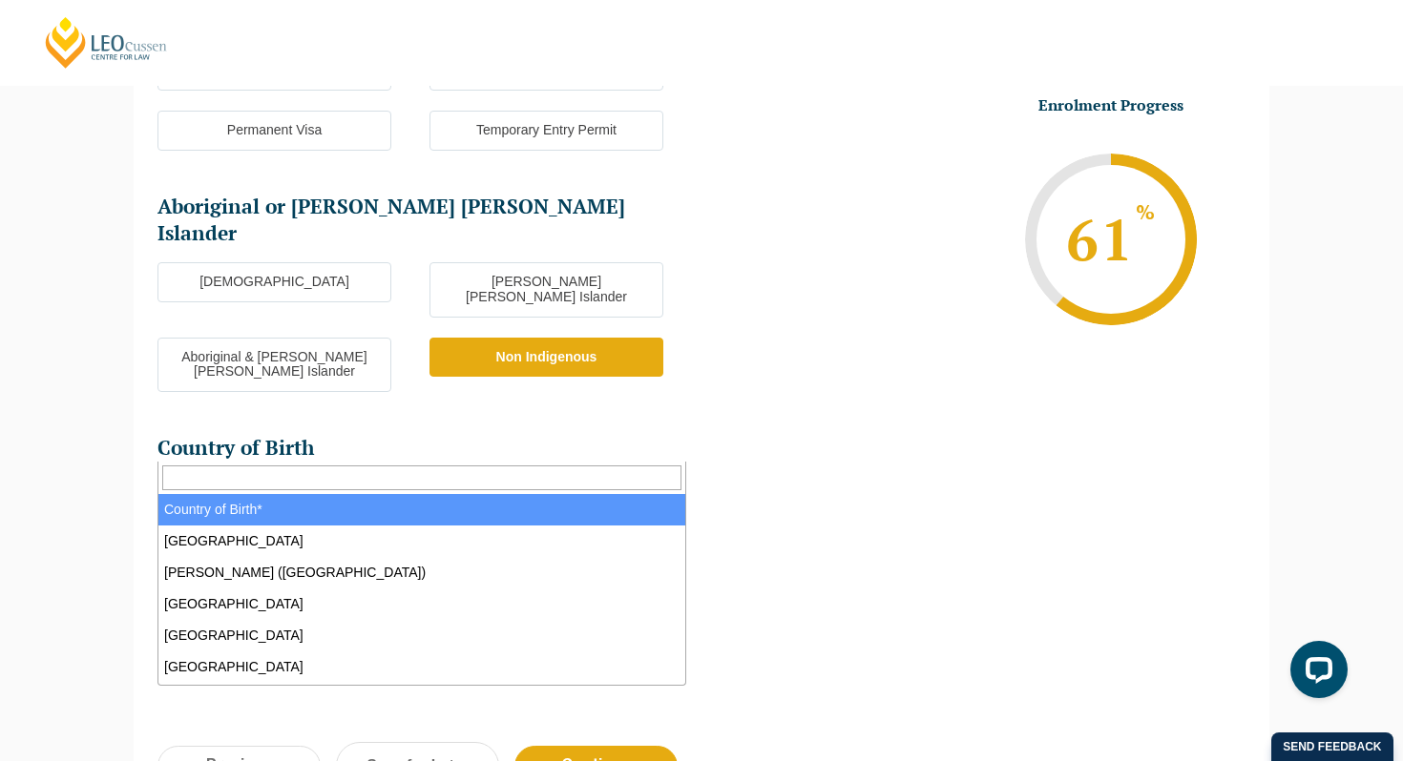
click at [516, 478] on span "Country of Birth*" at bounding box center [421, 498] width 527 height 40
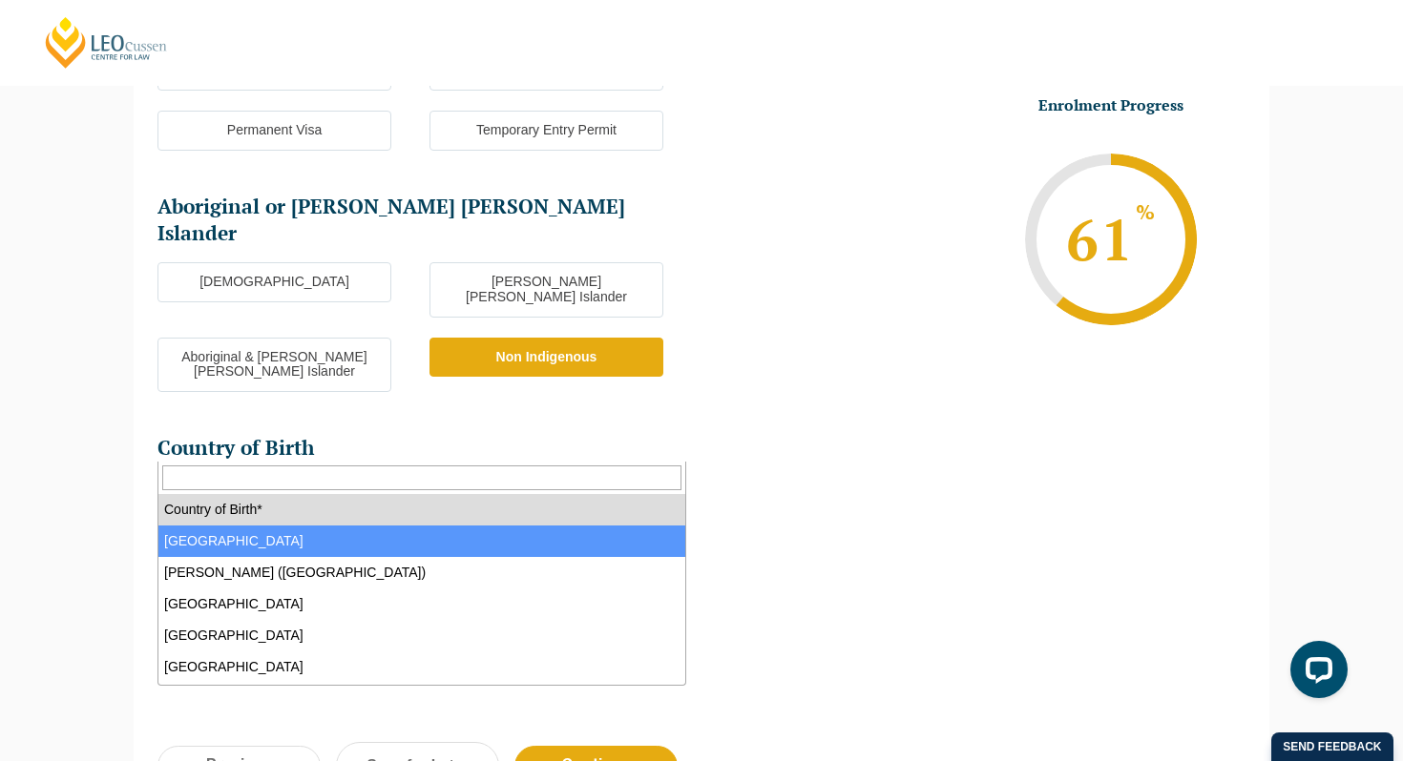
select select "Australia 1101"
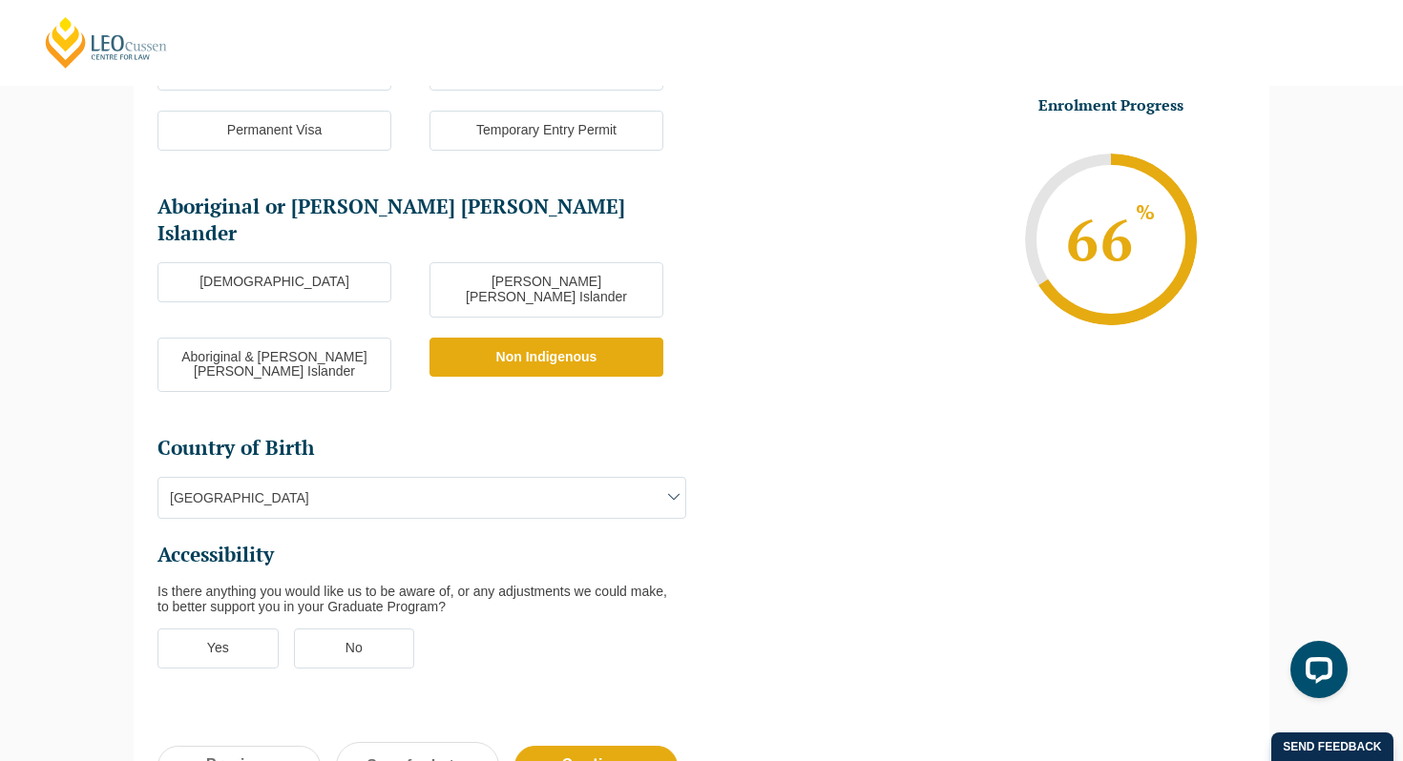
click at [354, 629] on label "No" at bounding box center [354, 649] width 121 height 40
click at [0, 0] on input "No" at bounding box center [0, 0] width 0 height 0
click at [610, 746] on input "Continue" at bounding box center [595, 766] width 163 height 41
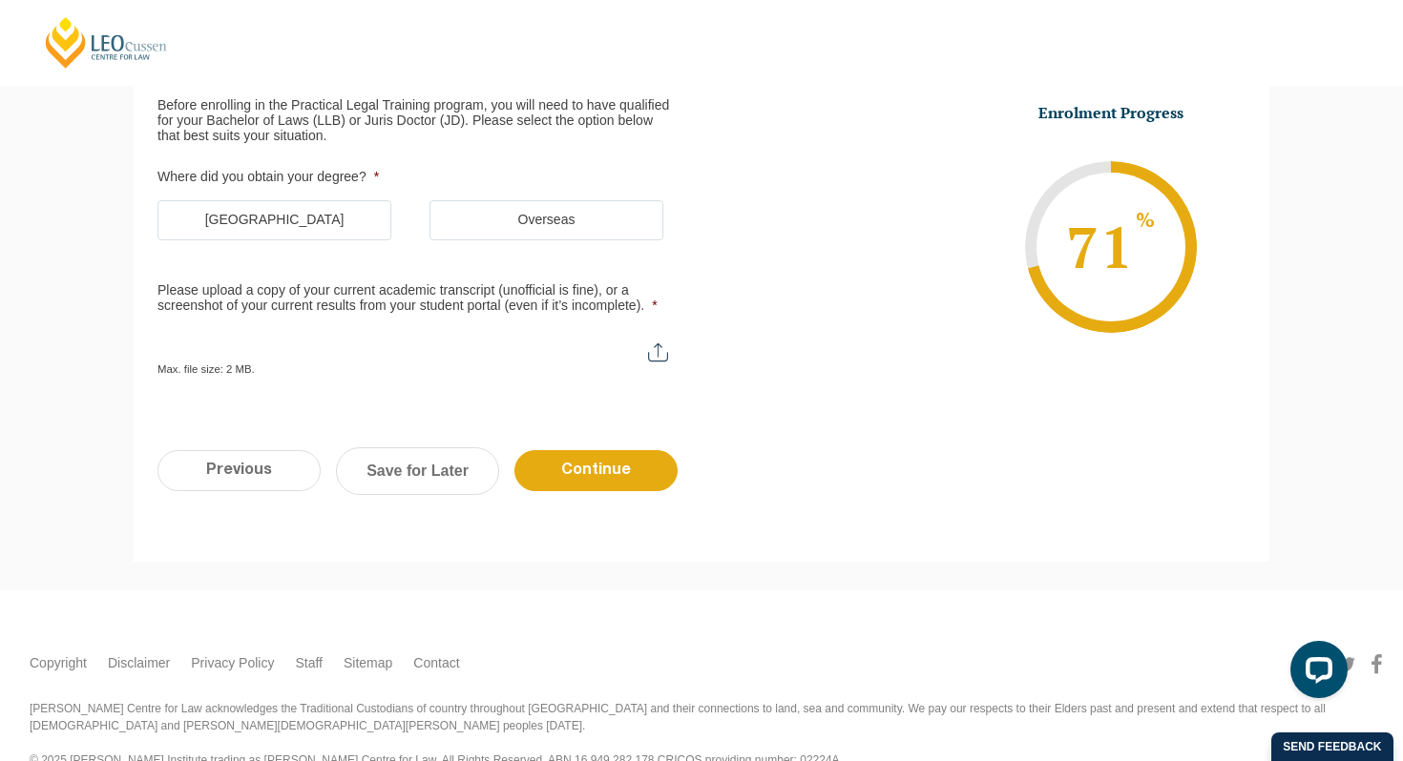
scroll to position [165, 0]
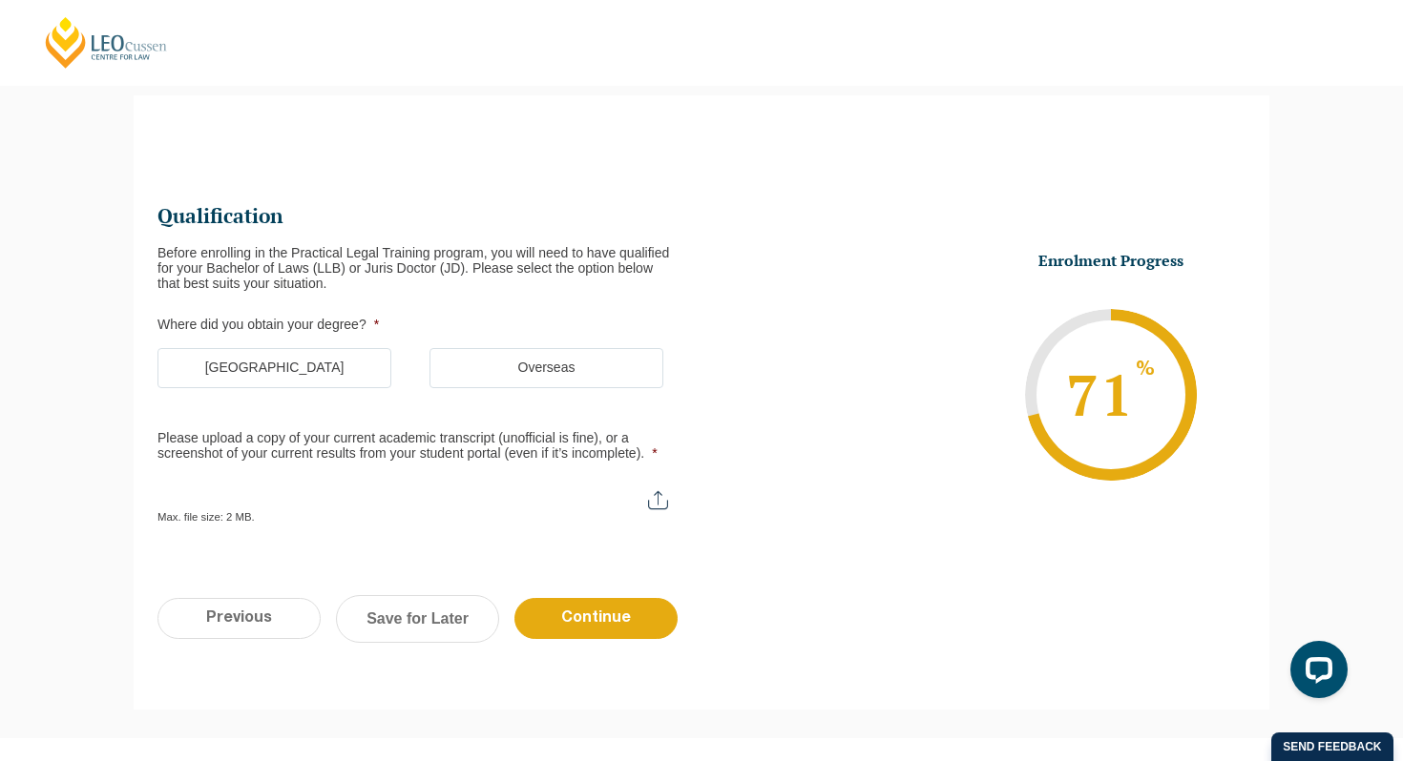
click at [335, 370] on label "Australia" at bounding box center [274, 368] width 234 height 40
click at [0, 0] on input "Australia" at bounding box center [0, 0] width 0 height 0
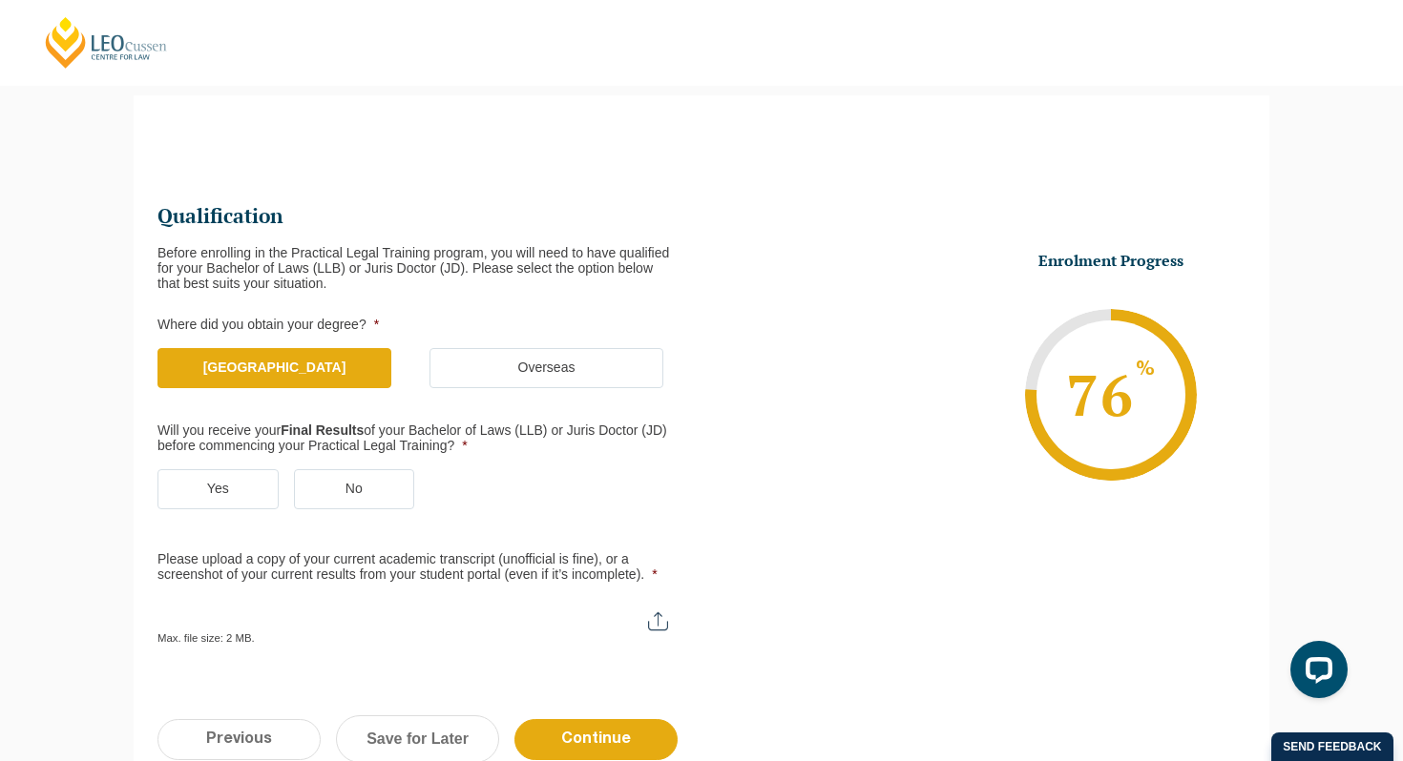
click at [326, 490] on label "No" at bounding box center [354, 489] width 121 height 40
click at [0, 0] on input "No" at bounding box center [0, 0] width 0 height 0
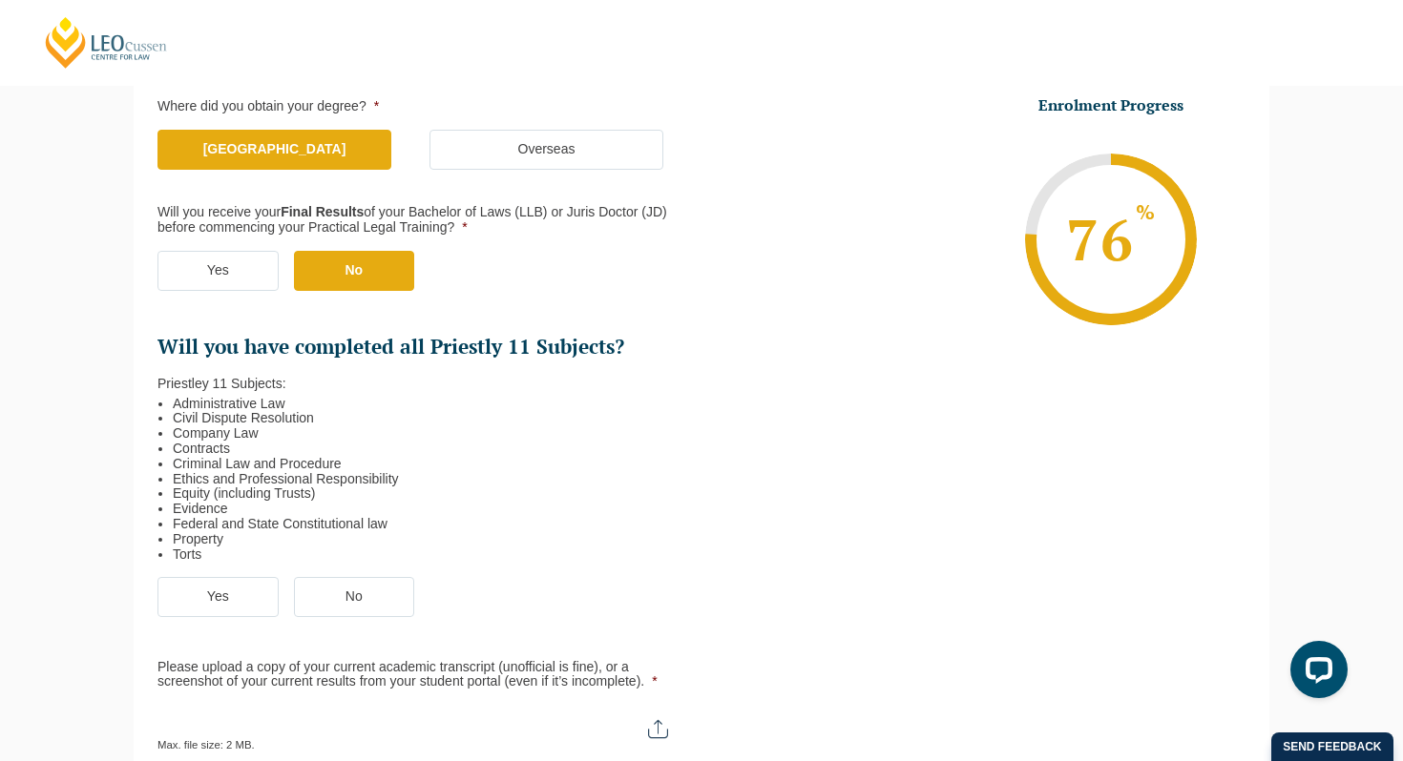
scroll to position [385, 0]
click at [390, 582] on label "No" at bounding box center [354, 595] width 121 height 40
click at [0, 0] on input "No" at bounding box center [0, 0] width 0 height 0
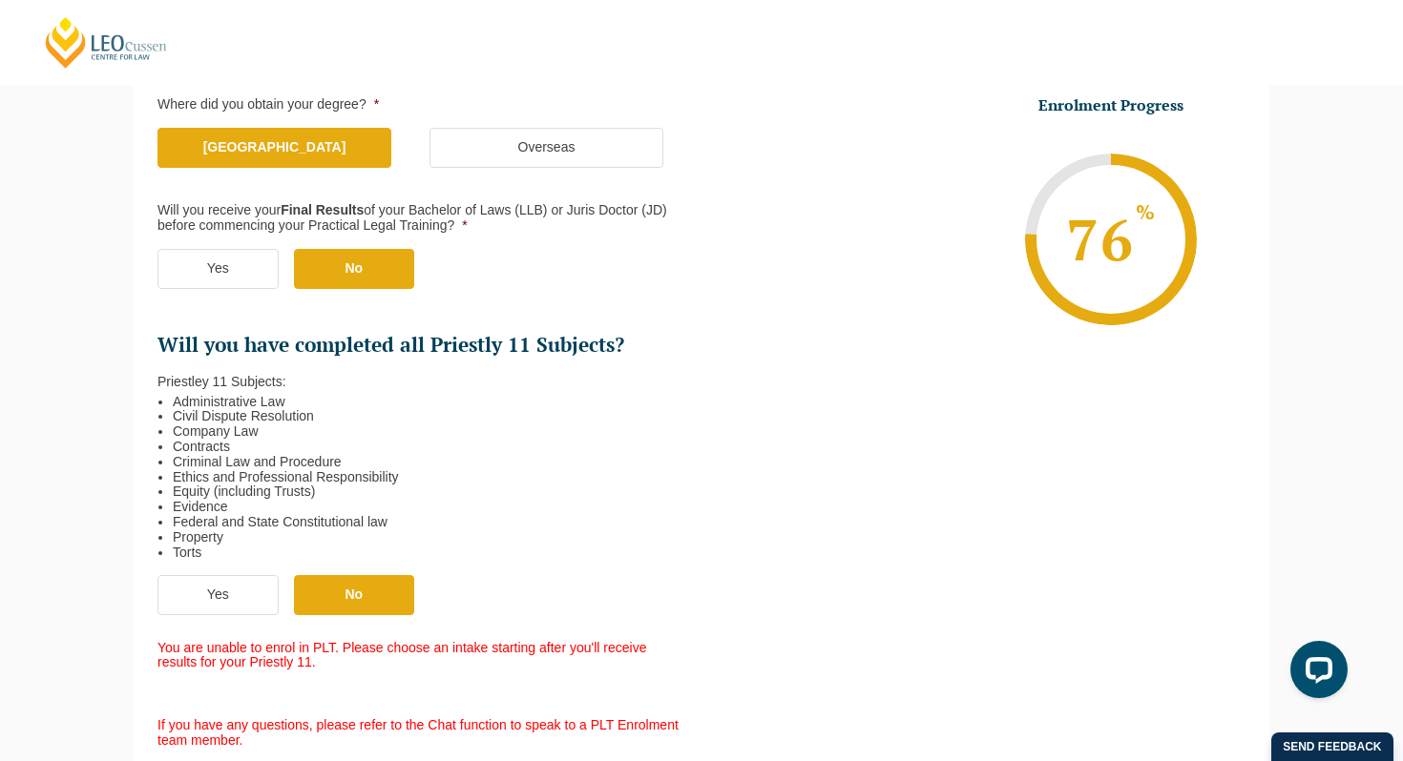
click at [252, 272] on label "Yes" at bounding box center [217, 269] width 121 height 40
click at [0, 0] on input "Yes" at bounding box center [0, 0] width 0 height 0
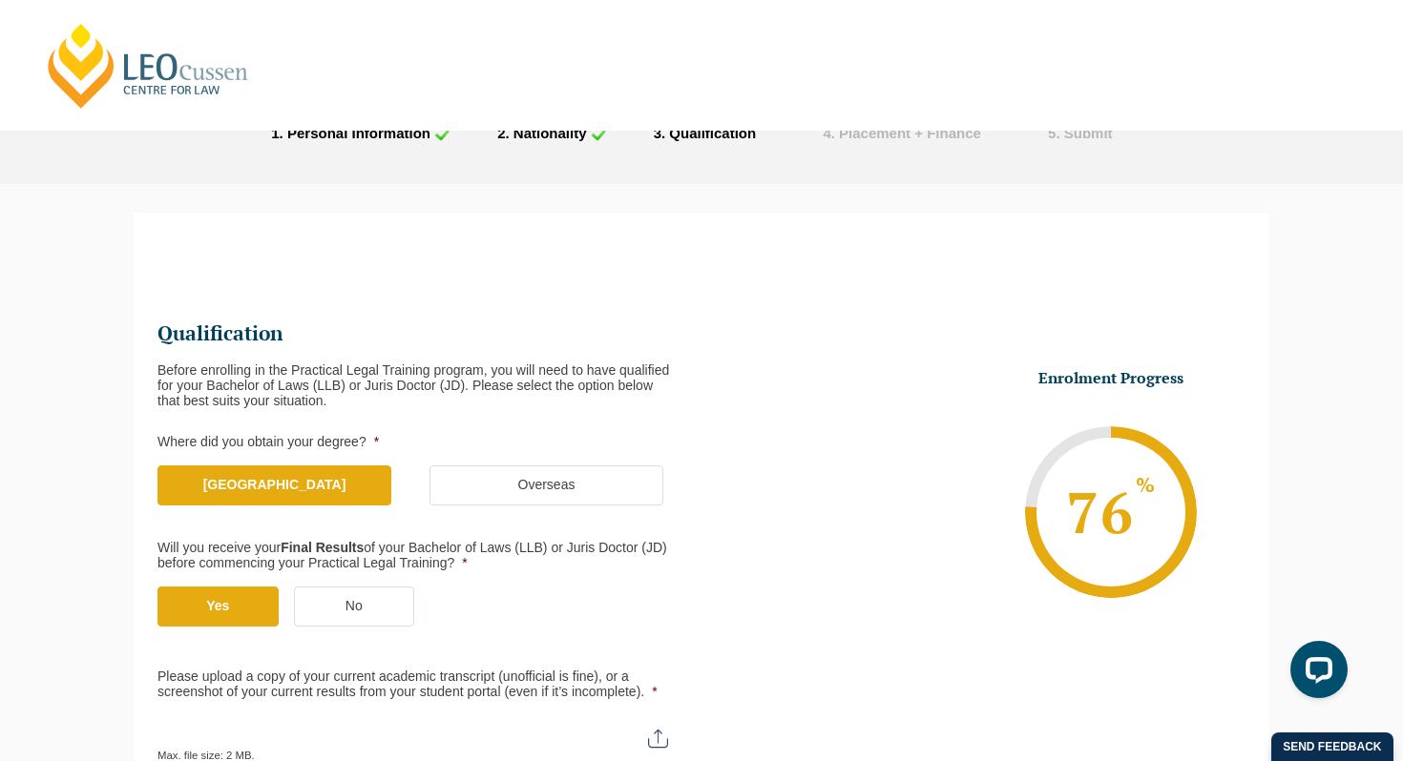
scroll to position [0, 0]
